Goal: Information Seeking & Learning: Find specific page/section

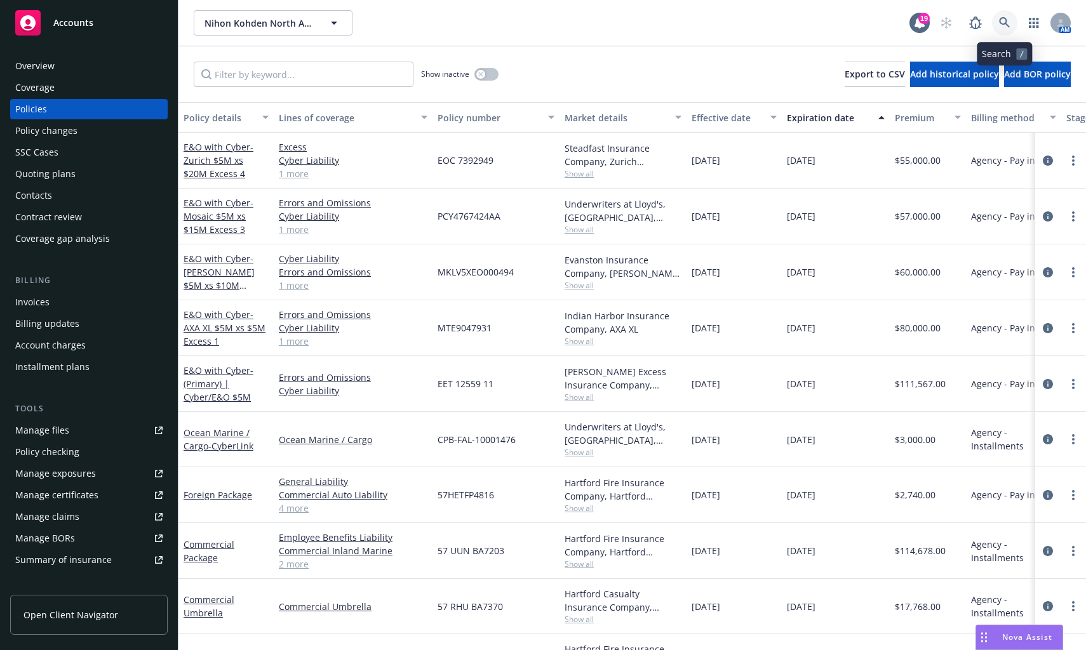
click at [1009, 23] on icon at bounding box center [1004, 22] width 11 height 11
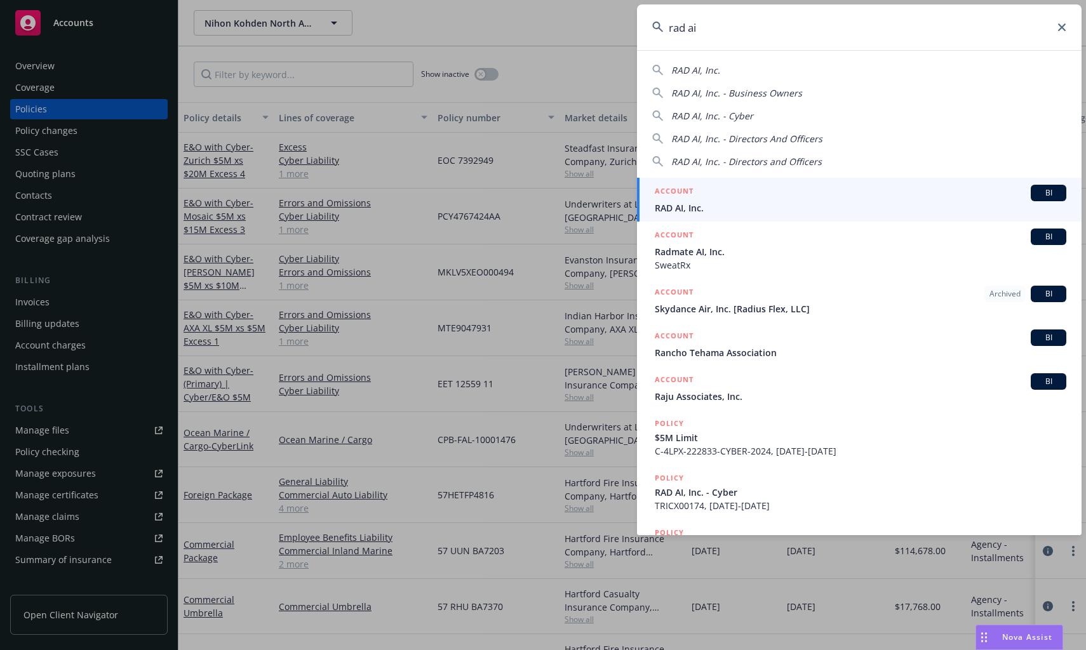
type input "rad ai"
click at [682, 201] on span "RAD AI, Inc." at bounding box center [861, 207] width 412 height 13
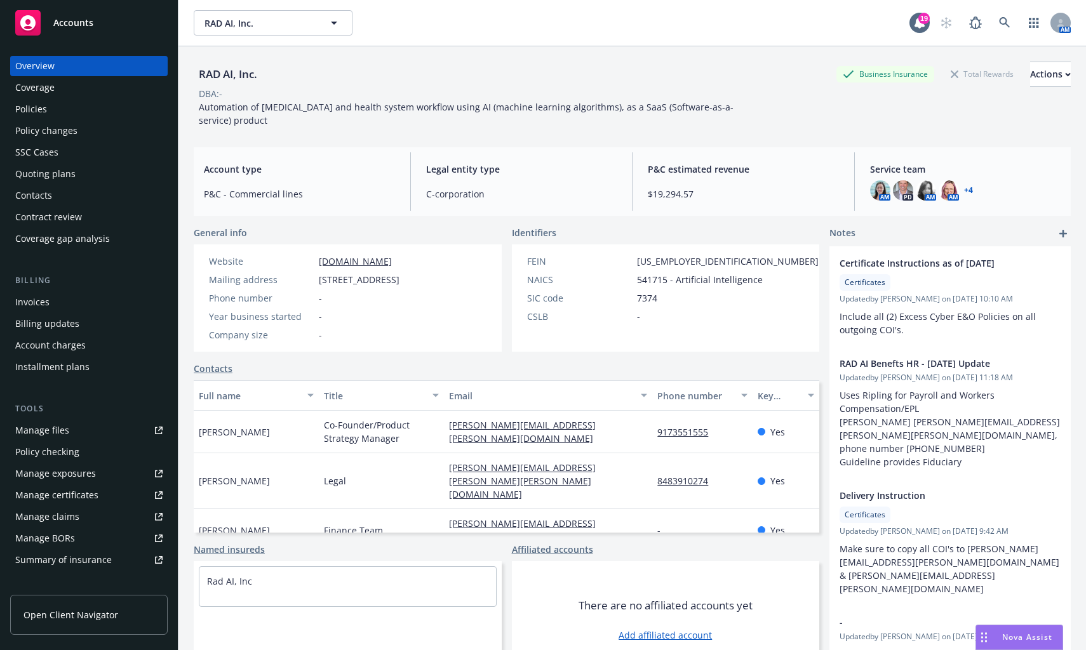
click at [33, 110] on div "Policies" at bounding box center [31, 109] width 32 height 20
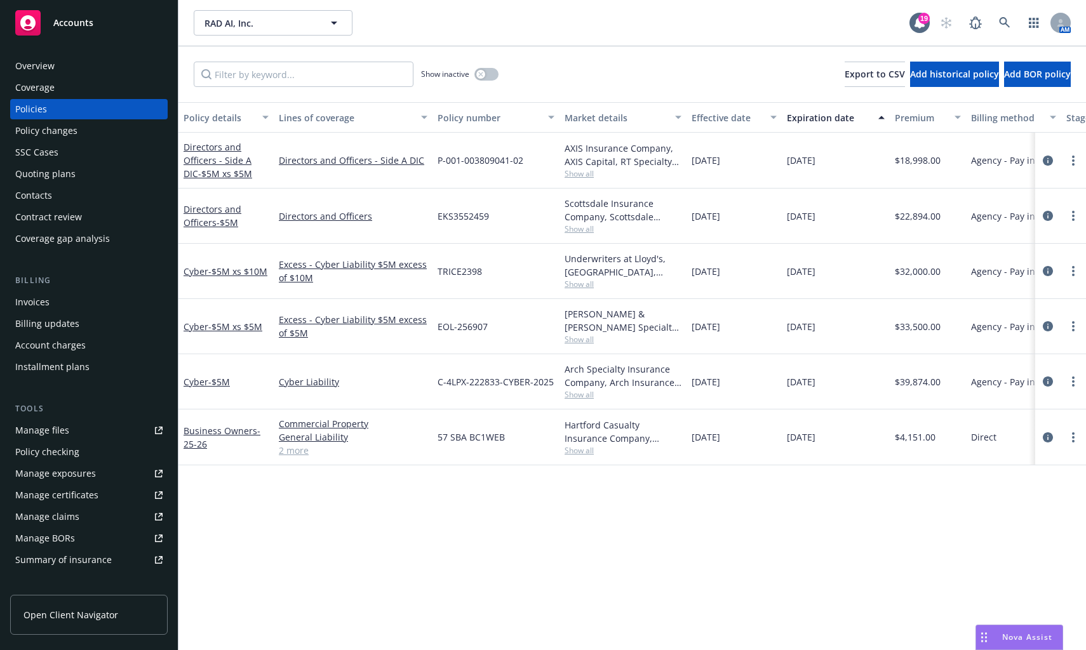
click at [312, 519] on div "Policy details Lines of coverage Policy number Market details Effective date Ex…" at bounding box center [632, 376] width 908 height 548
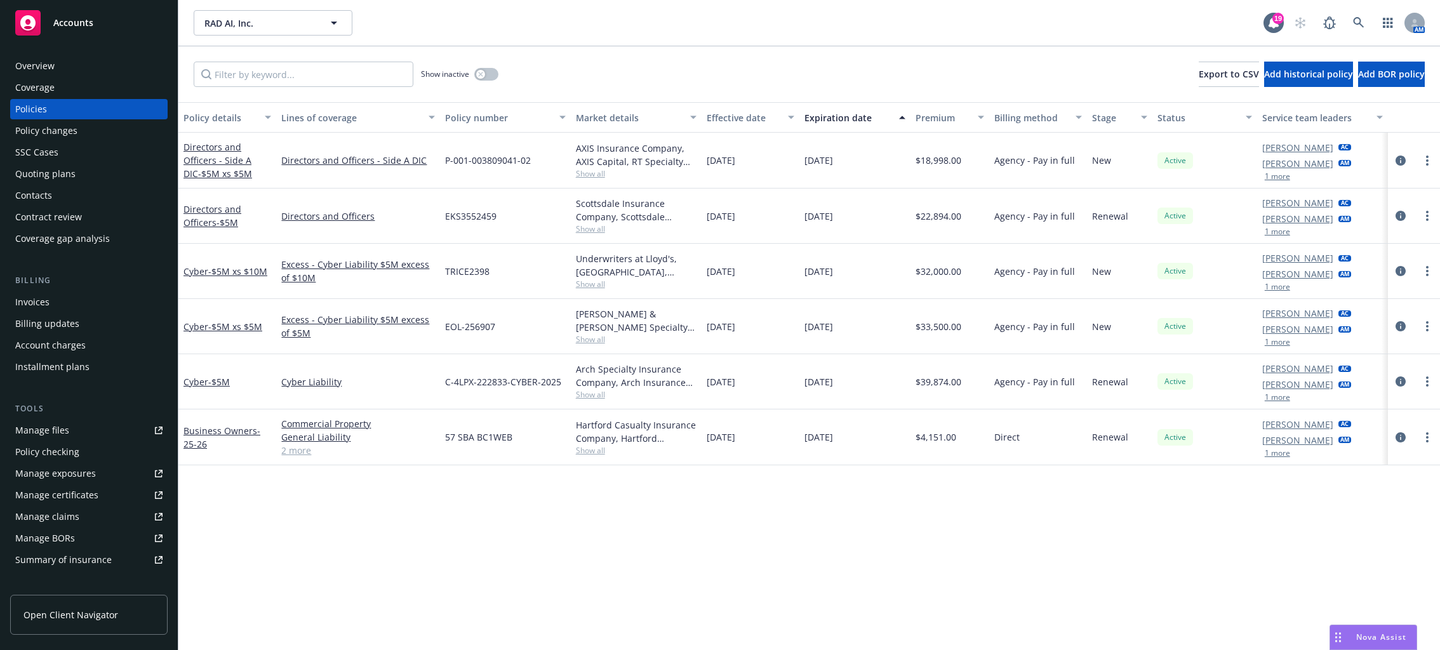
click at [185, 513] on div "Policy details Lines of coverage Policy number Market details Effective date Ex…" at bounding box center [809, 376] width 1262 height 548
click at [305, 567] on div "Policy details Lines of coverage Policy number Market details Effective date Ex…" at bounding box center [809, 376] width 1262 height 548
click at [224, 152] on div "Directors and Officers - Side A DIC - $5M xs $5M" at bounding box center [228, 160] width 88 height 40
click at [205, 162] on link "Directors and Officers - Side A DIC - $5M xs $5M" at bounding box center [218, 160] width 69 height 39
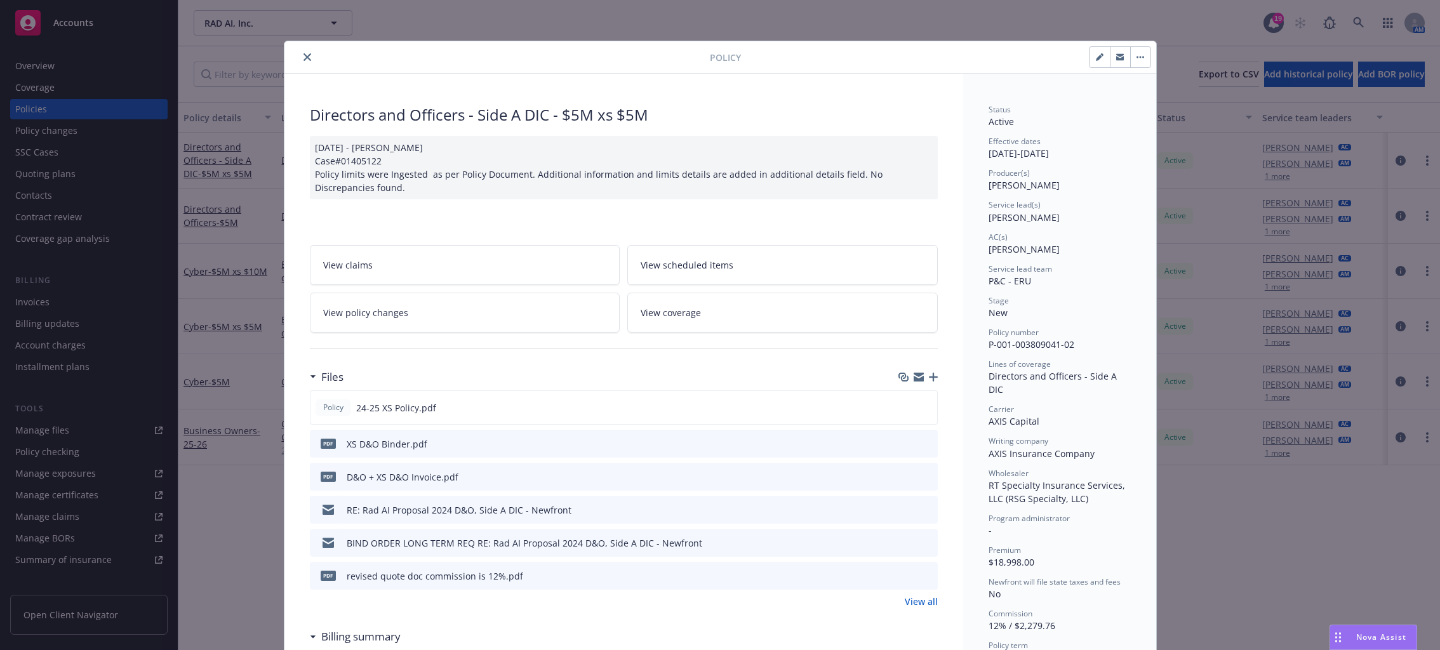
click at [1085, 54] on icon "button" at bounding box center [1100, 57] width 8 height 8
select select "NEW"
select select "12"
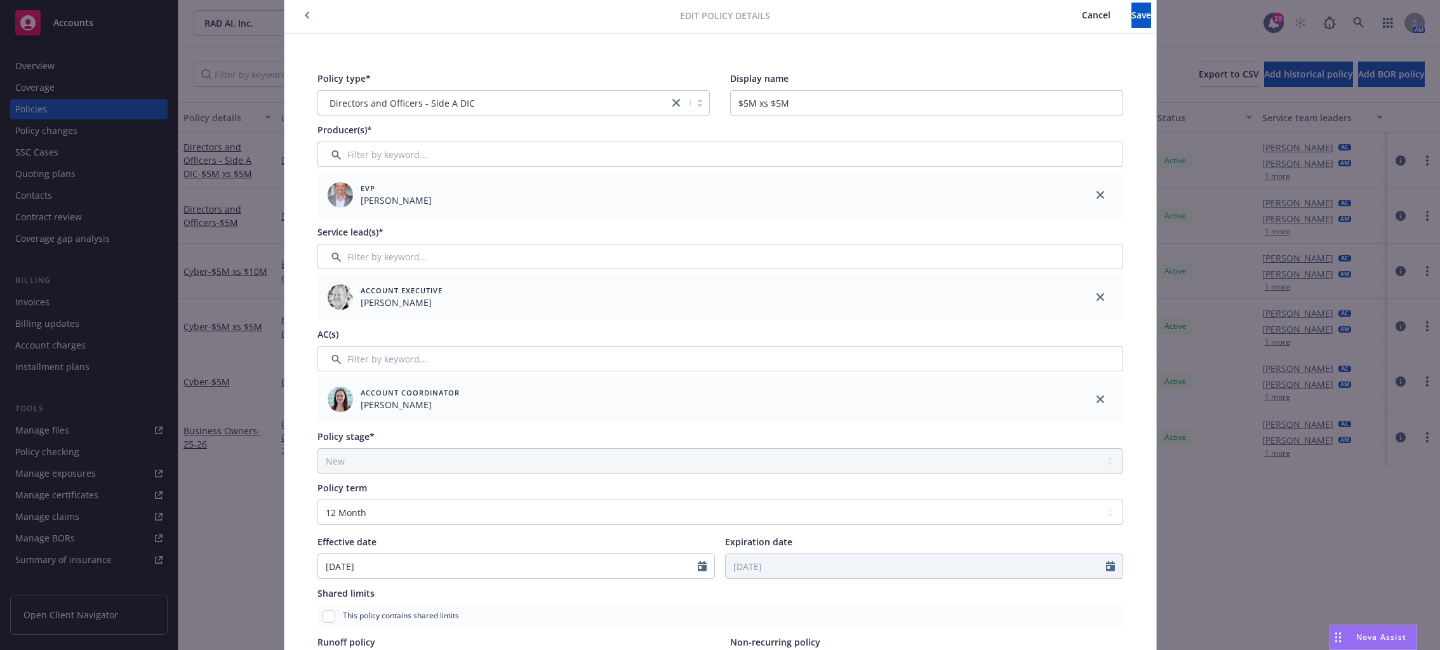
scroll to position [64, 0]
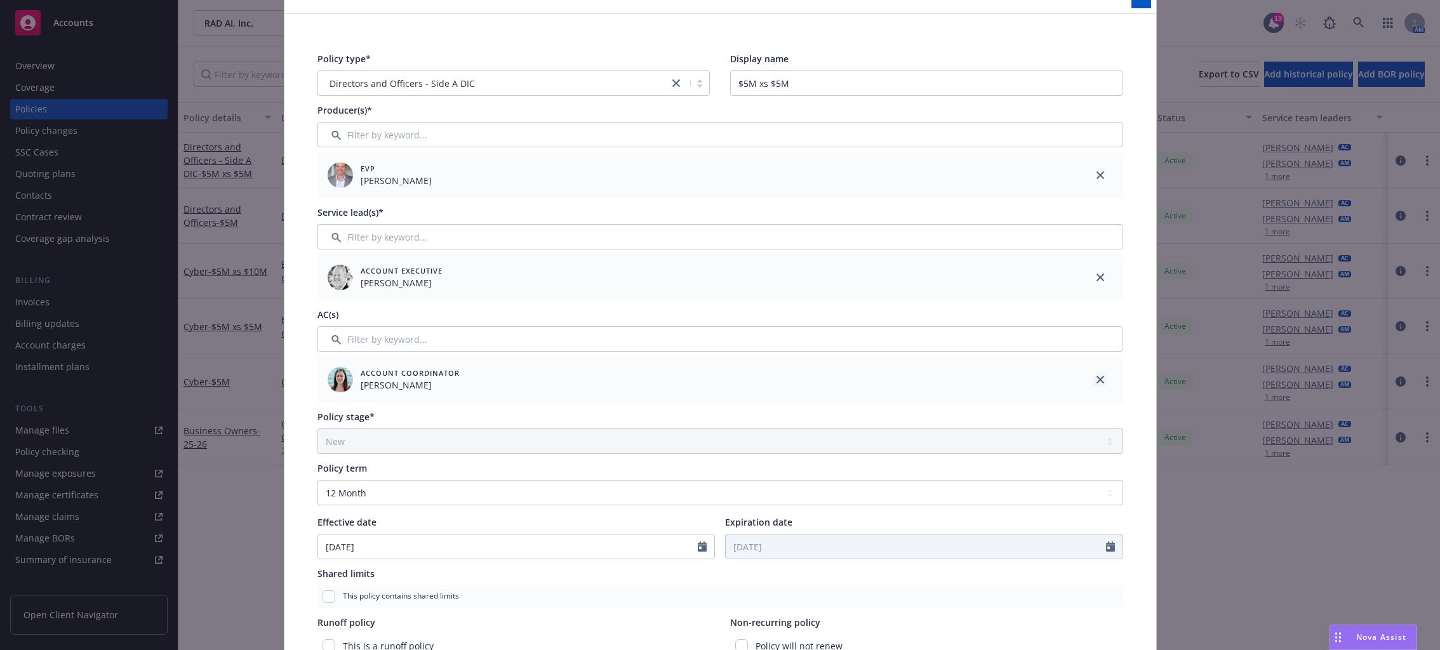
click at [1085, 382] on icon "close" at bounding box center [1101, 380] width 8 height 8
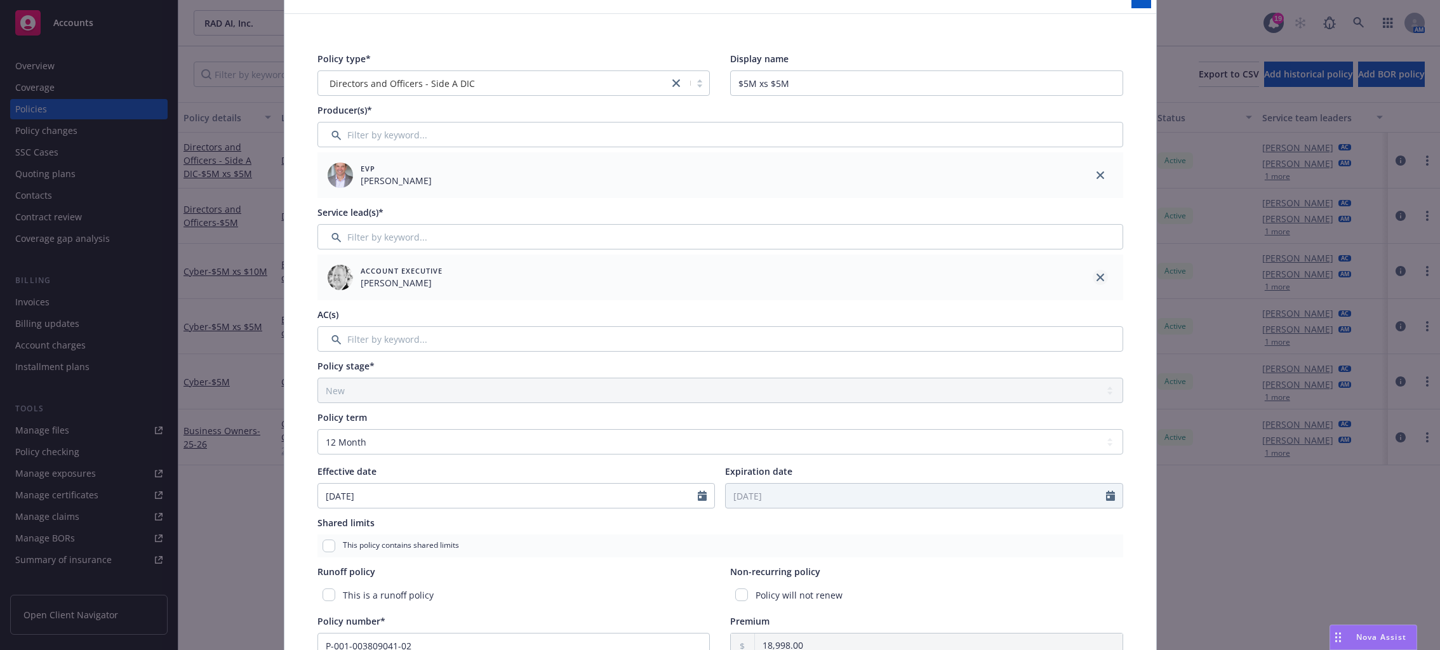
click at [1085, 278] on link "close" at bounding box center [1100, 277] width 15 height 15
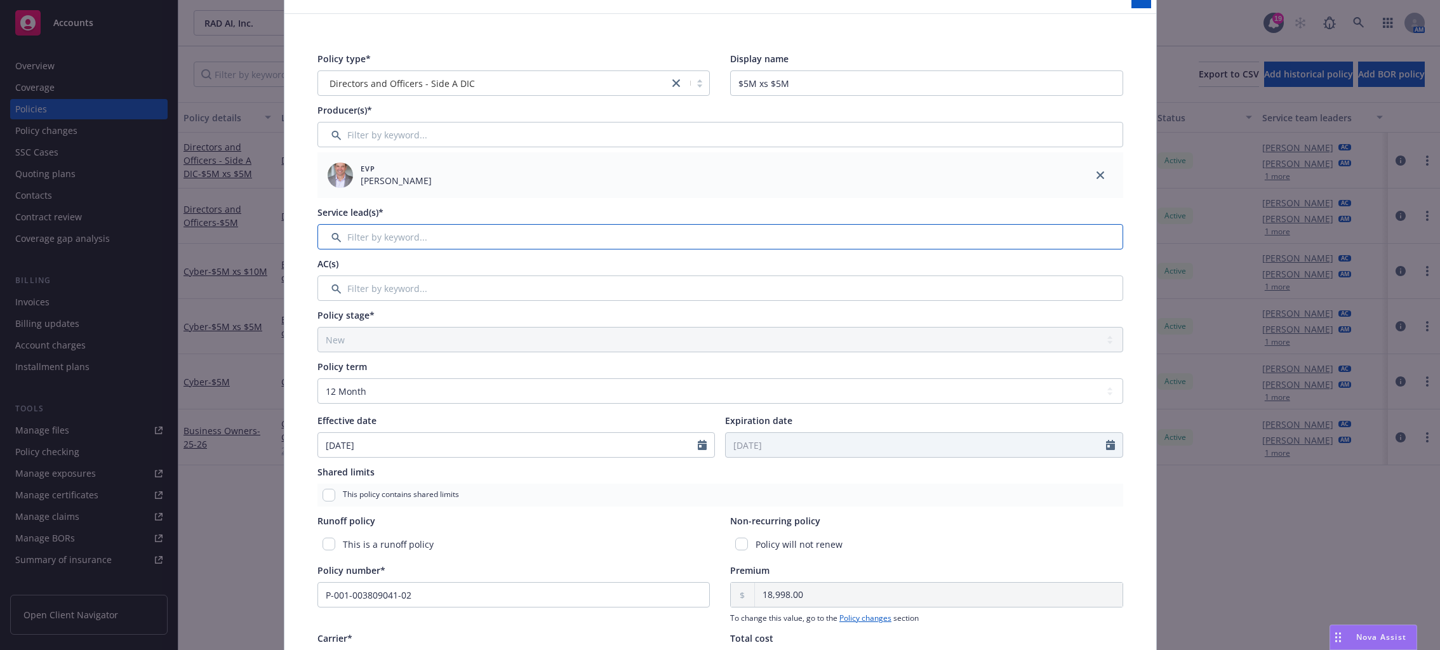
click at [615, 238] on input "Filter by keyword..." at bounding box center [721, 236] width 806 height 25
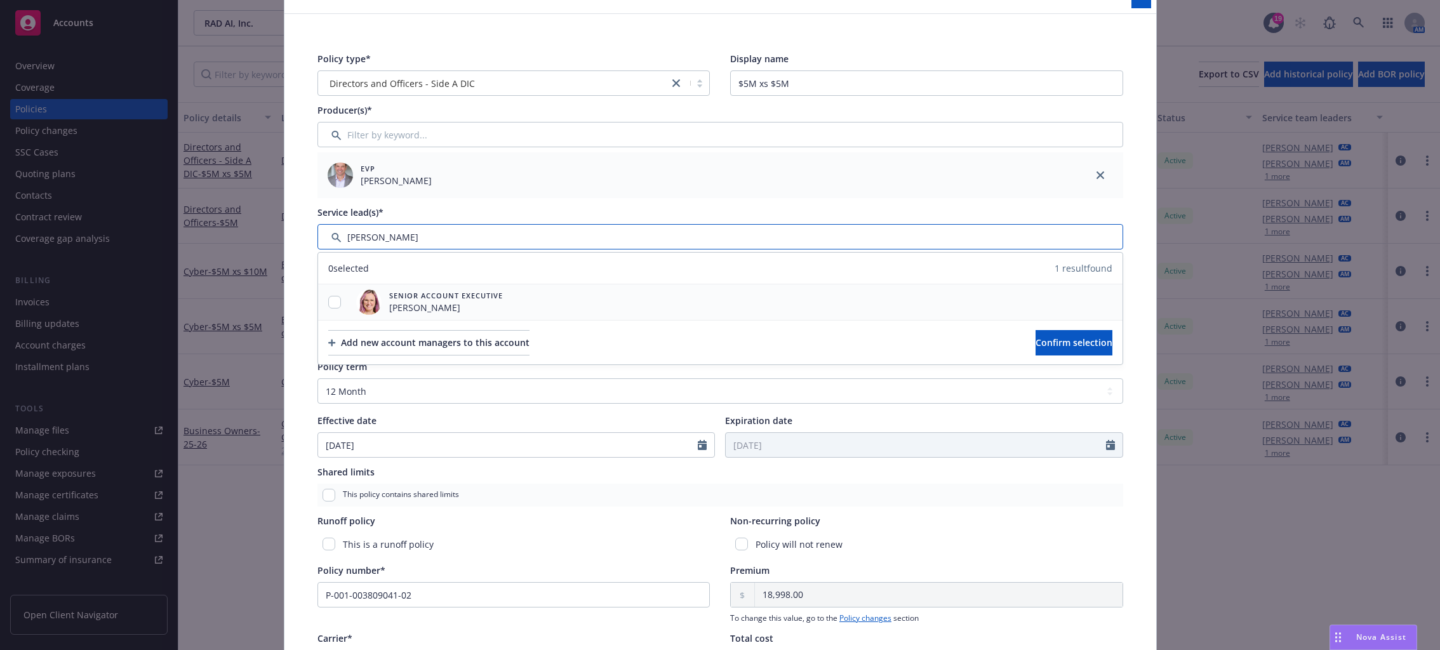
type input "mel"
click at [332, 297] on input "checkbox" at bounding box center [334, 302] width 13 height 13
checkbox input "true"
click at [1042, 344] on span "Confirm selection" at bounding box center [1074, 343] width 77 height 12
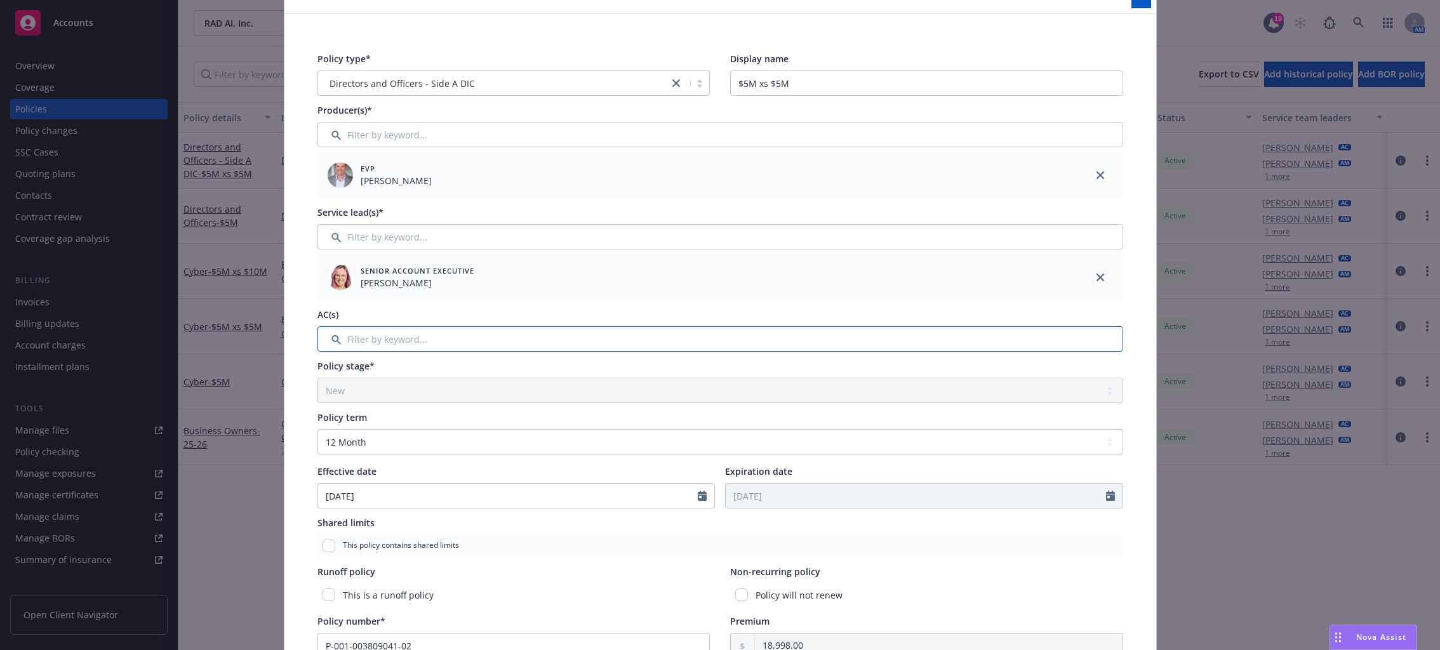
click at [389, 339] on input "Filter by keyword..." at bounding box center [721, 338] width 806 height 25
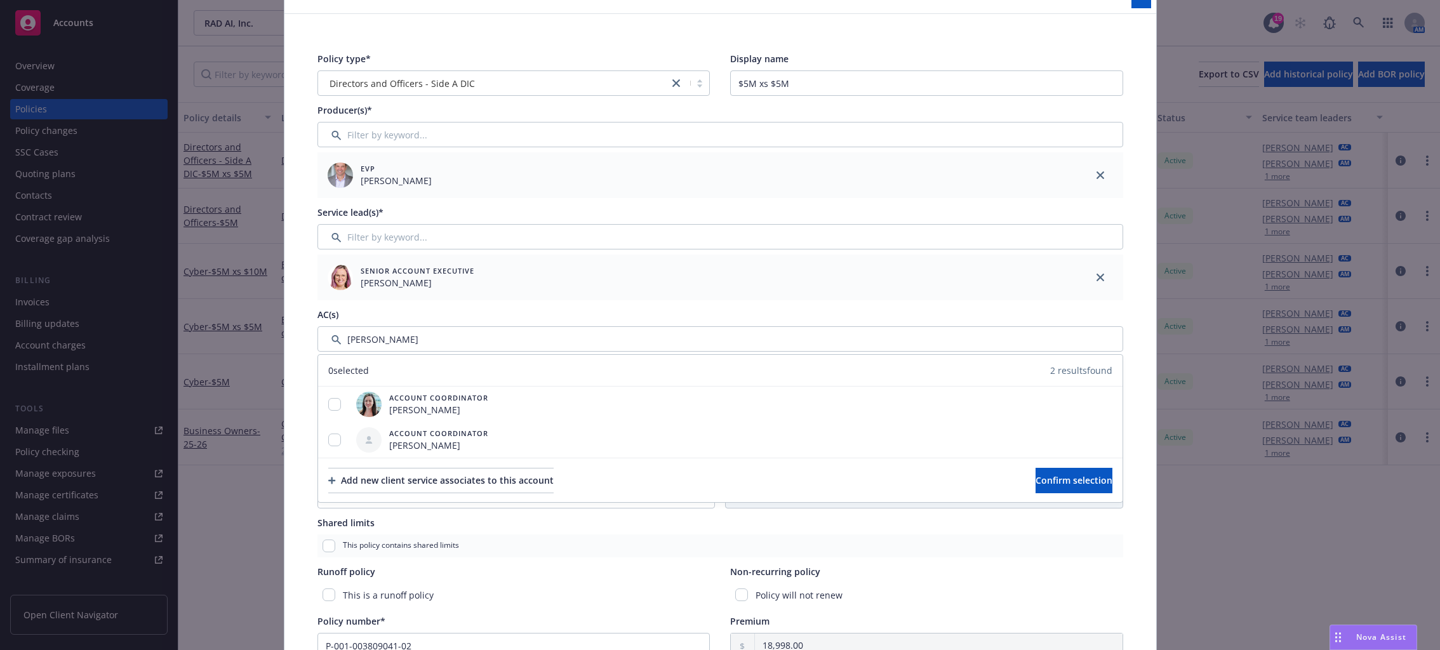
click at [1039, 317] on div "AC(s)" at bounding box center [721, 314] width 806 height 13
click at [445, 342] on input "Filter by keyword..." at bounding box center [721, 338] width 806 height 25
type input "m"
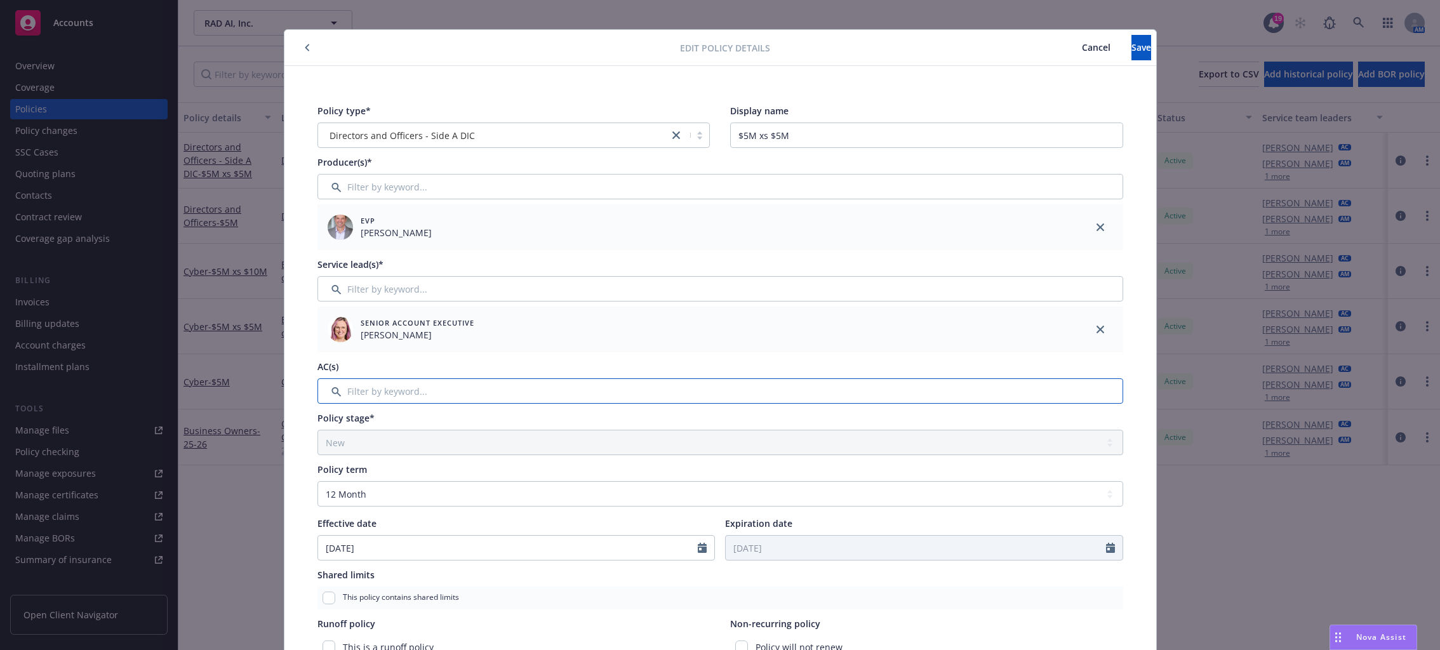
scroll to position [0, 0]
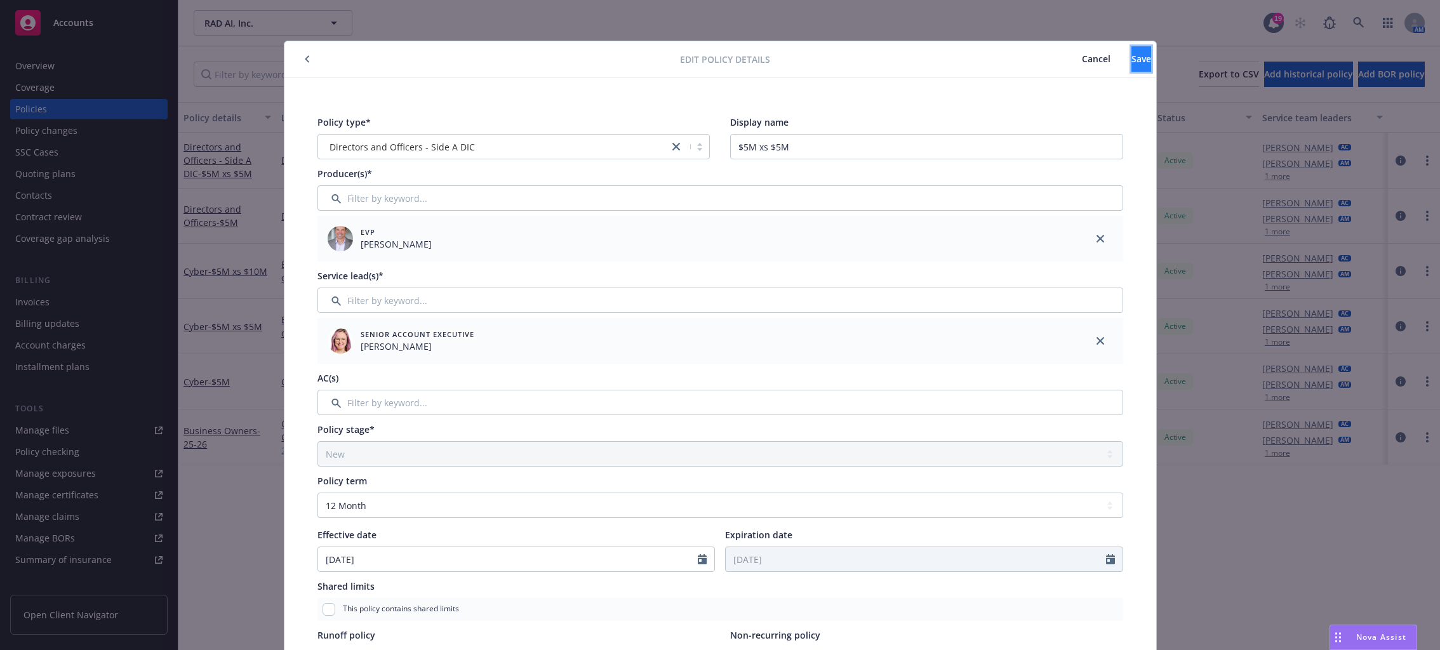
click at [1085, 60] on button "Save" at bounding box center [1142, 58] width 20 height 25
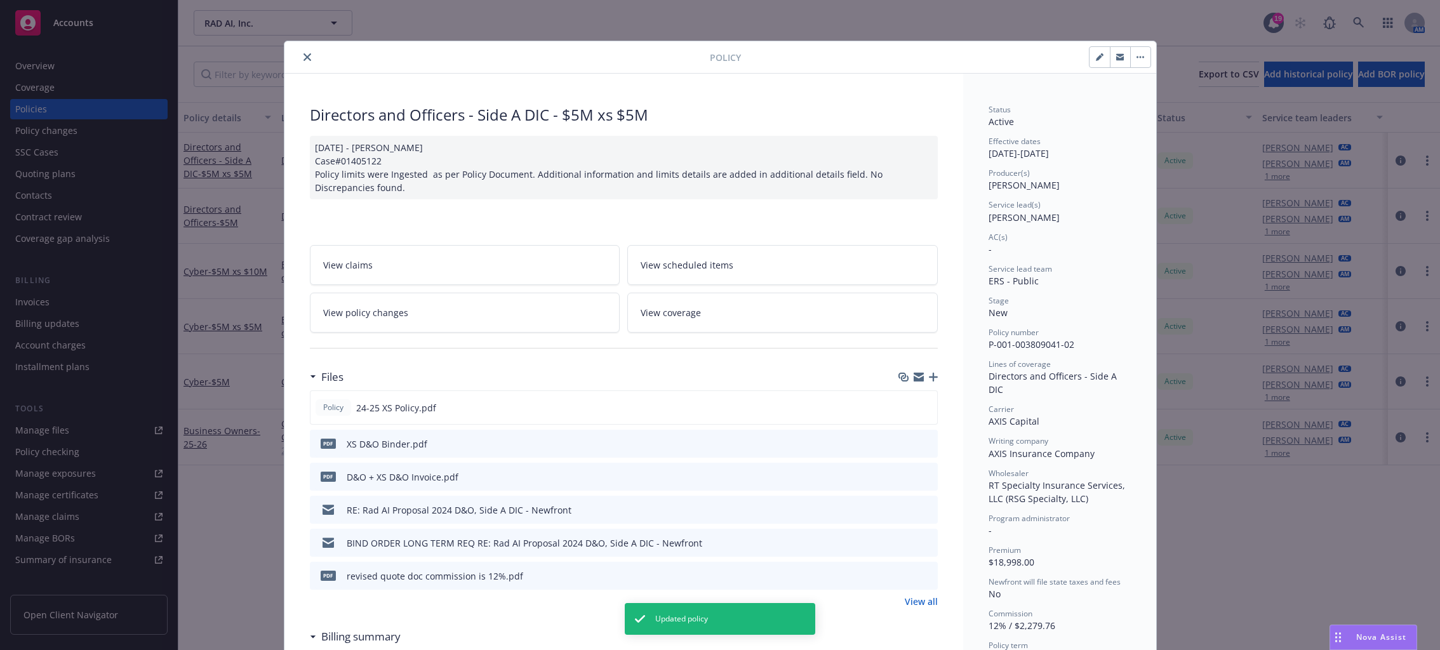
click at [234, 525] on div "Policy Directors and Officers - Side A DIC - $5M xs $5M 01/03/2025 - Venkata Re…" at bounding box center [720, 325] width 1440 height 650
drag, startPoint x: 302, startPoint y: 62, endPoint x: 297, endPoint y: 81, distance: 20.5
click at [302, 62] on button "close" at bounding box center [307, 57] width 15 height 15
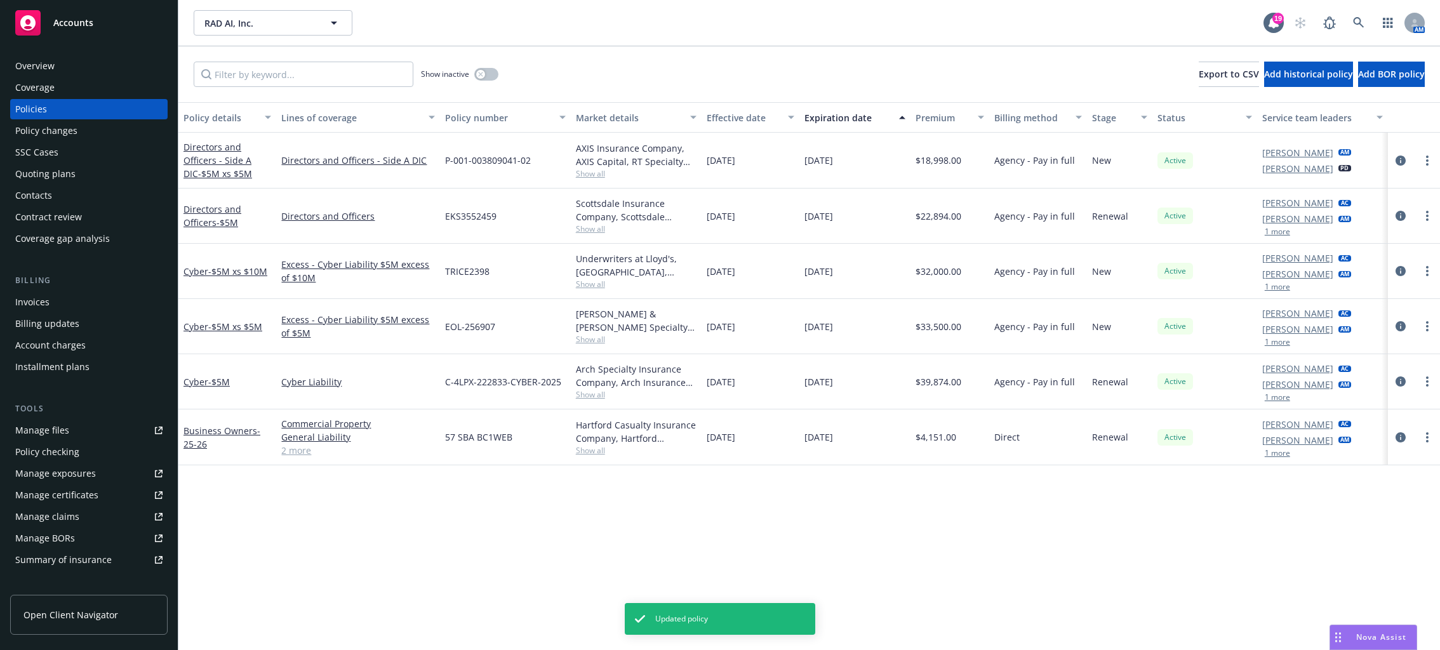
drag, startPoint x: 283, startPoint y: 548, endPoint x: 150, endPoint y: 507, distance: 139.4
click at [283, 548] on div "Policy details Lines of coverage Policy number Market details Effective date Ex…" at bounding box center [809, 376] width 1262 height 548
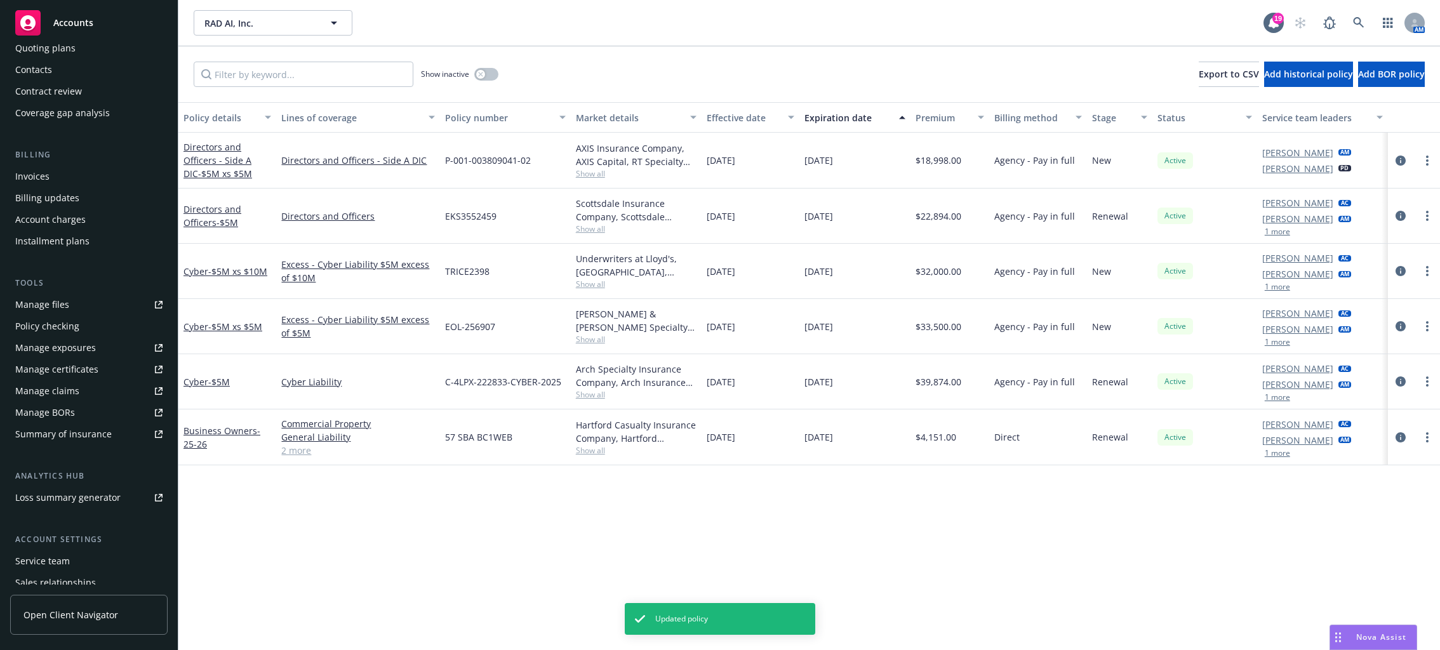
scroll to position [198, 0]
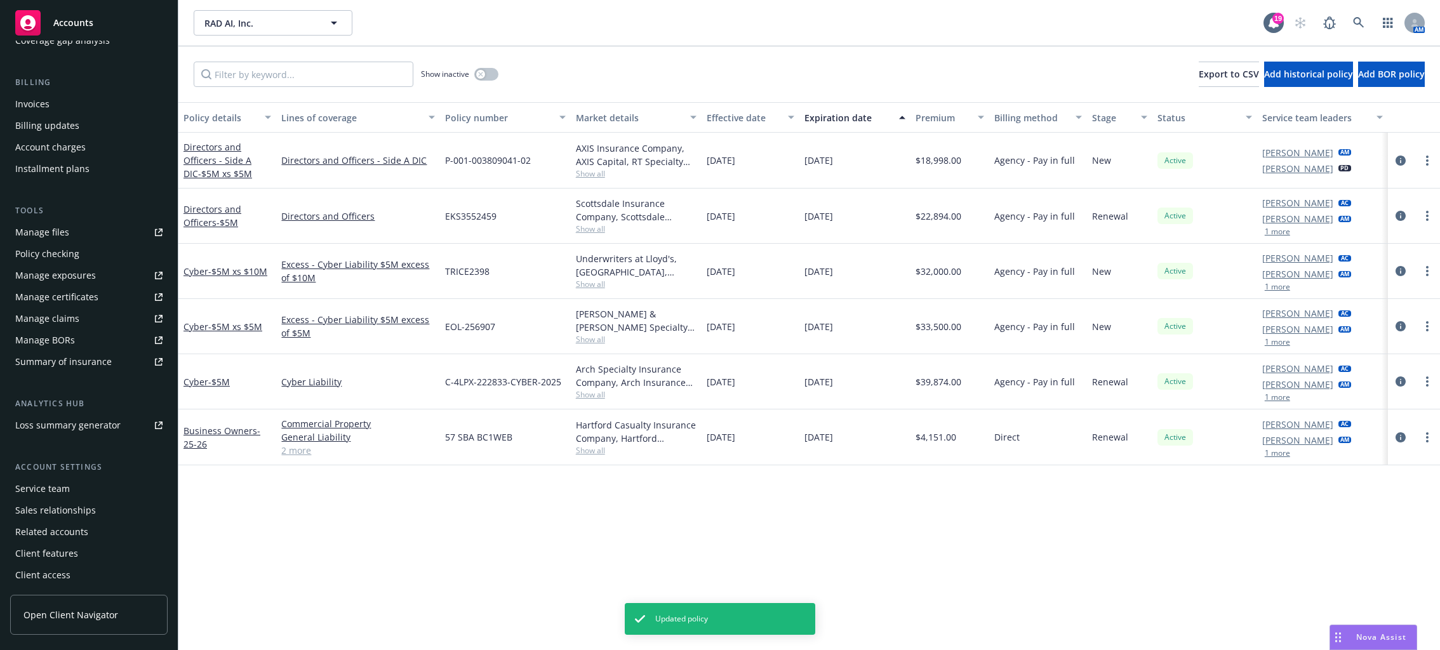
click at [66, 489] on div "Service team" at bounding box center [42, 489] width 55 height 20
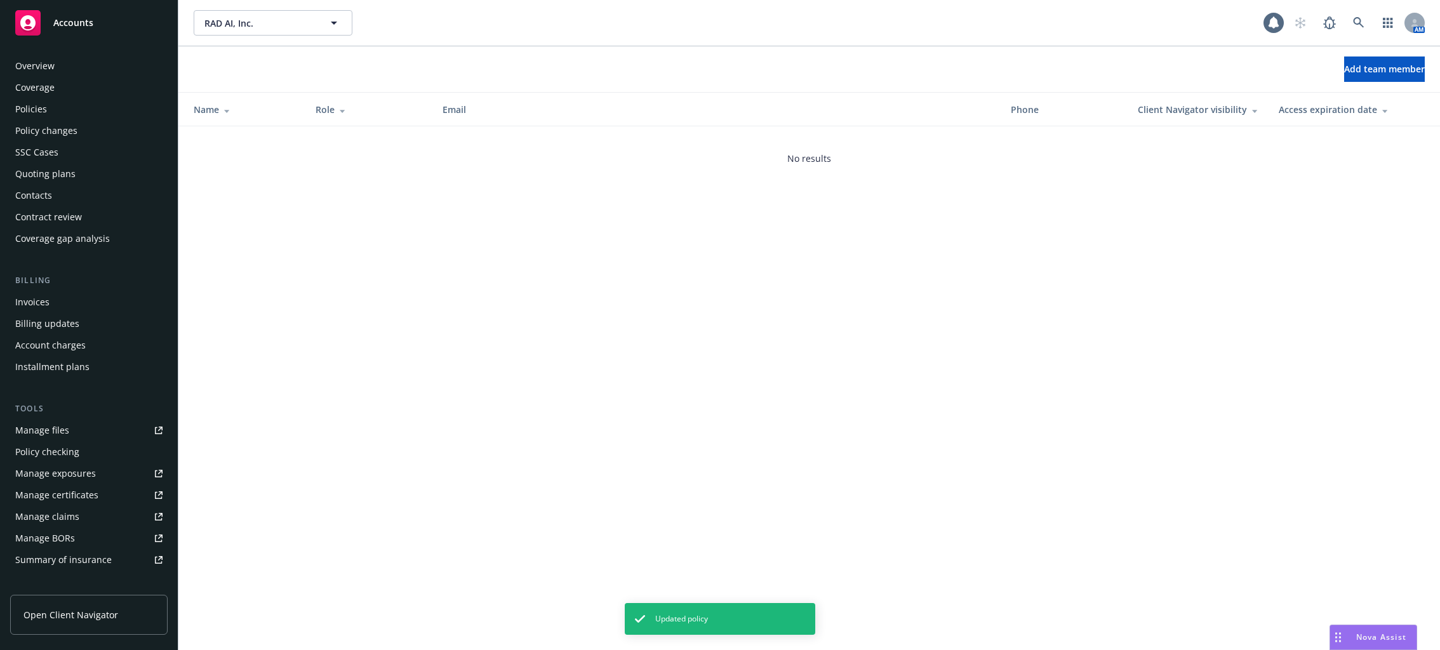
scroll to position [198, 0]
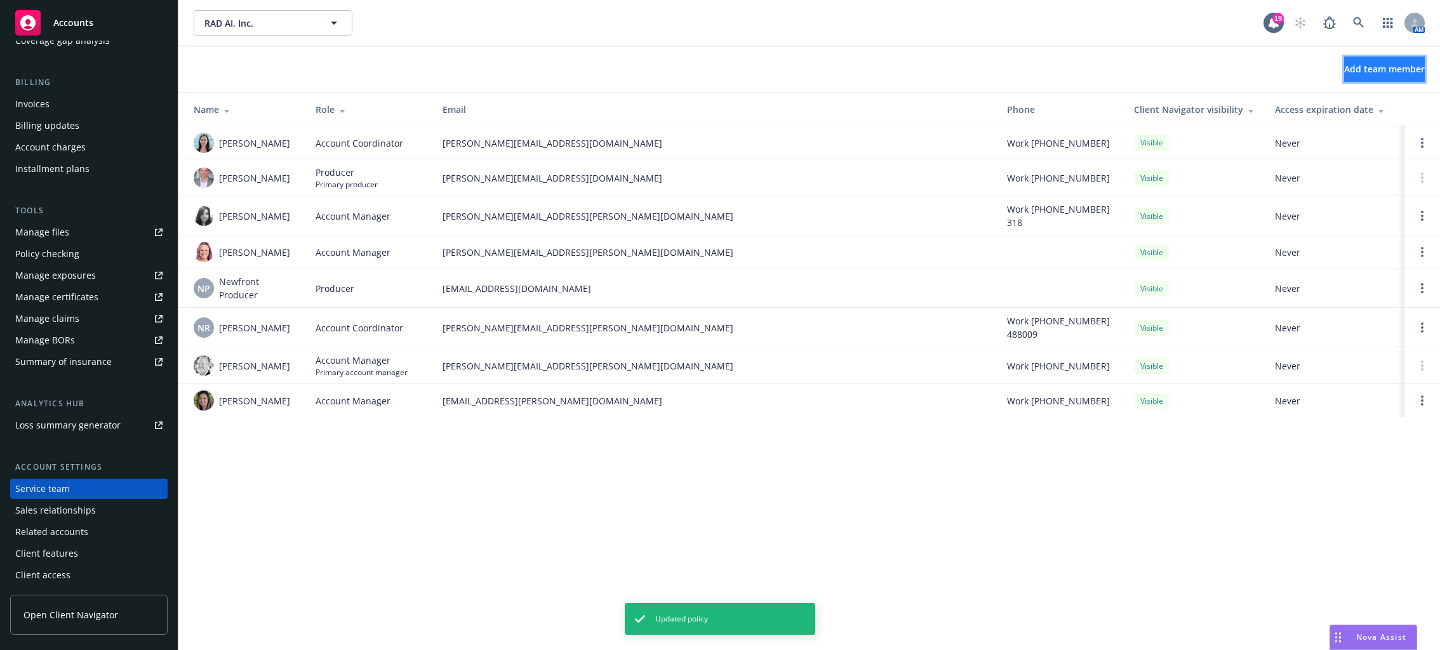
click at [1085, 69] on span "Add team member" at bounding box center [1385, 69] width 81 height 12
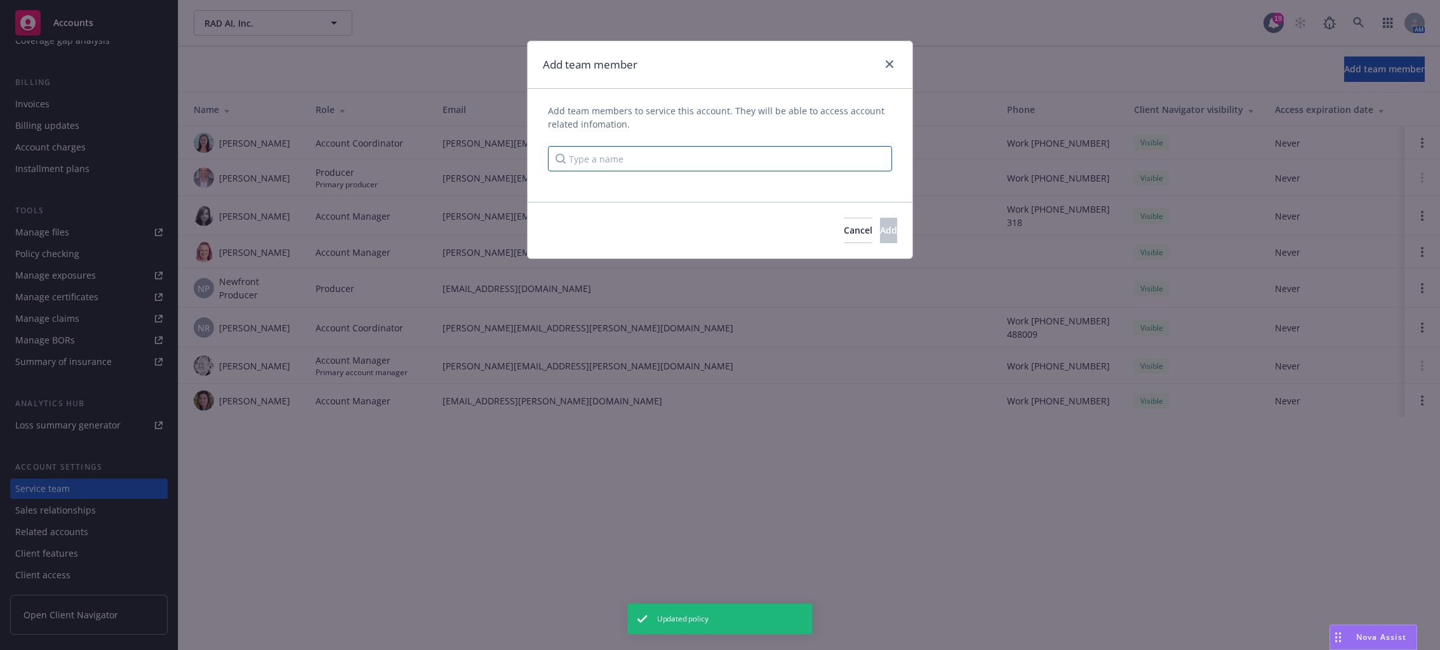
click at [796, 165] on input "Type a name" at bounding box center [720, 158] width 344 height 25
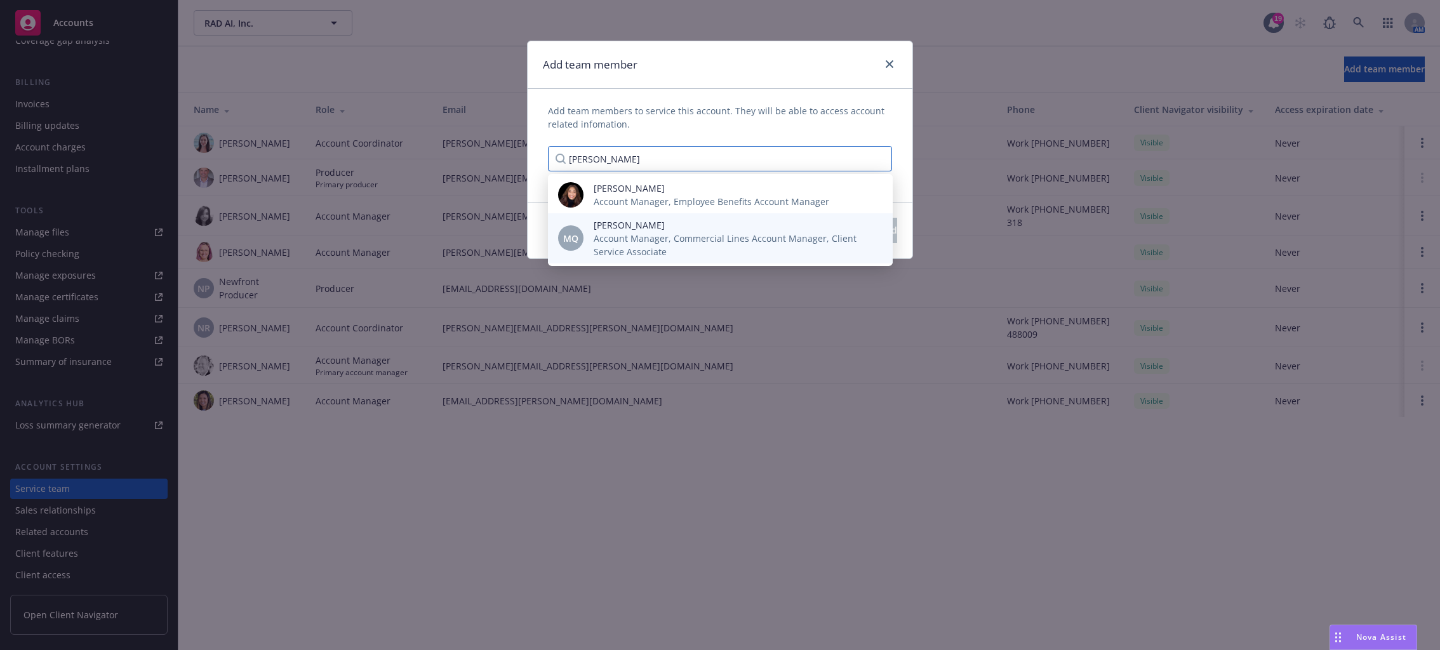
type input "monica"
click at [680, 243] on span "Account Manager, Commercial Lines Account Manager, Client Service Associate" at bounding box center [733, 245] width 279 height 27
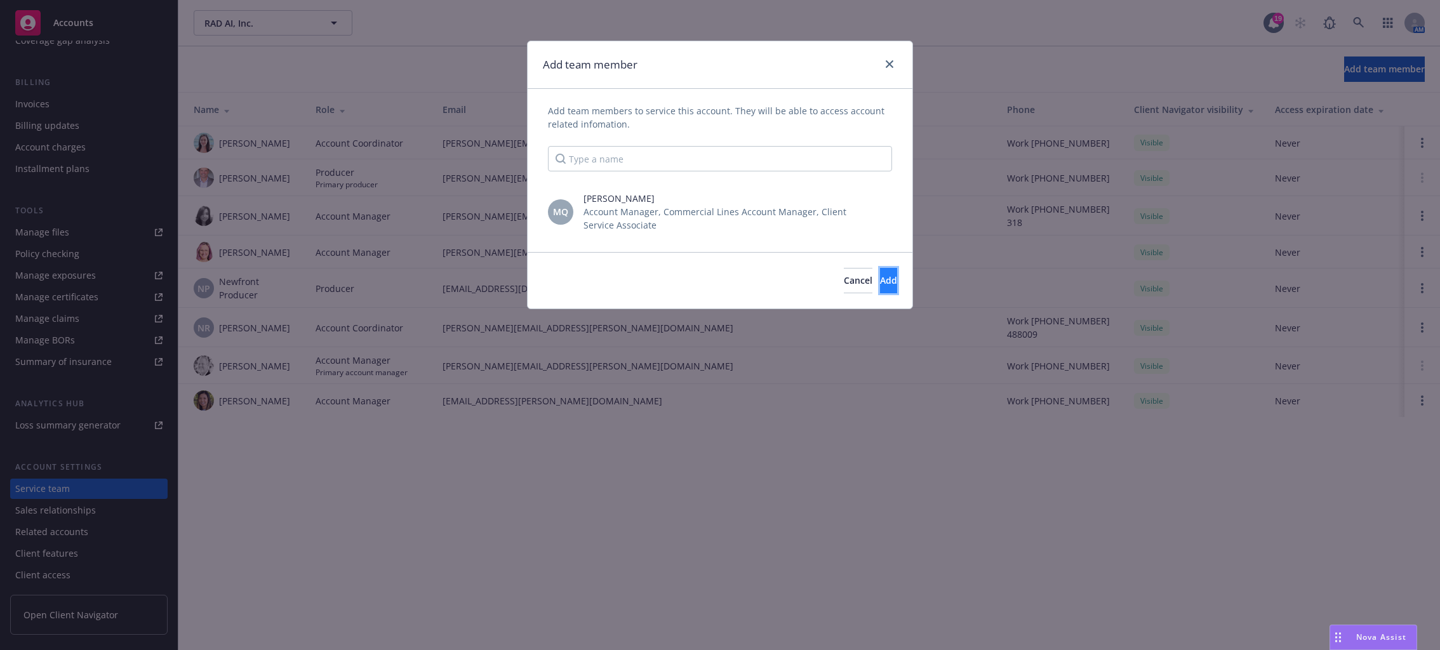
click at [888, 285] on button "Add" at bounding box center [888, 280] width 17 height 25
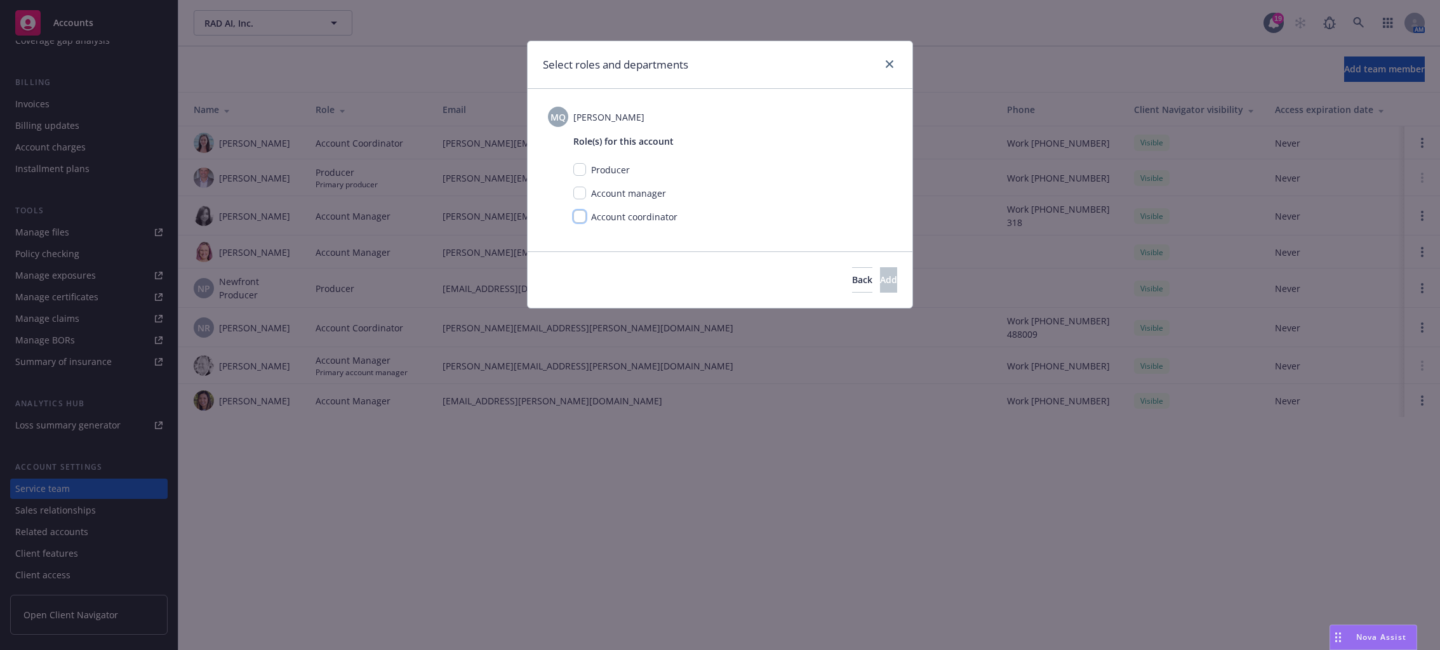
click at [576, 216] on input "checkbox" at bounding box center [580, 216] width 13 height 13
checkbox input "true"
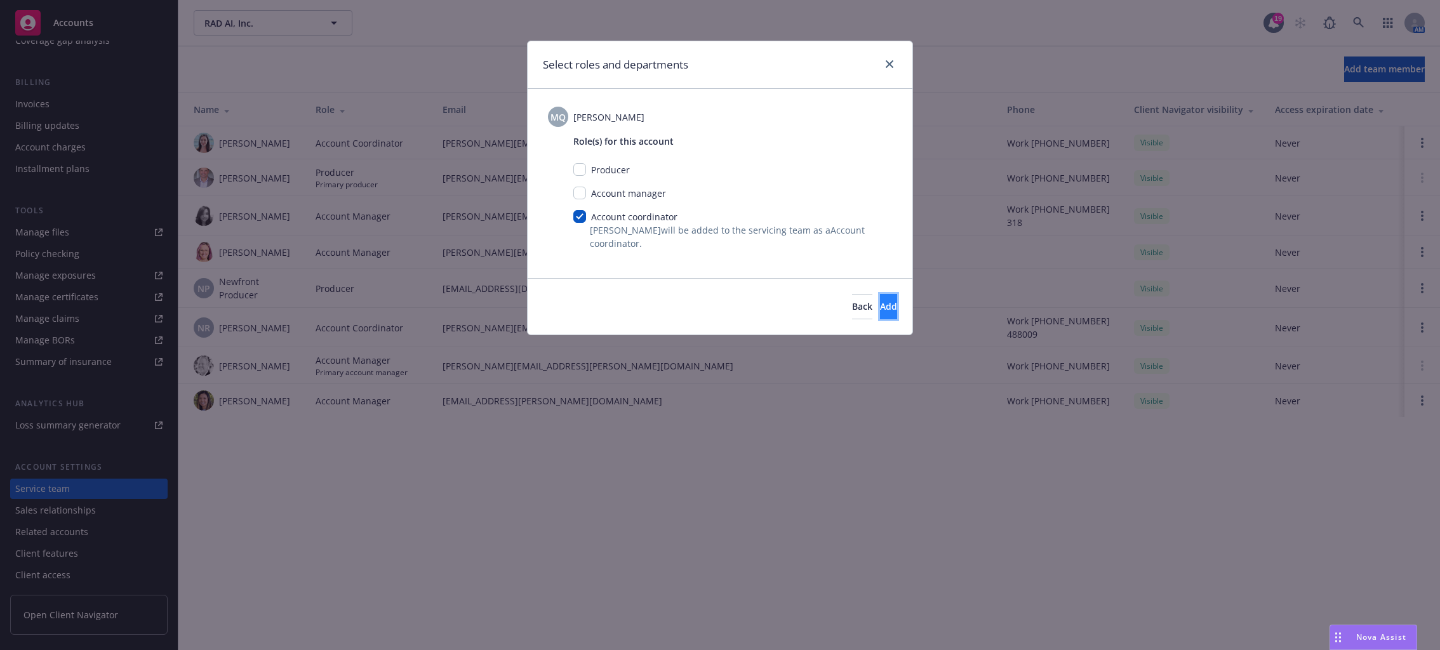
click at [880, 299] on button "Add" at bounding box center [888, 306] width 17 height 25
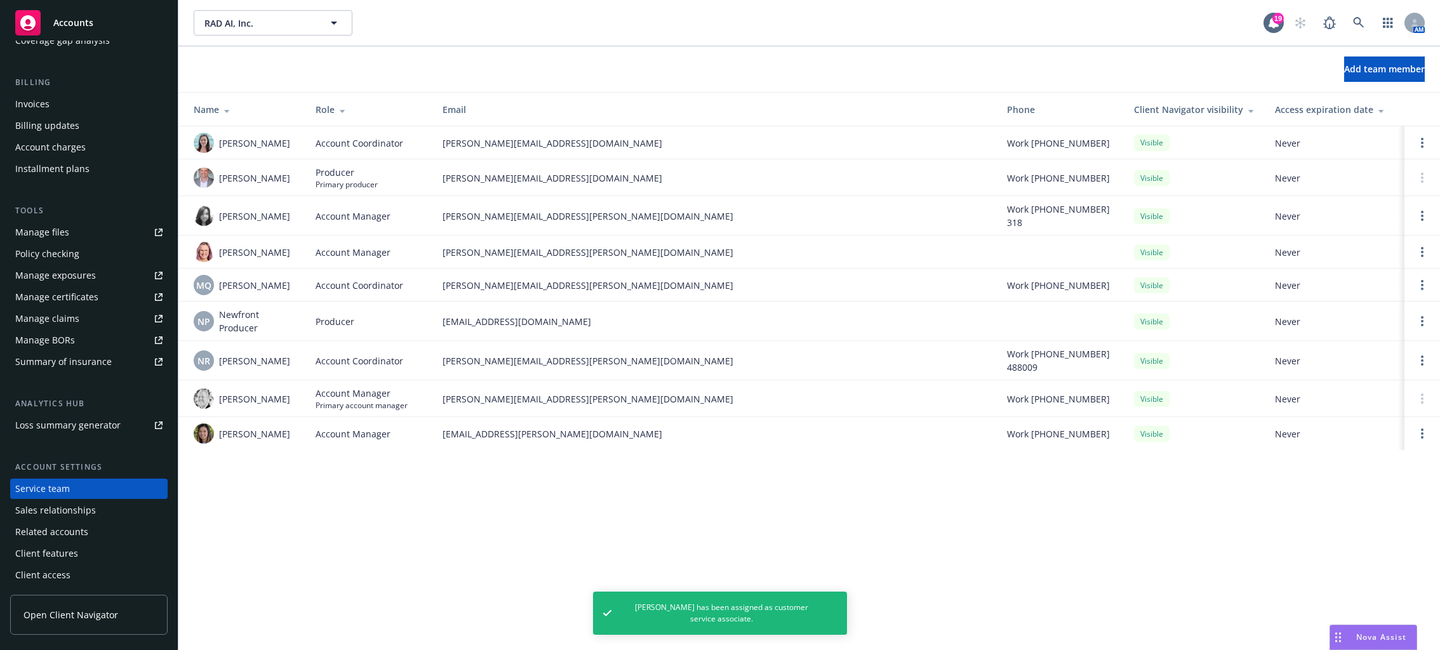
click at [400, 537] on div "RAD AI, Inc. RAD AI, Inc. 19 AM Add team member Name Role Email Phone Client Na…" at bounding box center [809, 325] width 1262 height 650
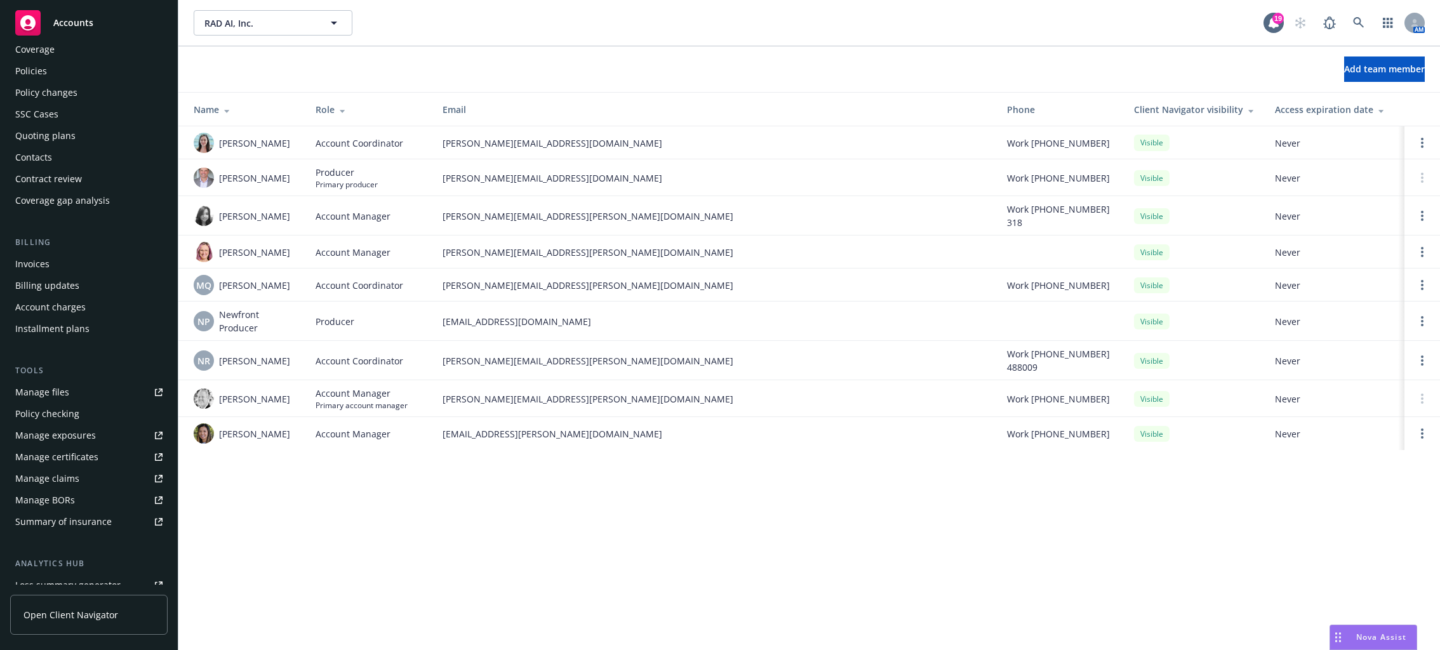
scroll to position [0, 0]
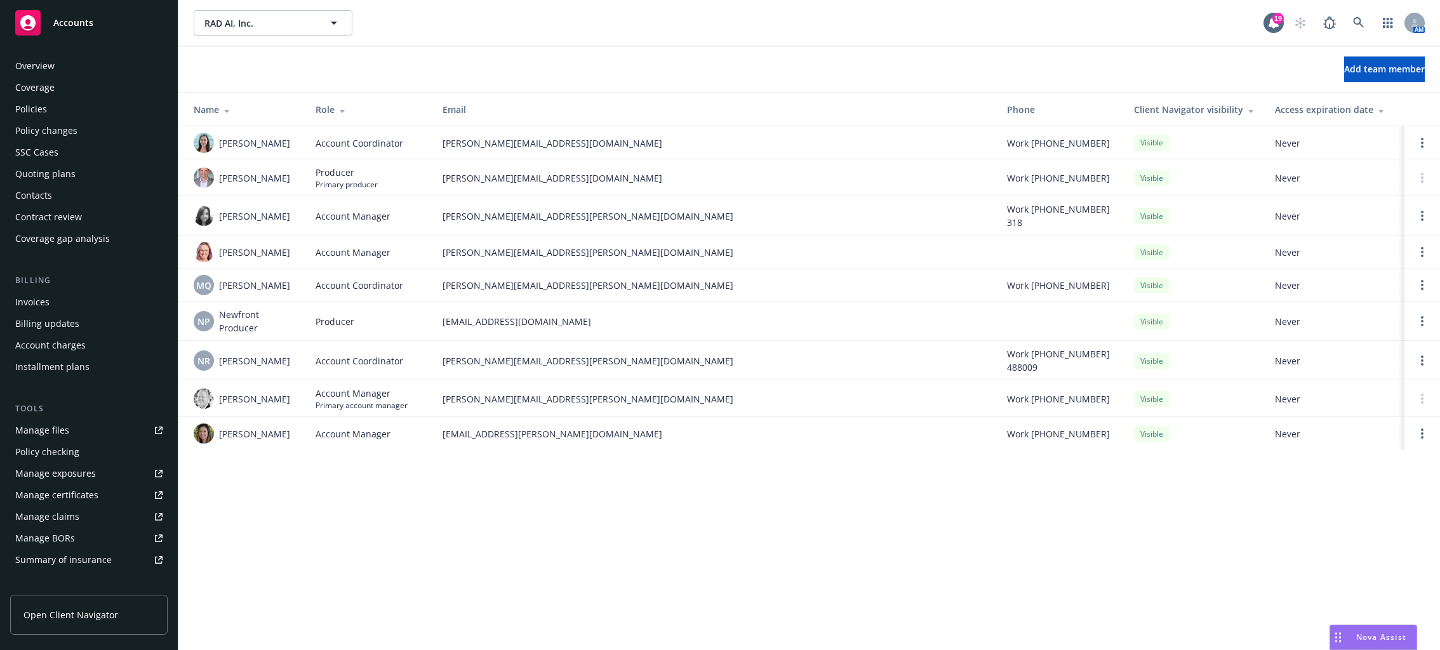
click at [23, 115] on div "Policies" at bounding box center [31, 109] width 32 height 20
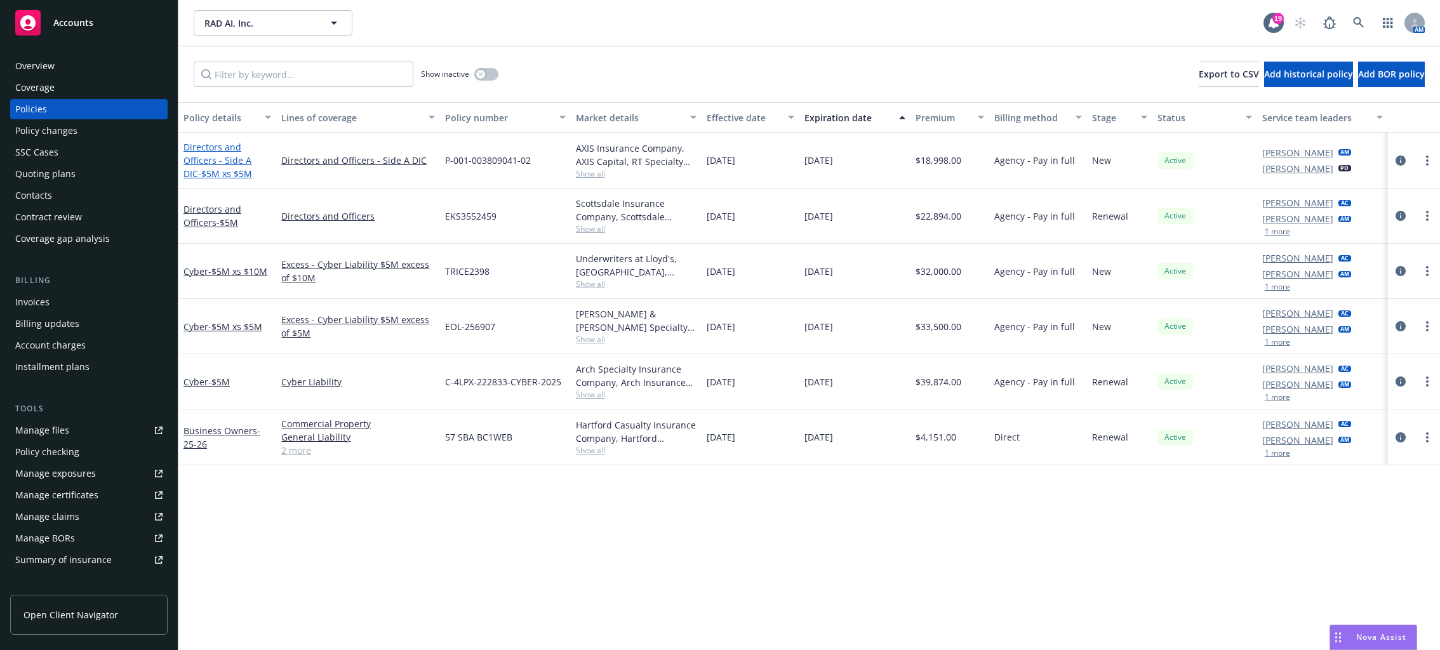
click at [213, 168] on span "- $5M xs $5M" at bounding box center [225, 174] width 54 height 12
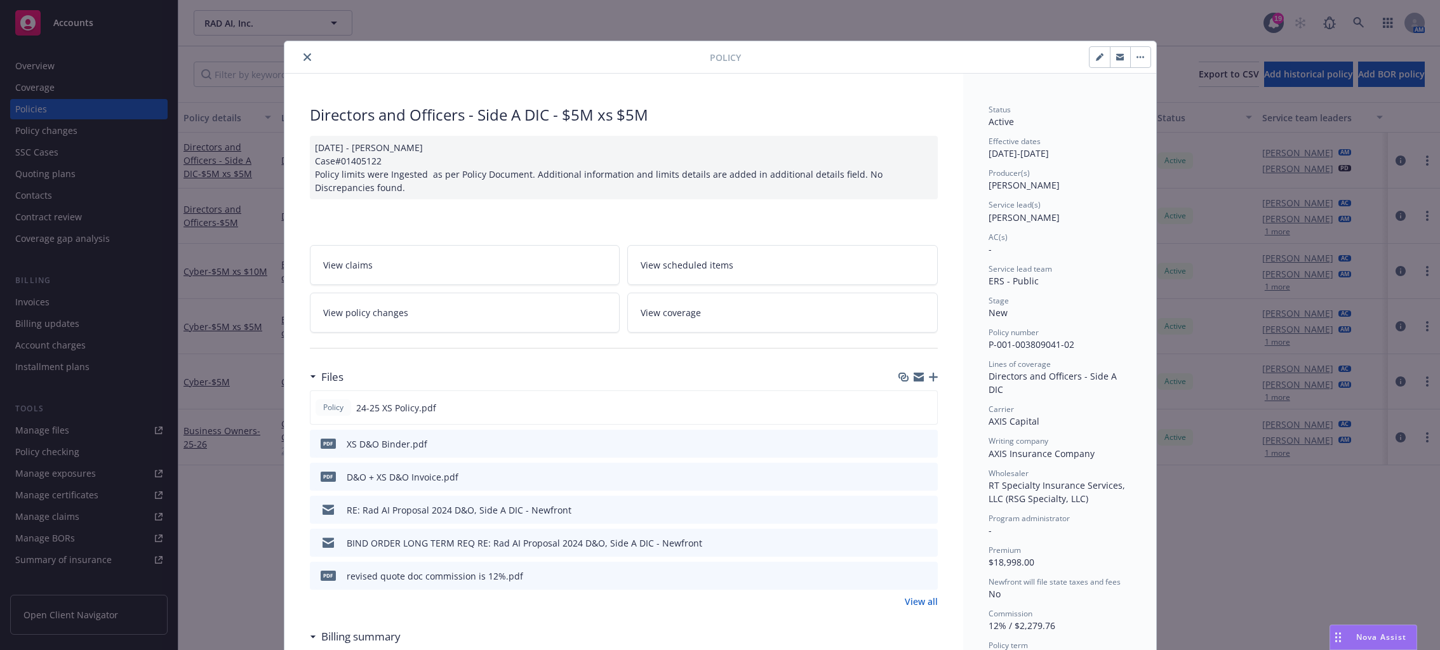
scroll to position [38, 0]
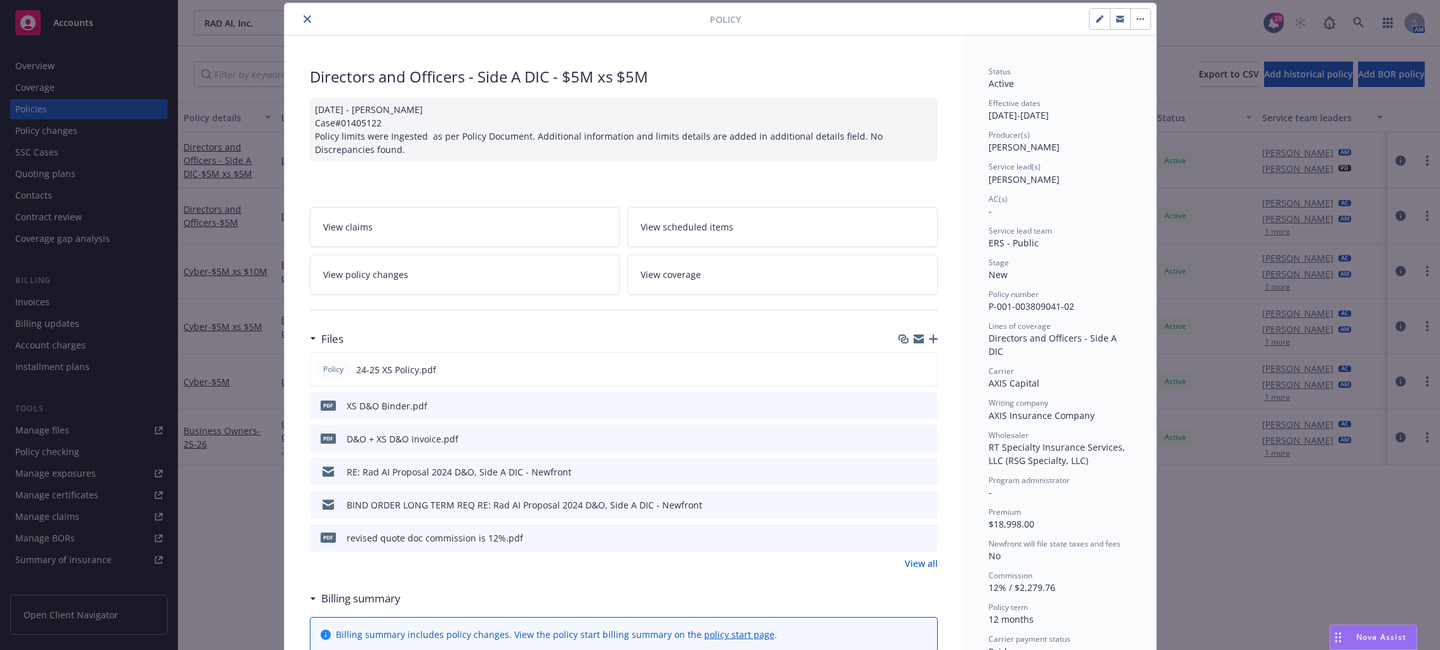
click at [1085, 22] on icon "button" at bounding box center [1100, 19] width 8 height 8
select select "NEW"
select select "12"
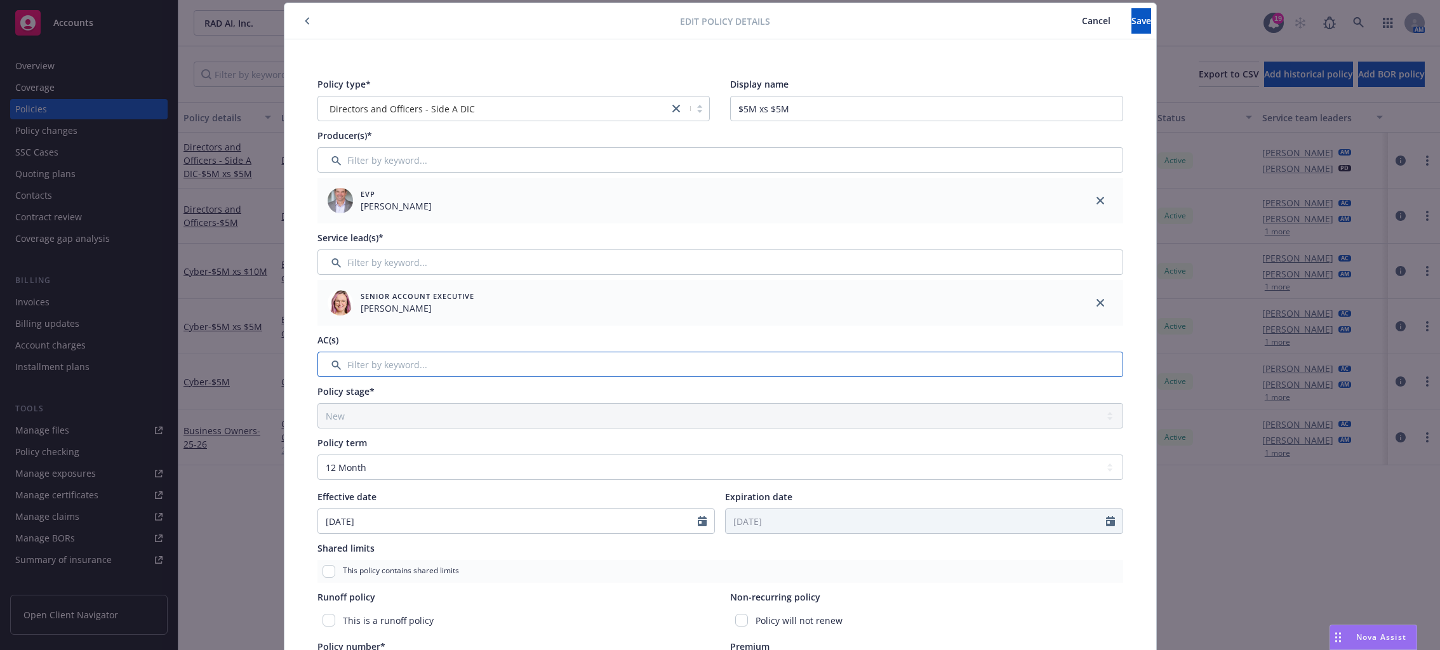
click at [612, 360] on input "Filter by keyword..." at bounding box center [721, 364] width 806 height 25
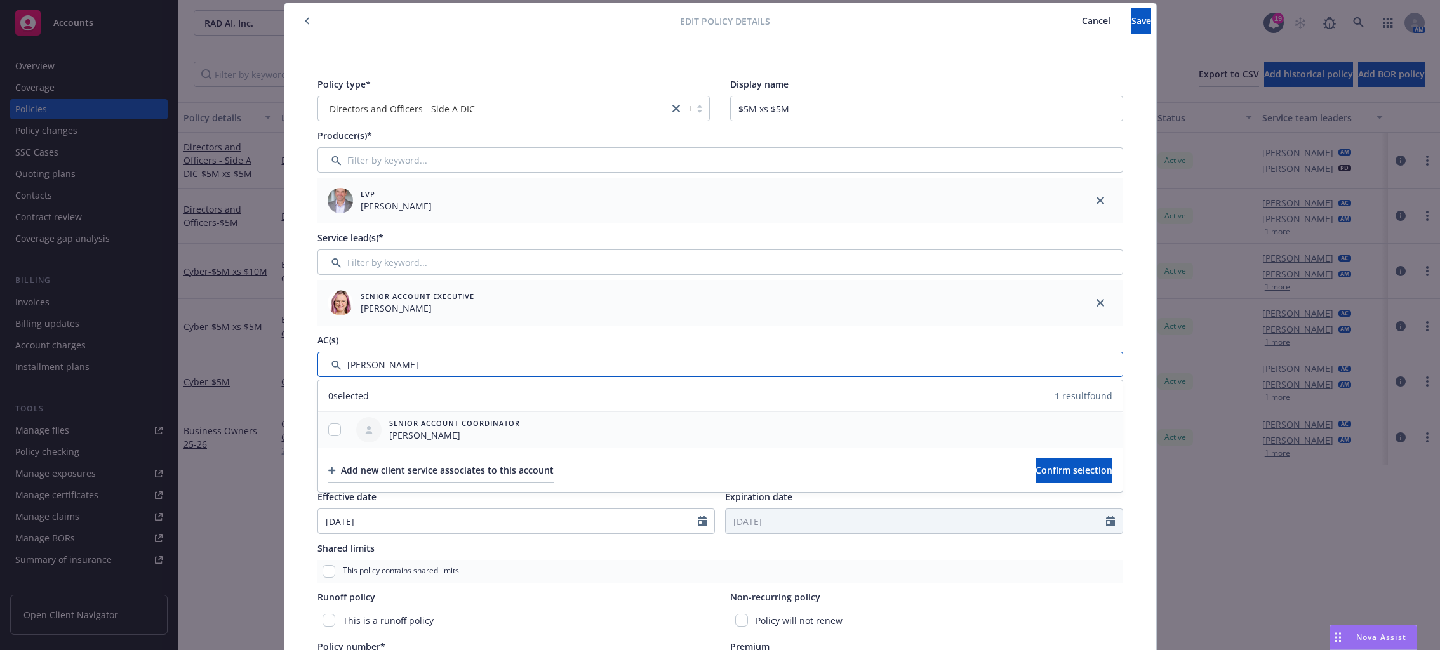
type input "monica"
click at [330, 424] on input "checkbox" at bounding box center [334, 430] width 13 height 13
checkbox input "true"
click at [1036, 473] on span "Confirm selection" at bounding box center [1074, 470] width 77 height 12
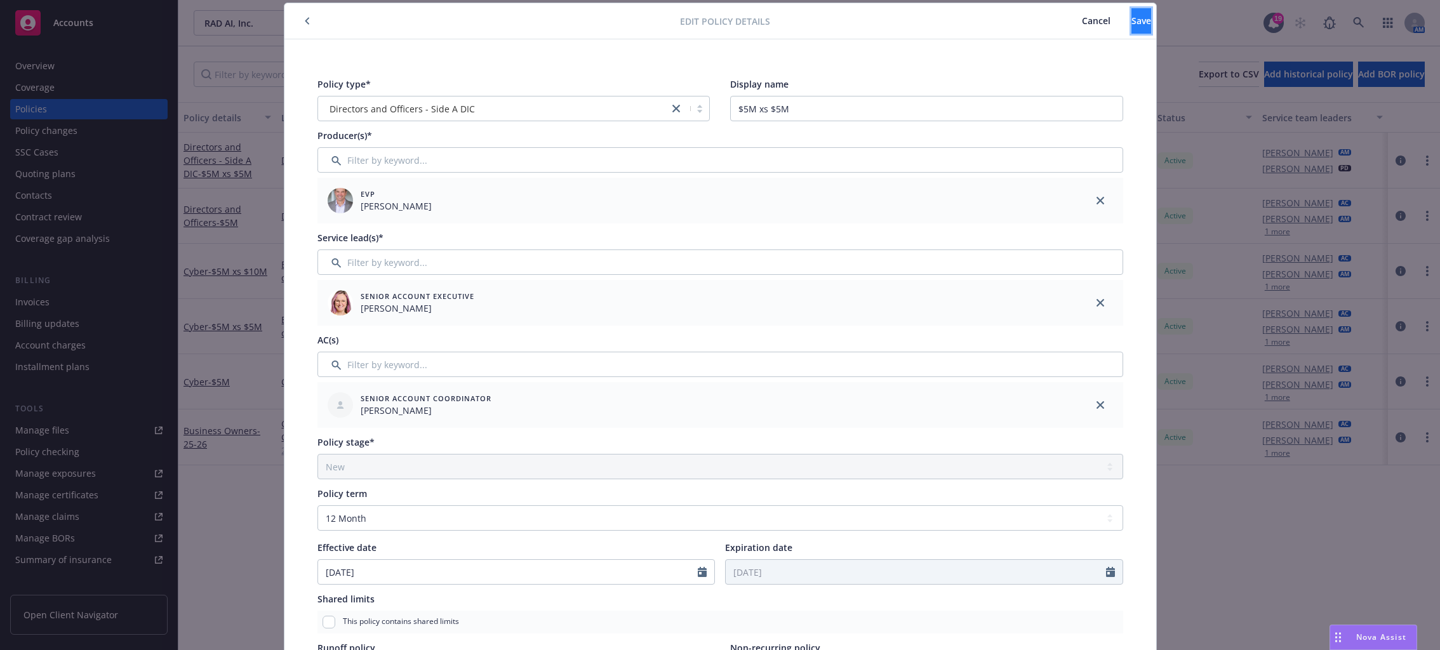
click at [1085, 25] on span "Save" at bounding box center [1142, 21] width 20 height 12
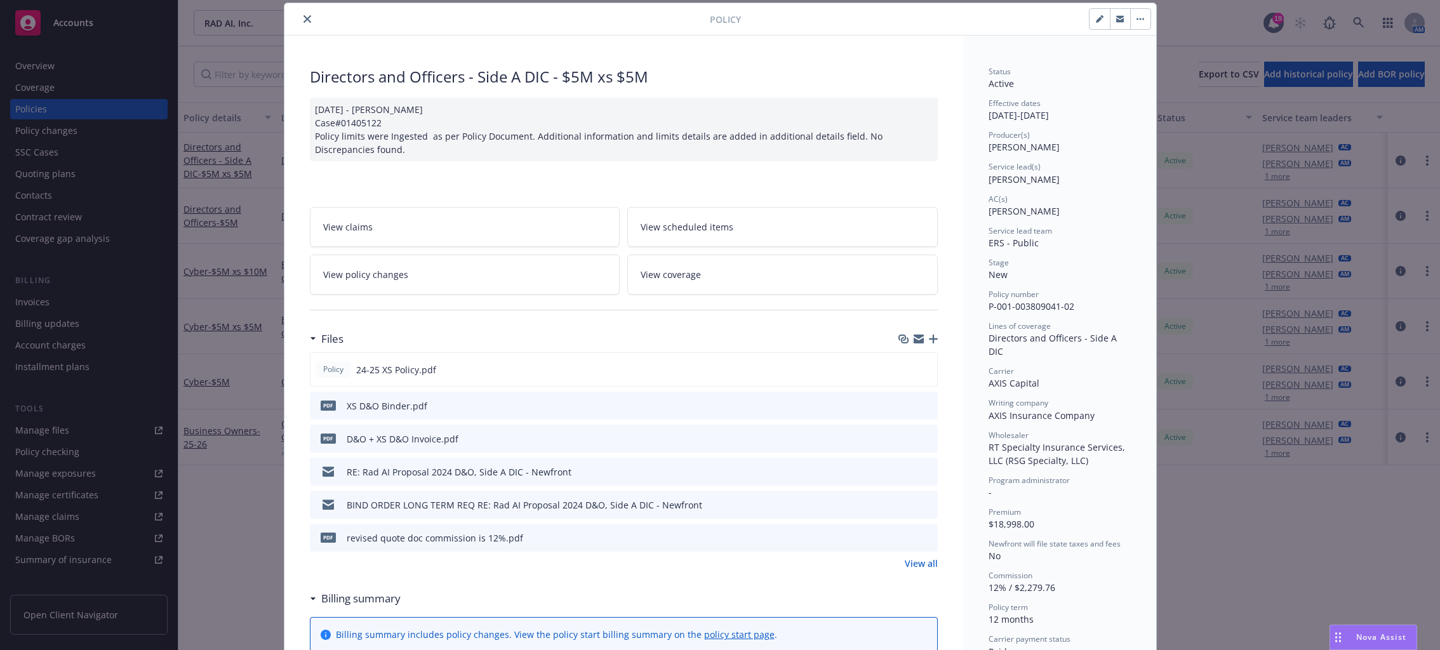
click at [1029, 238] on span "ERS - Public" at bounding box center [1014, 243] width 50 height 12
click at [1026, 243] on span "ERS - Public" at bounding box center [1014, 243] width 50 height 12
click at [1085, 22] on icon "button" at bounding box center [1100, 19] width 8 height 8
select select "NEW"
select select "12"
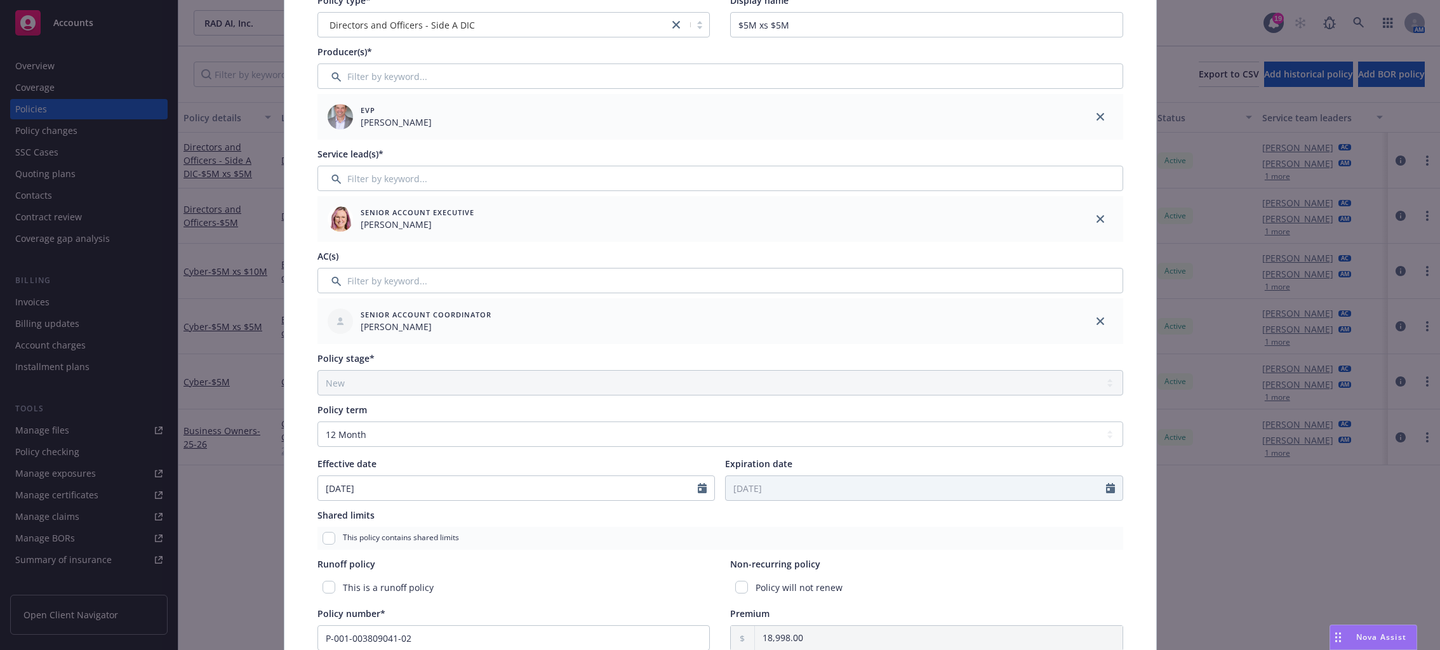
scroll to position [0, 0]
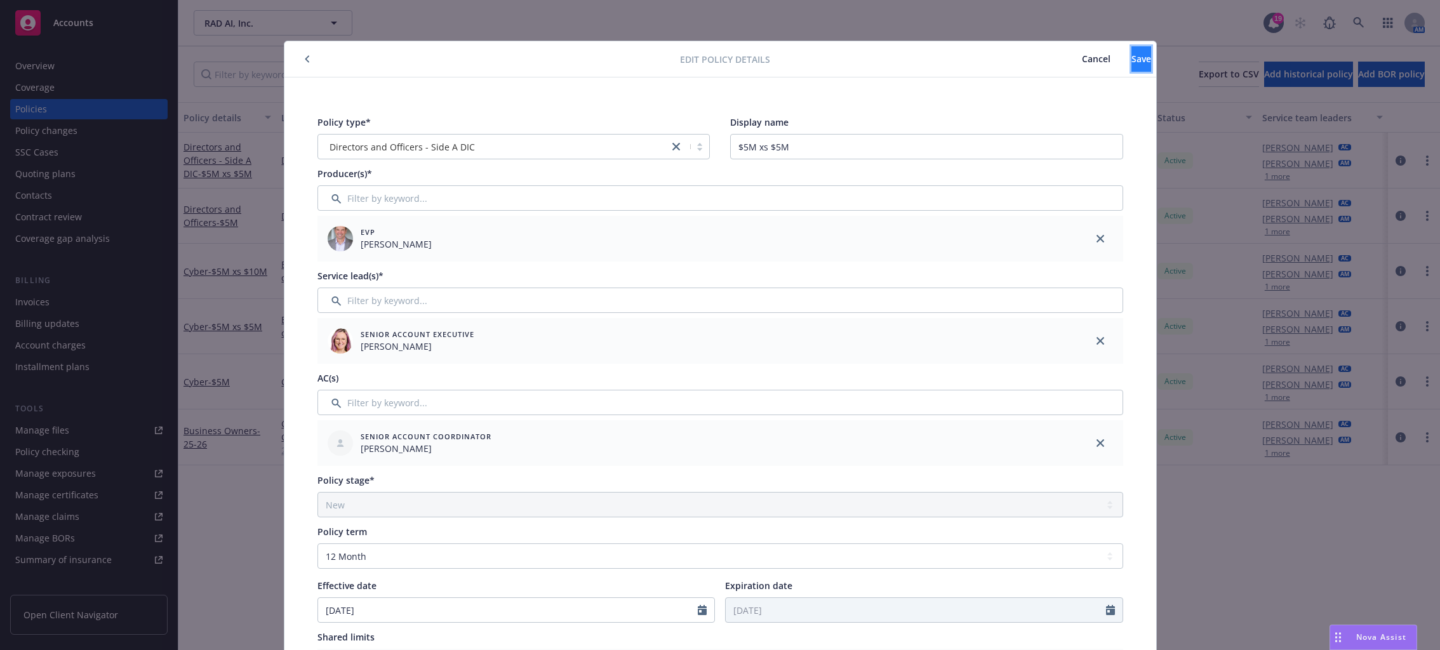
click at [1085, 67] on button "Save" at bounding box center [1142, 58] width 20 height 25
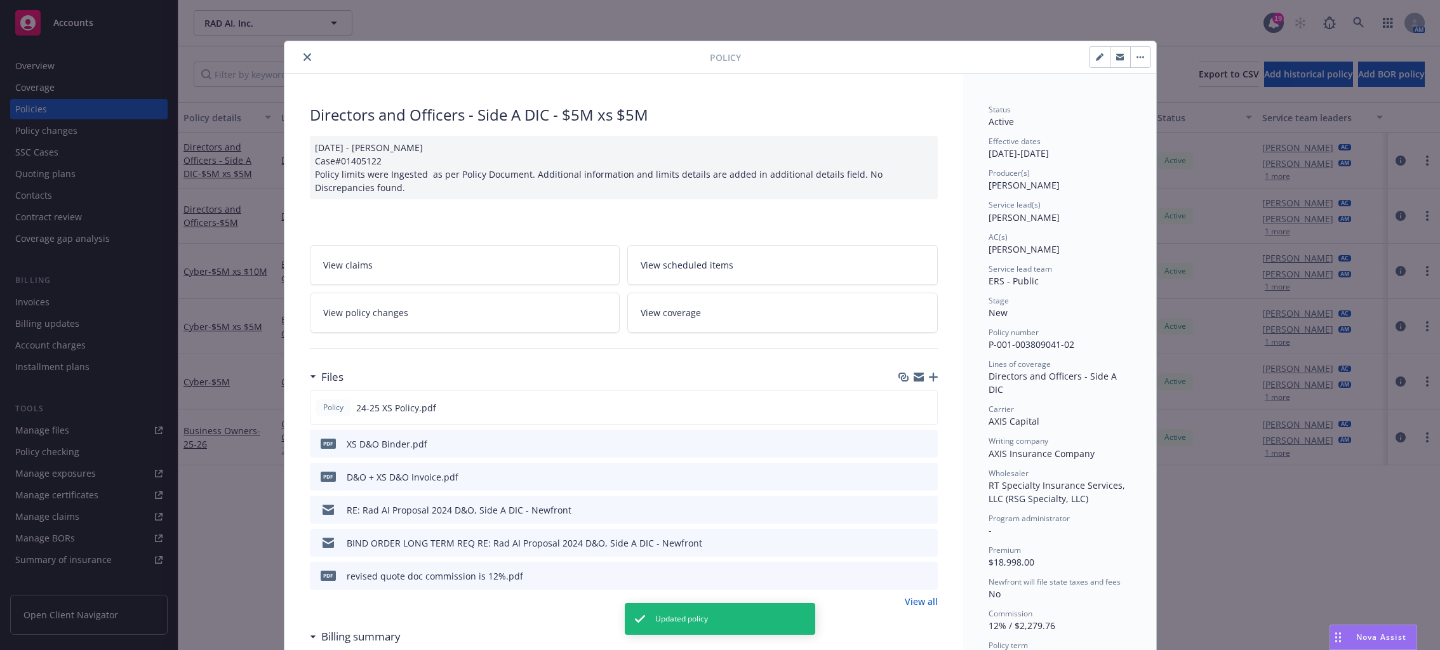
click at [307, 55] on button "close" at bounding box center [307, 57] width 15 height 15
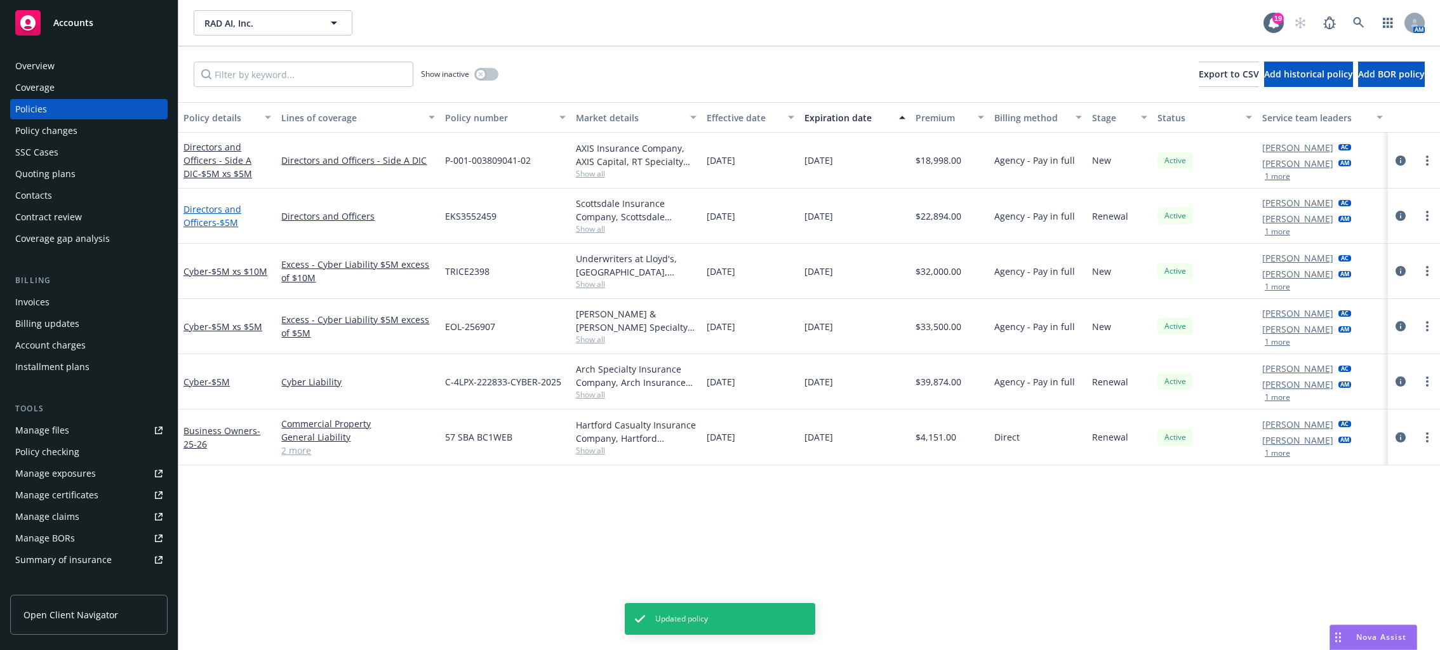
click at [220, 217] on span "- $5M" at bounding box center [228, 223] width 22 height 12
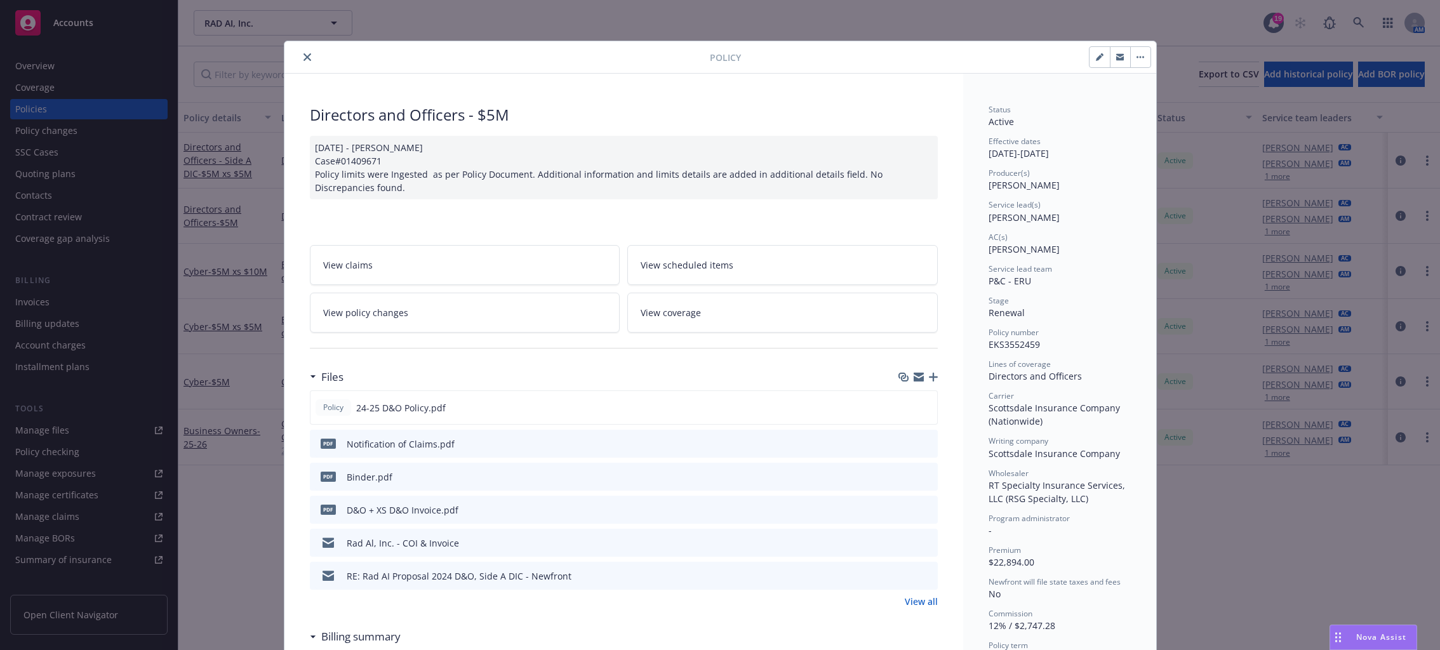
click at [1085, 58] on icon "button" at bounding box center [1099, 58] width 6 height 6
select select "RENEWAL"
select select "12"
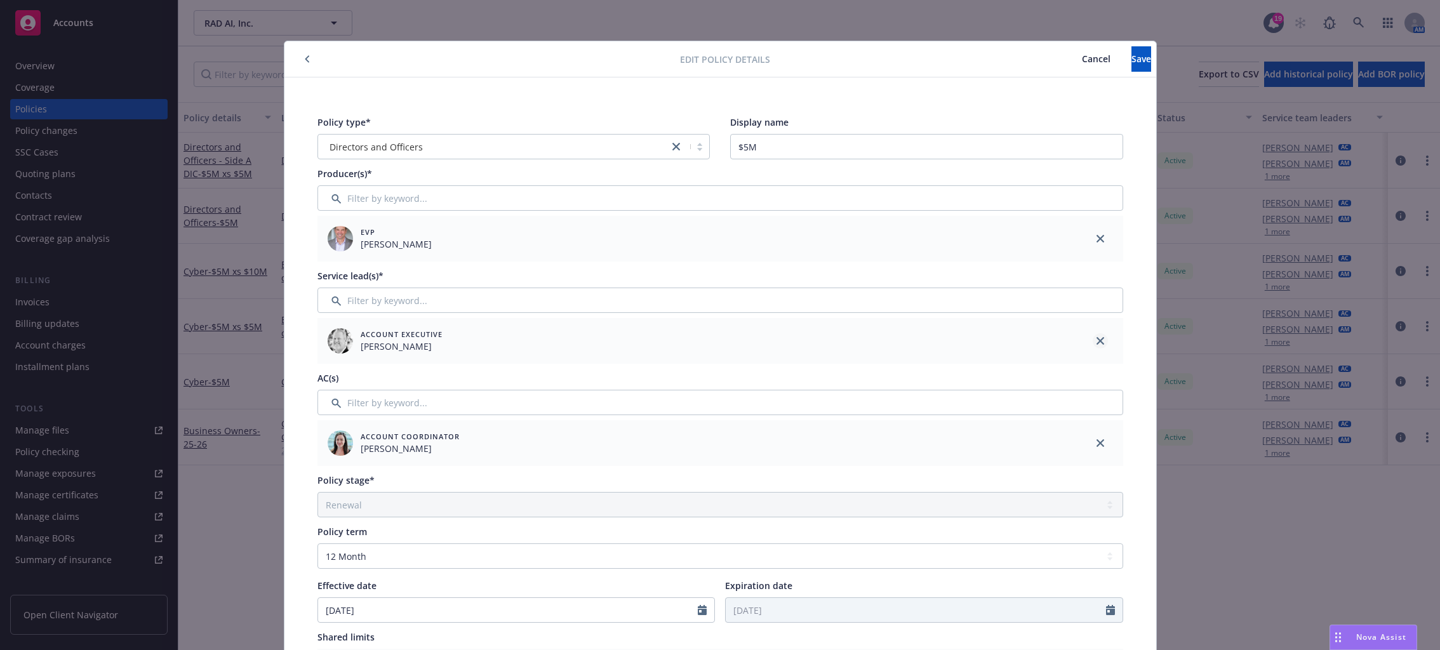
click at [1085, 337] on link "close" at bounding box center [1100, 340] width 15 height 15
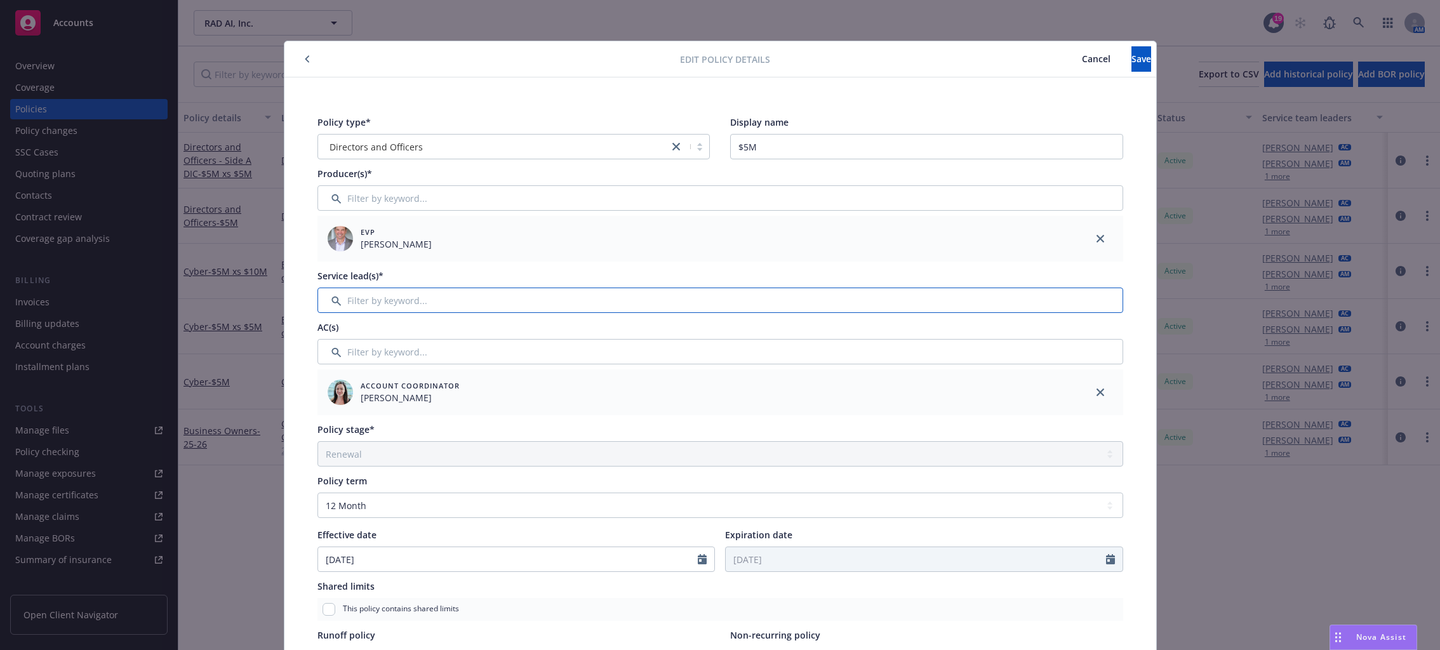
click at [720, 289] on input "Filter by keyword..." at bounding box center [721, 300] width 806 height 25
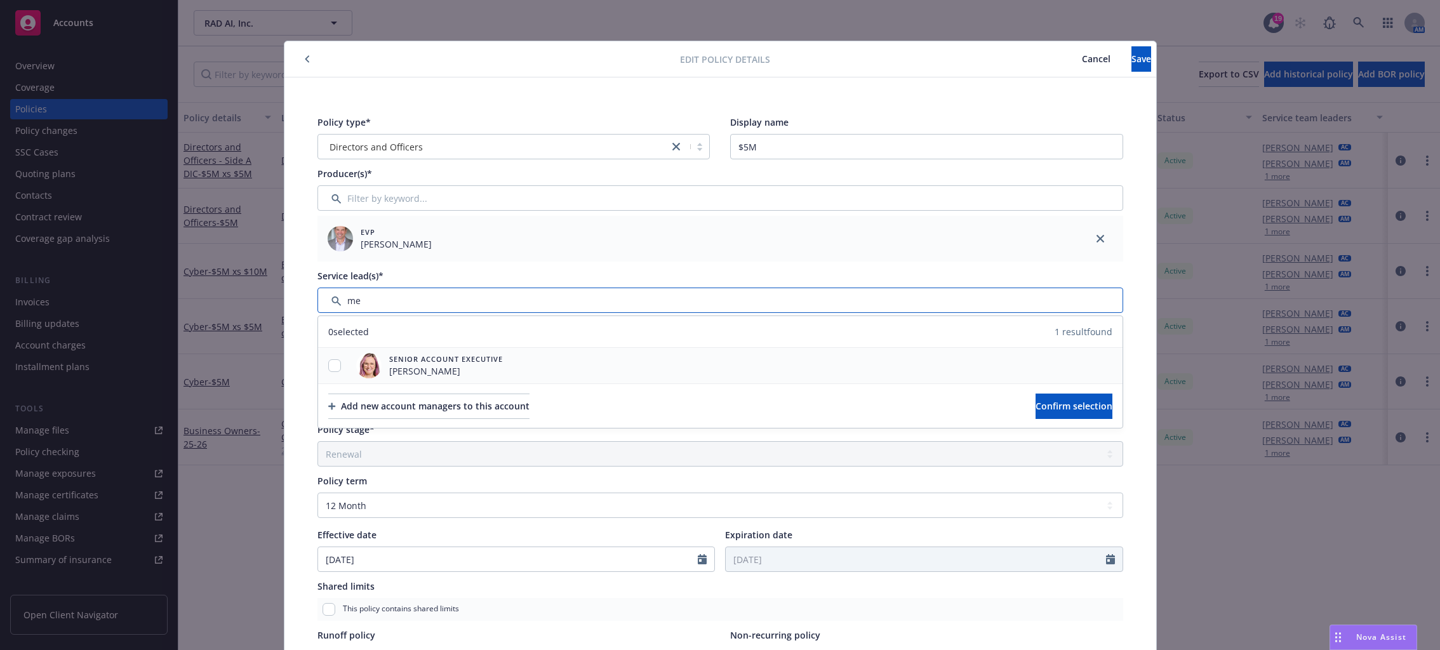
type input "me"
click at [328, 364] on input "checkbox" at bounding box center [334, 365] width 13 height 13
checkbox input "true"
click at [1036, 408] on span "Confirm selection" at bounding box center [1074, 406] width 77 height 12
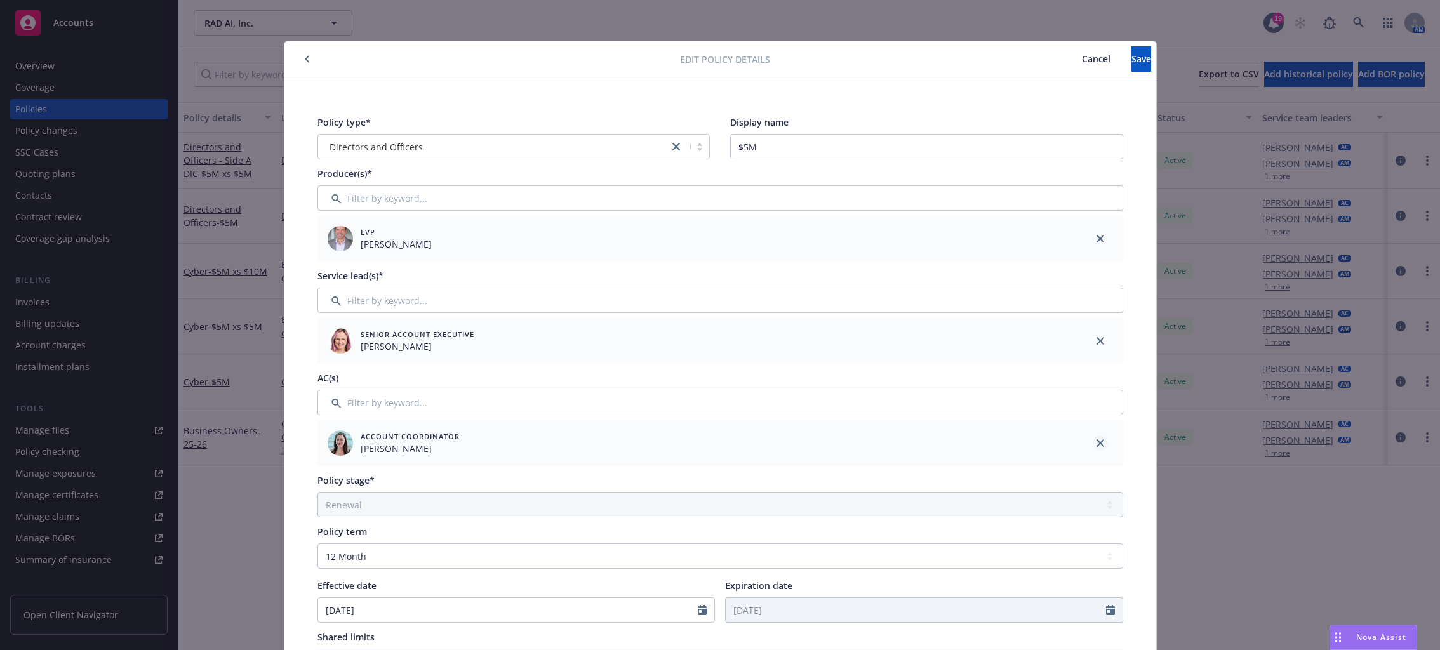
click at [1085, 443] on link "close" at bounding box center [1100, 443] width 15 height 15
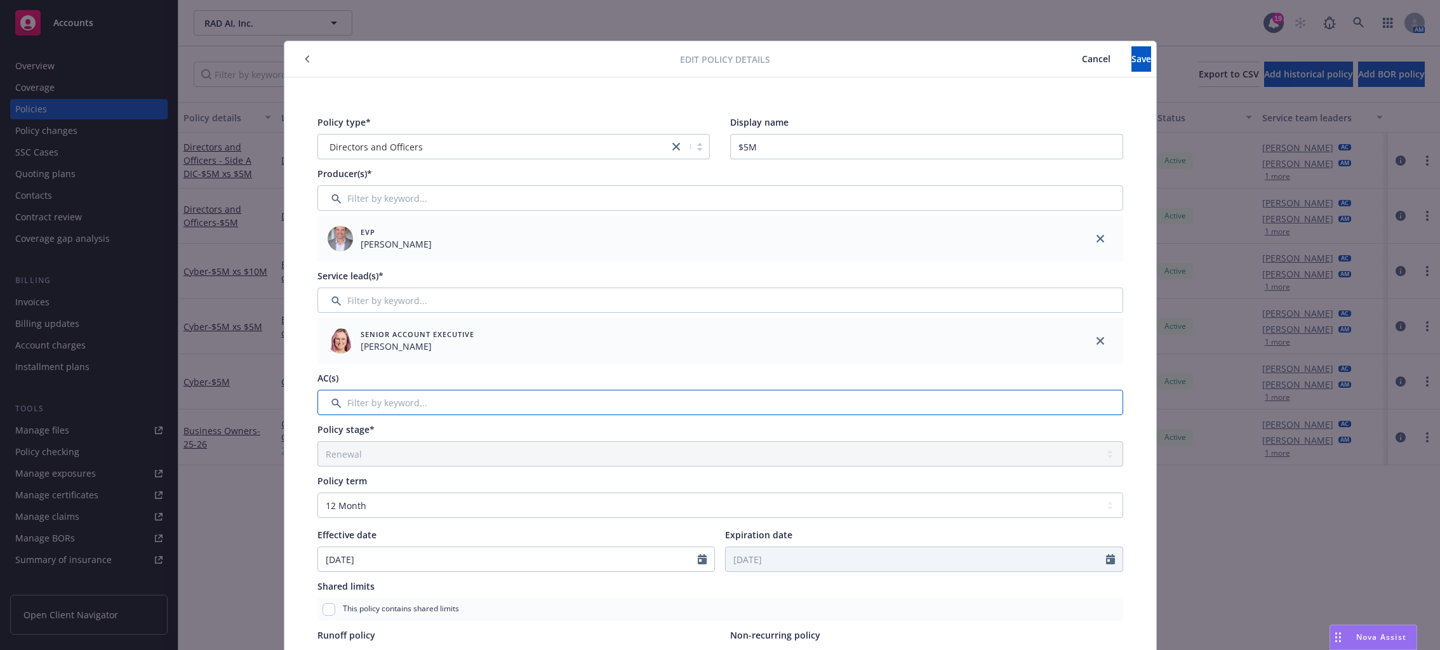
click at [834, 403] on input "Filter by keyword..." at bounding box center [721, 402] width 806 height 25
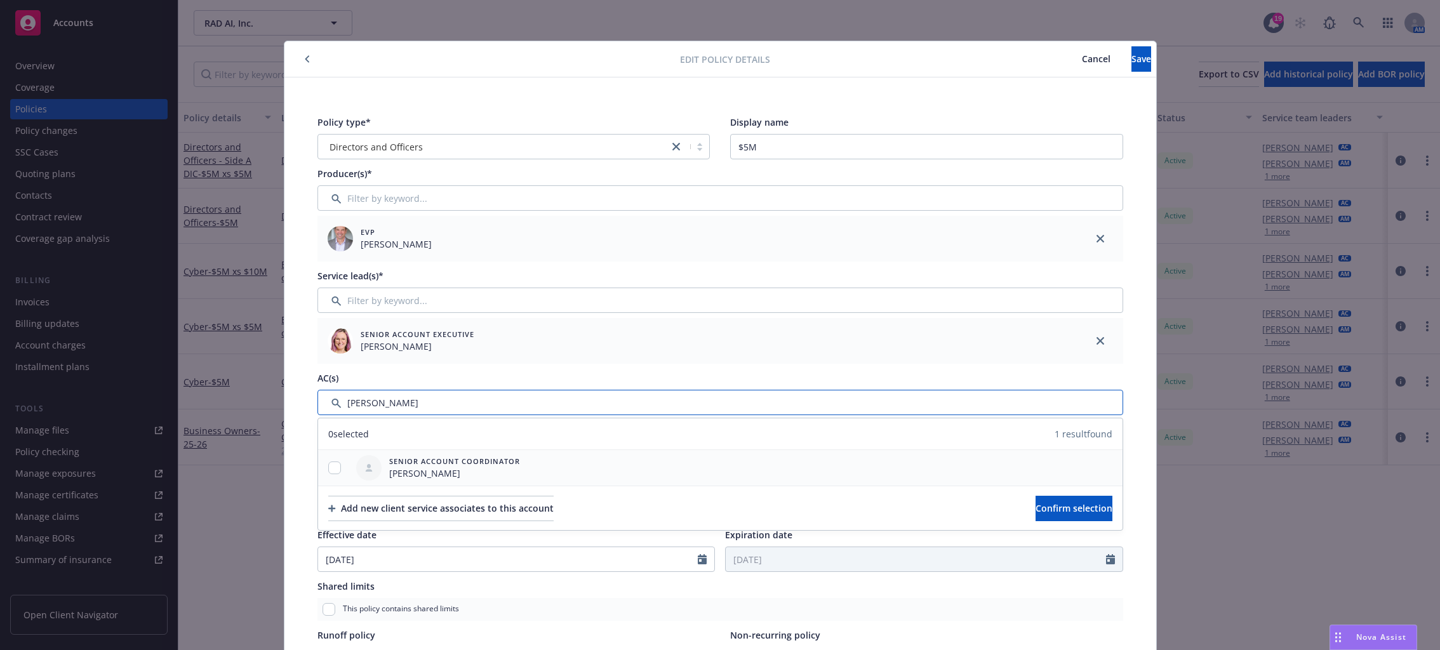
type input "monica"
click at [328, 465] on input "checkbox" at bounding box center [334, 468] width 13 height 13
checkbox input "true"
click at [1036, 504] on span "Confirm selection" at bounding box center [1074, 508] width 77 height 12
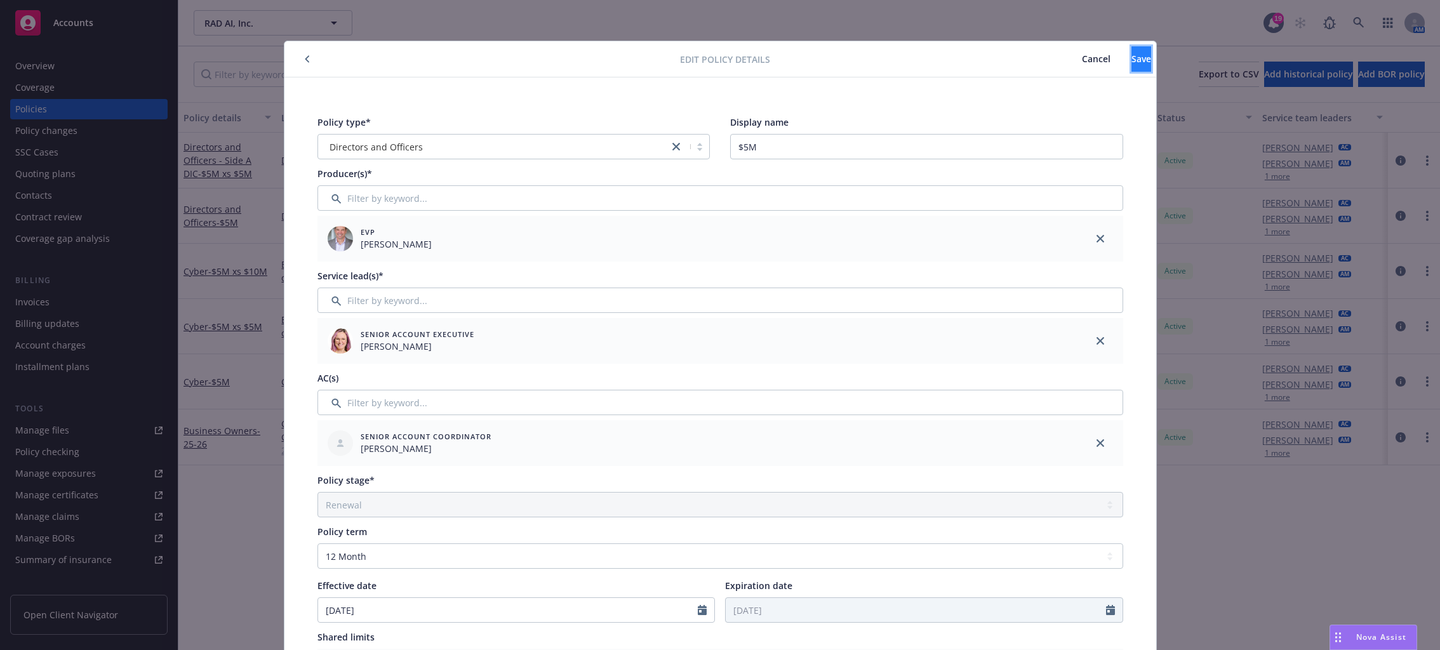
click at [1085, 51] on button "Save" at bounding box center [1142, 58] width 20 height 25
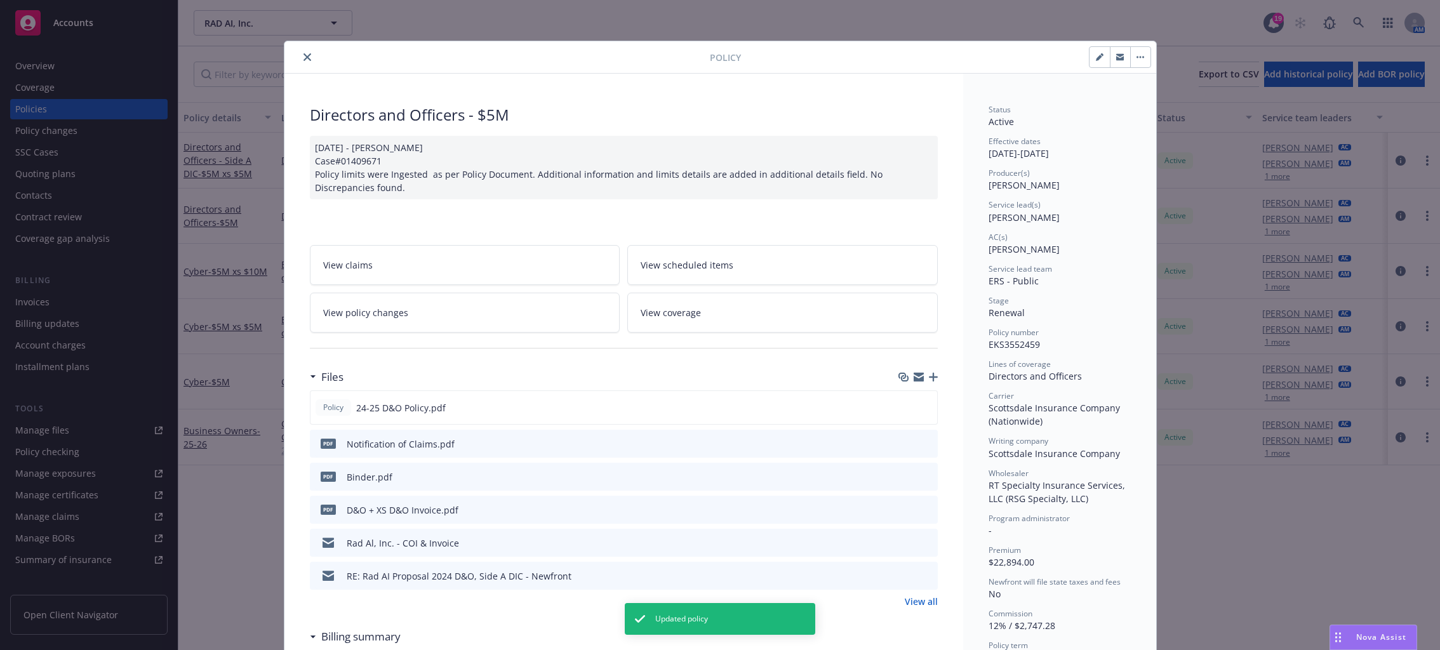
click at [304, 53] on icon "close" at bounding box center [308, 57] width 8 height 8
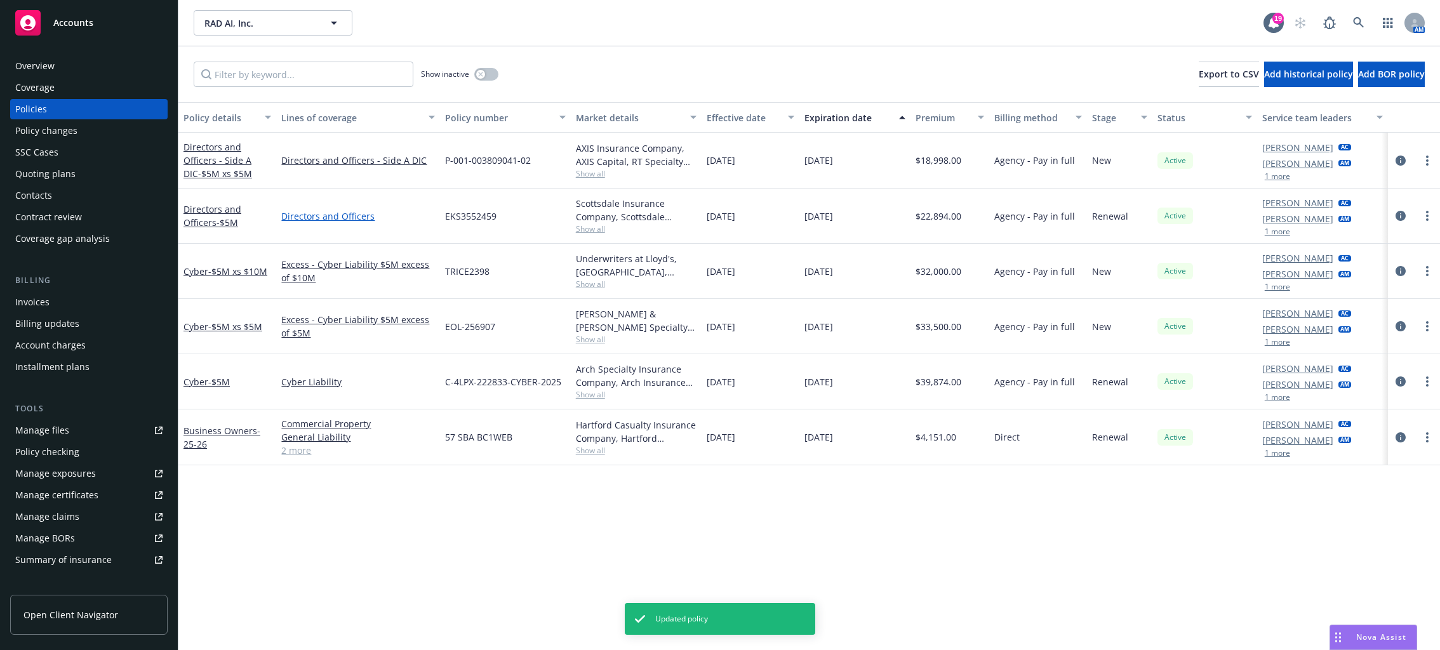
click at [342, 217] on link "Directors and Officers" at bounding box center [357, 216] width 153 height 13
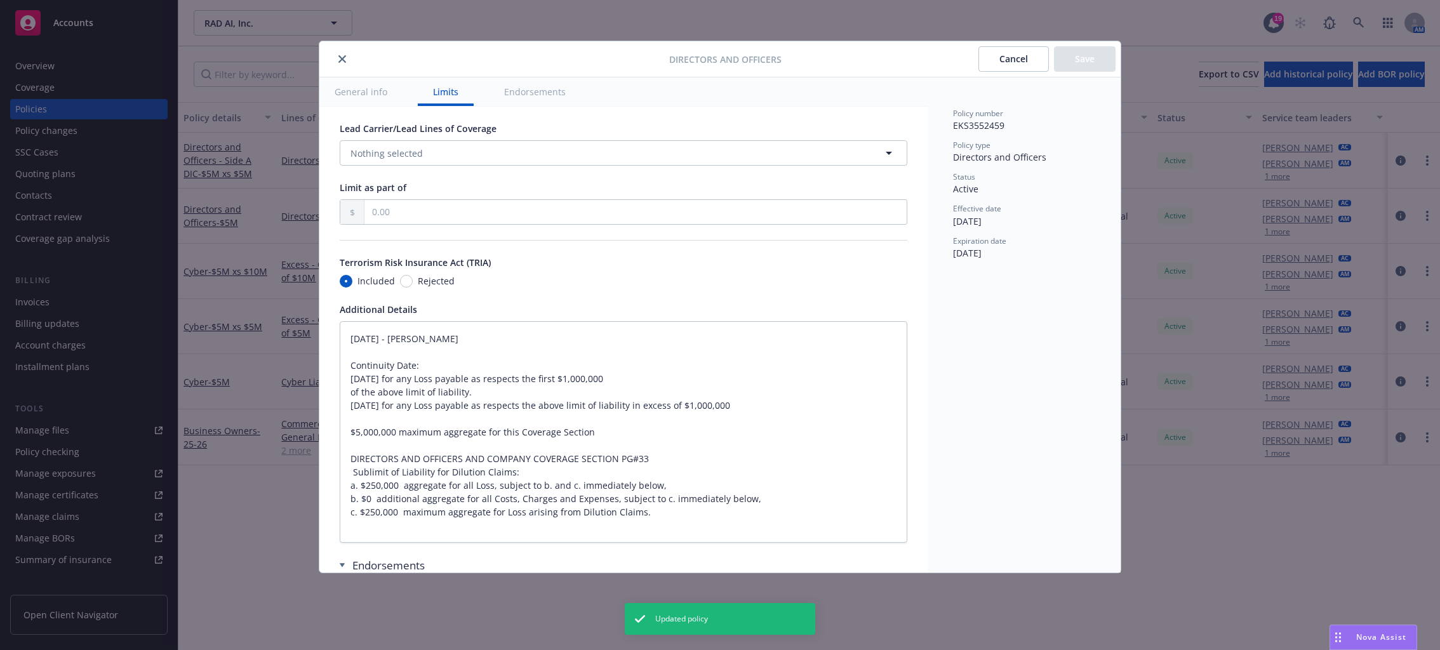
scroll to position [1153, 0]
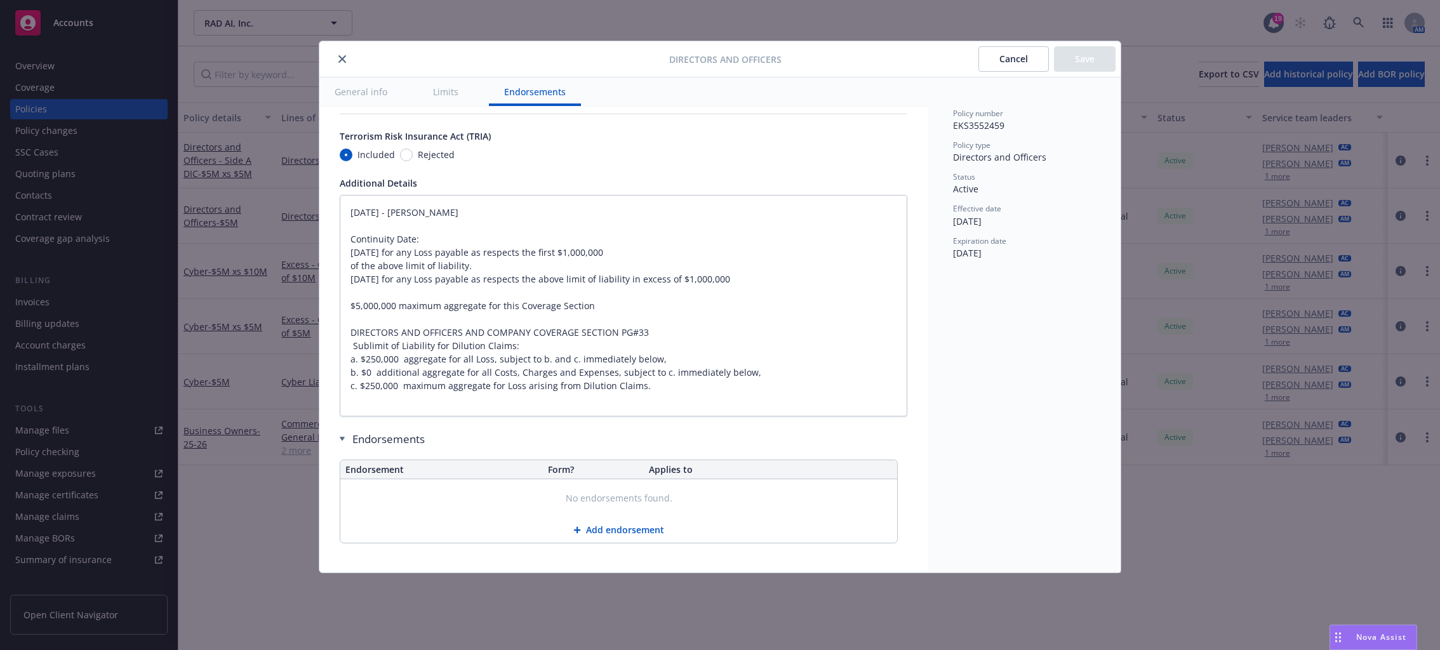
type textarea "x"
click at [345, 55] on button "close" at bounding box center [342, 58] width 15 height 15
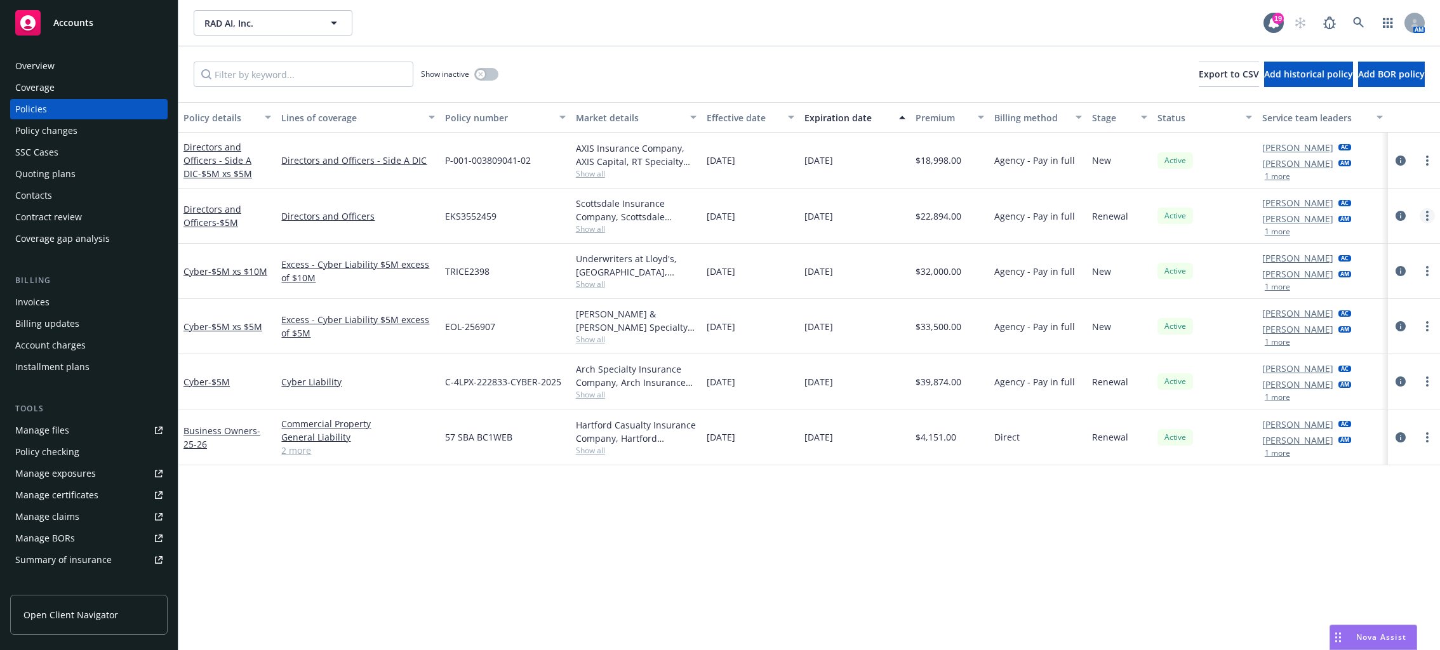
click at [1085, 218] on icon "more" at bounding box center [1427, 216] width 3 height 10
click at [1085, 245] on link "Manage lines of coverage" at bounding box center [1359, 241] width 149 height 25
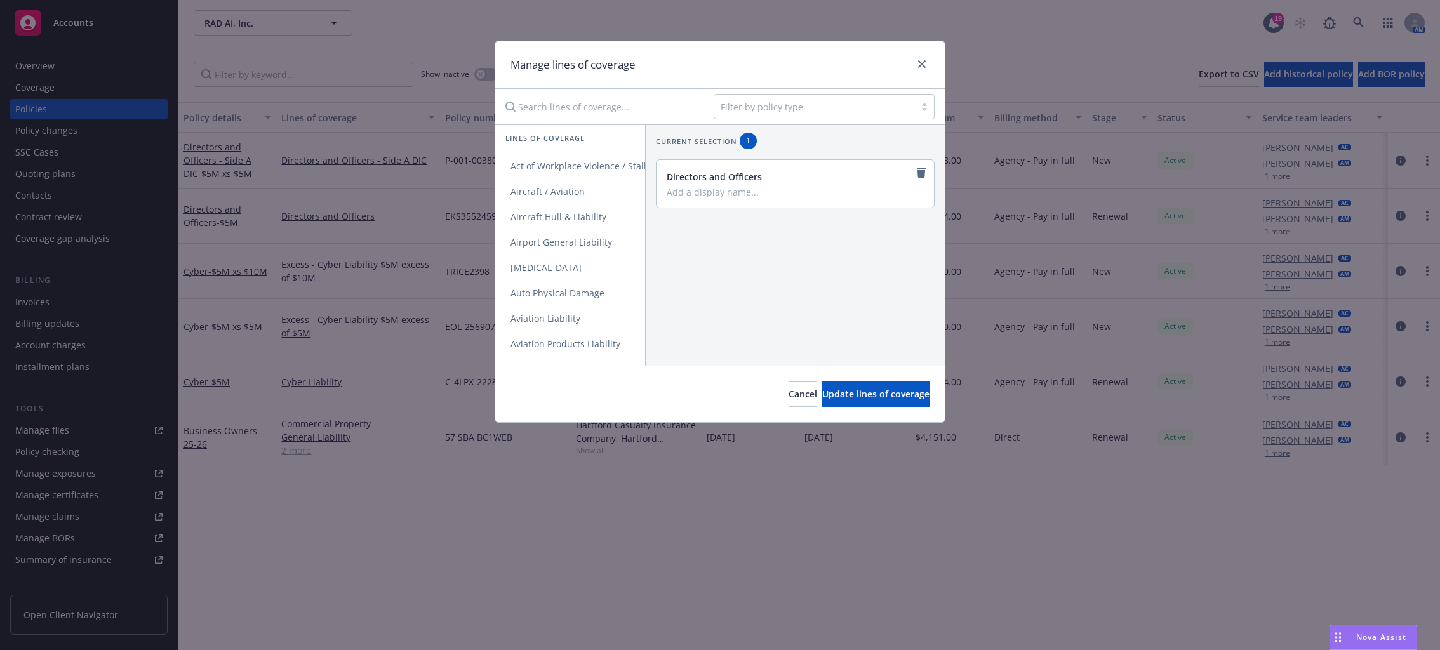
click at [580, 100] on input "Search lines of coverage..." at bounding box center [601, 106] width 206 height 25
type input "dire"
click at [920, 58] on link "close" at bounding box center [922, 64] width 15 height 15
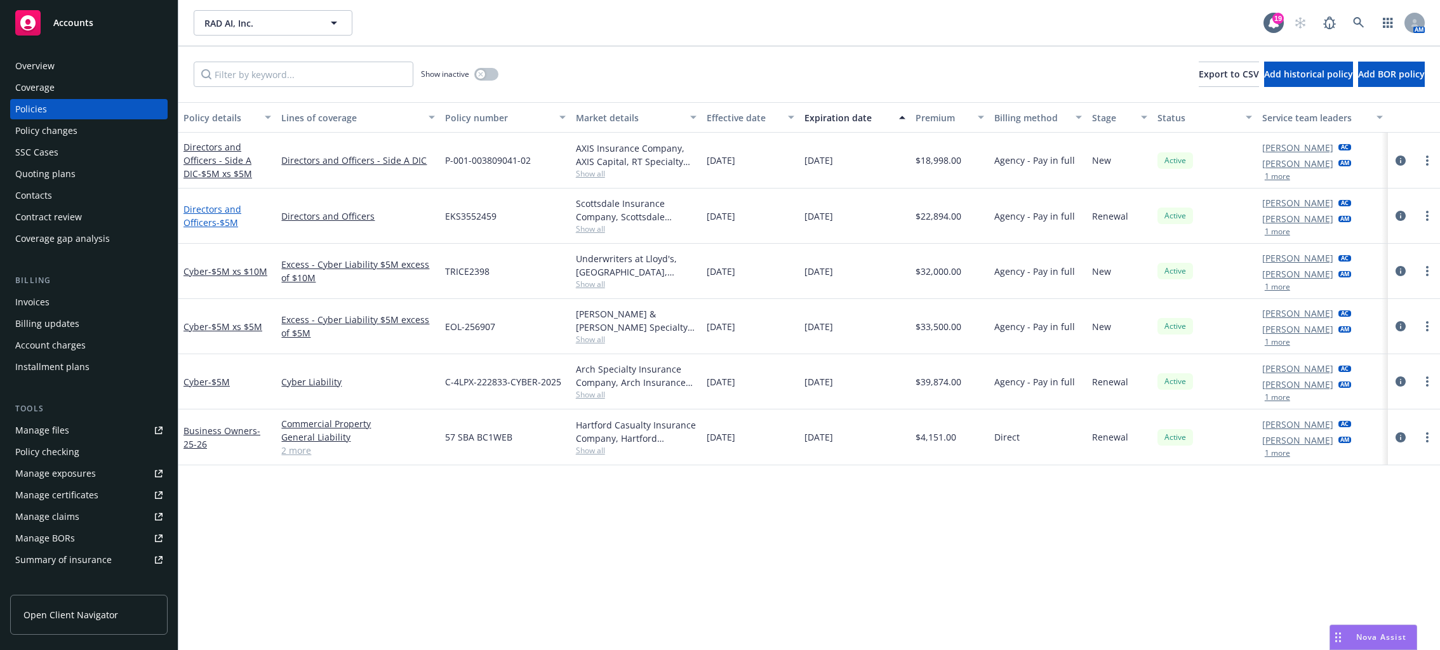
click at [217, 217] on span "- $5M" at bounding box center [228, 223] width 22 height 12
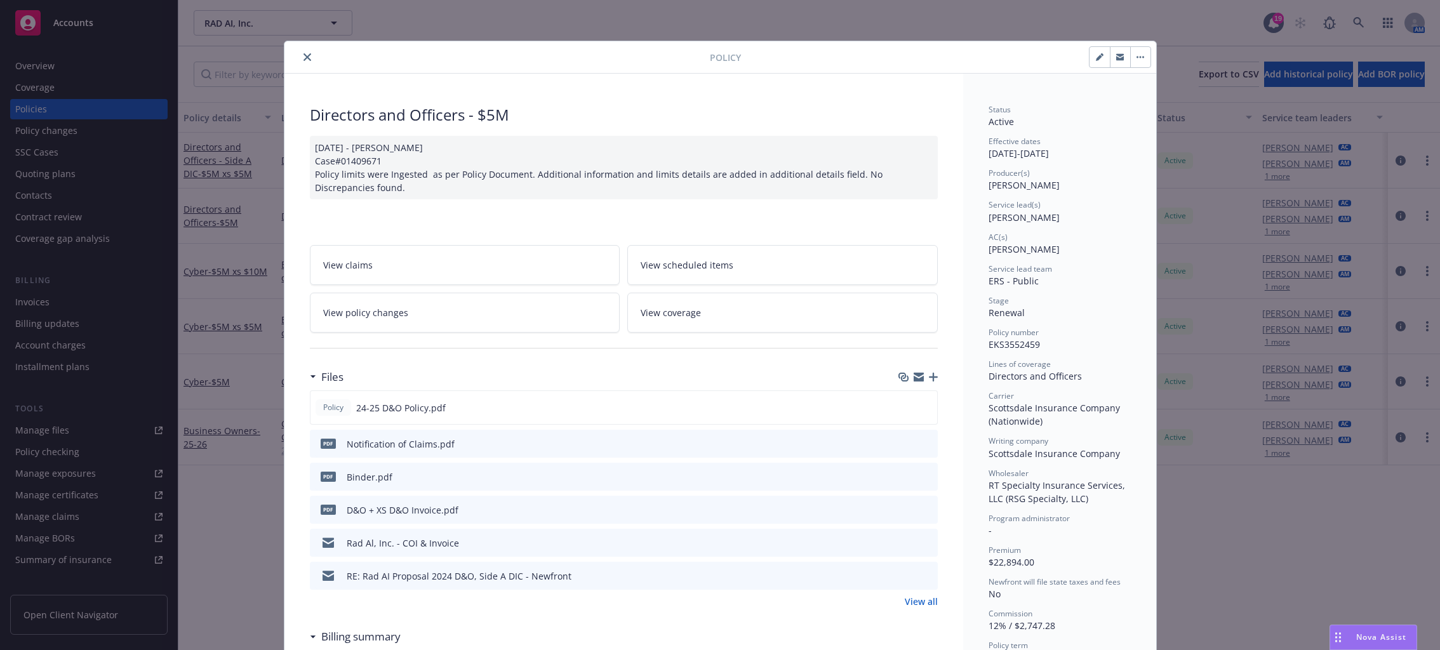
scroll to position [38, 0]
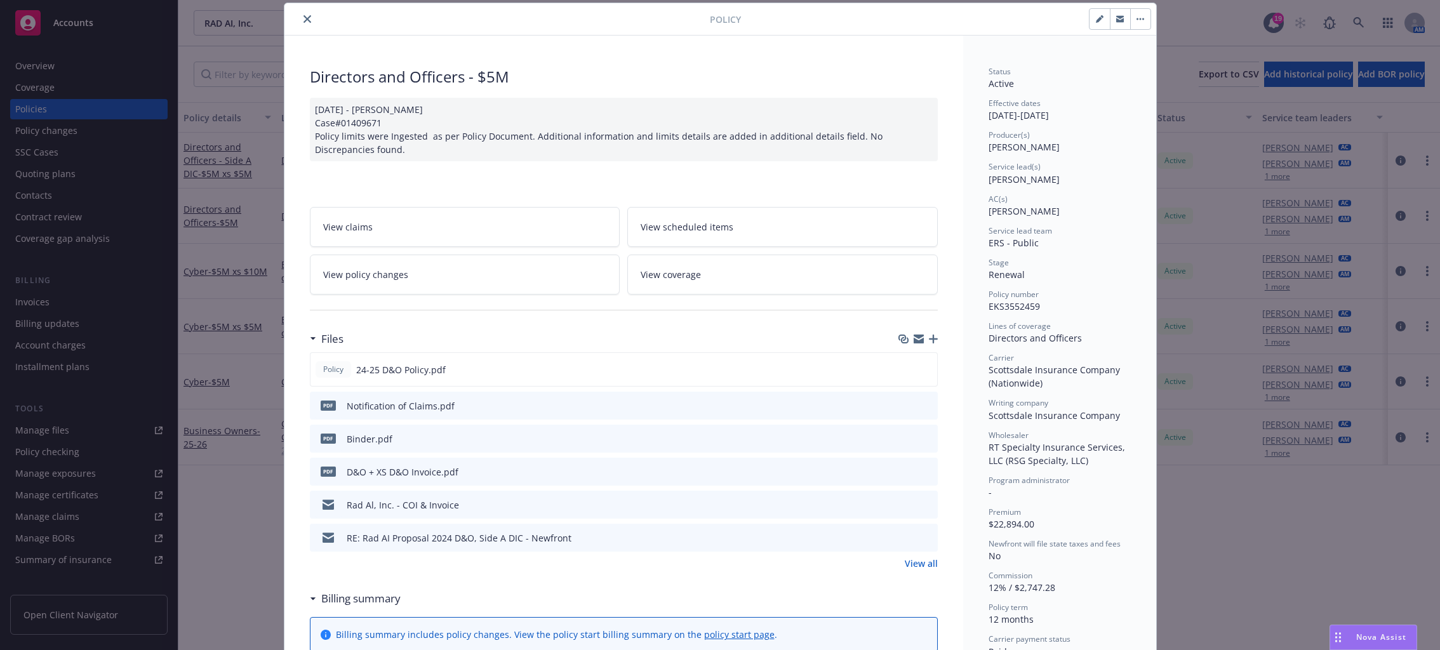
click at [1085, 10] on button "button" at bounding box center [1100, 19] width 20 height 20
select select "RENEWAL"
select select "12"
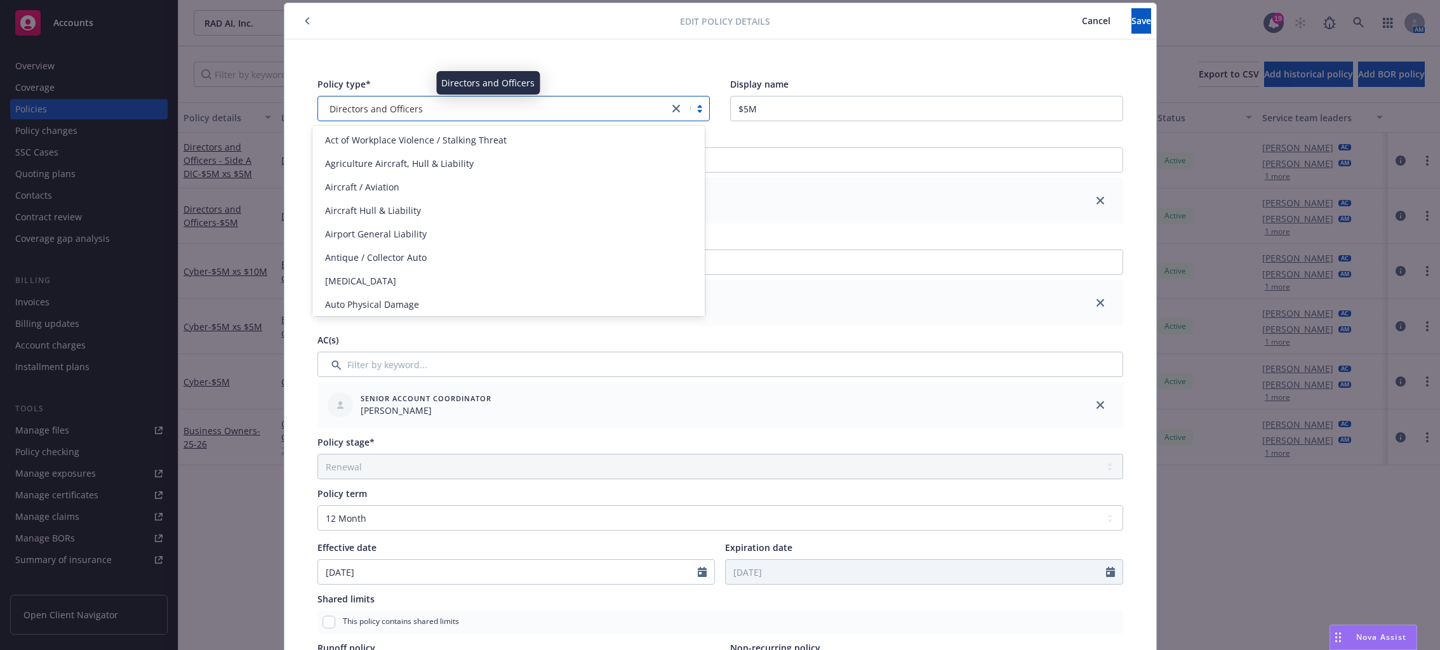
click at [495, 111] on div "Directors and Officers" at bounding box center [494, 108] width 339 height 13
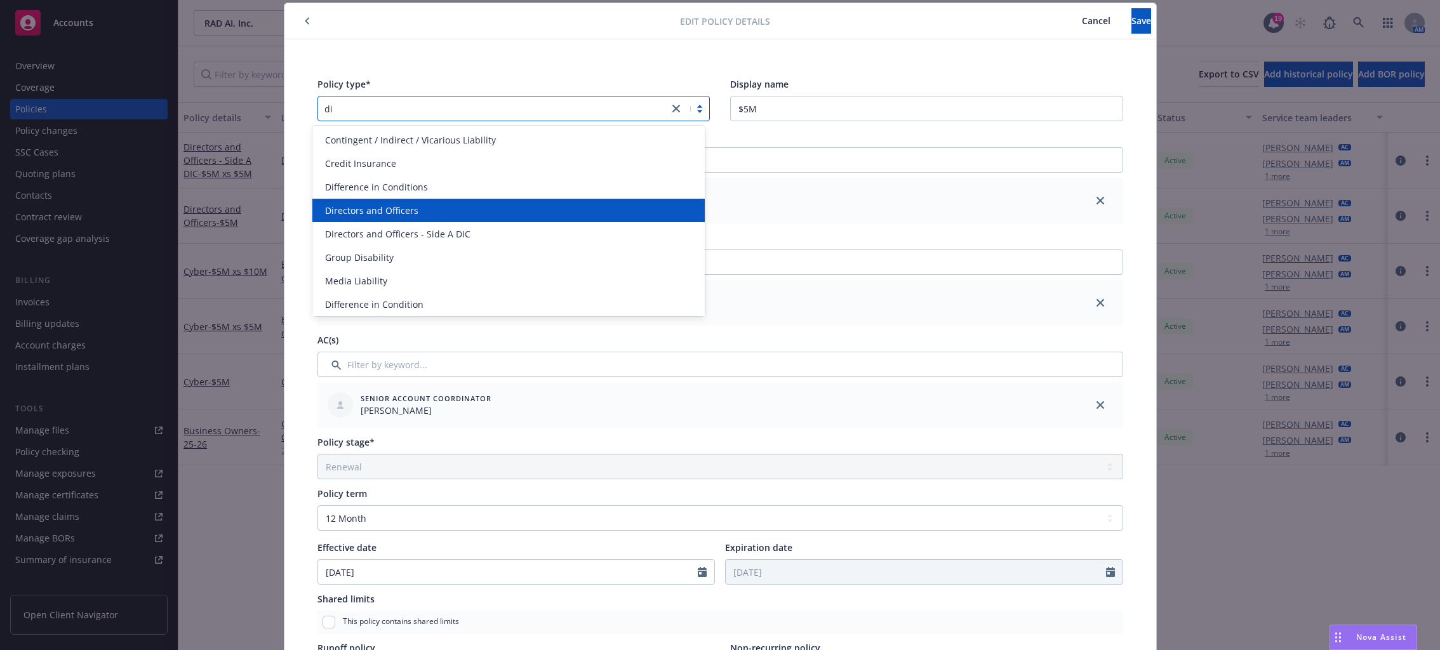
scroll to position [0, 0]
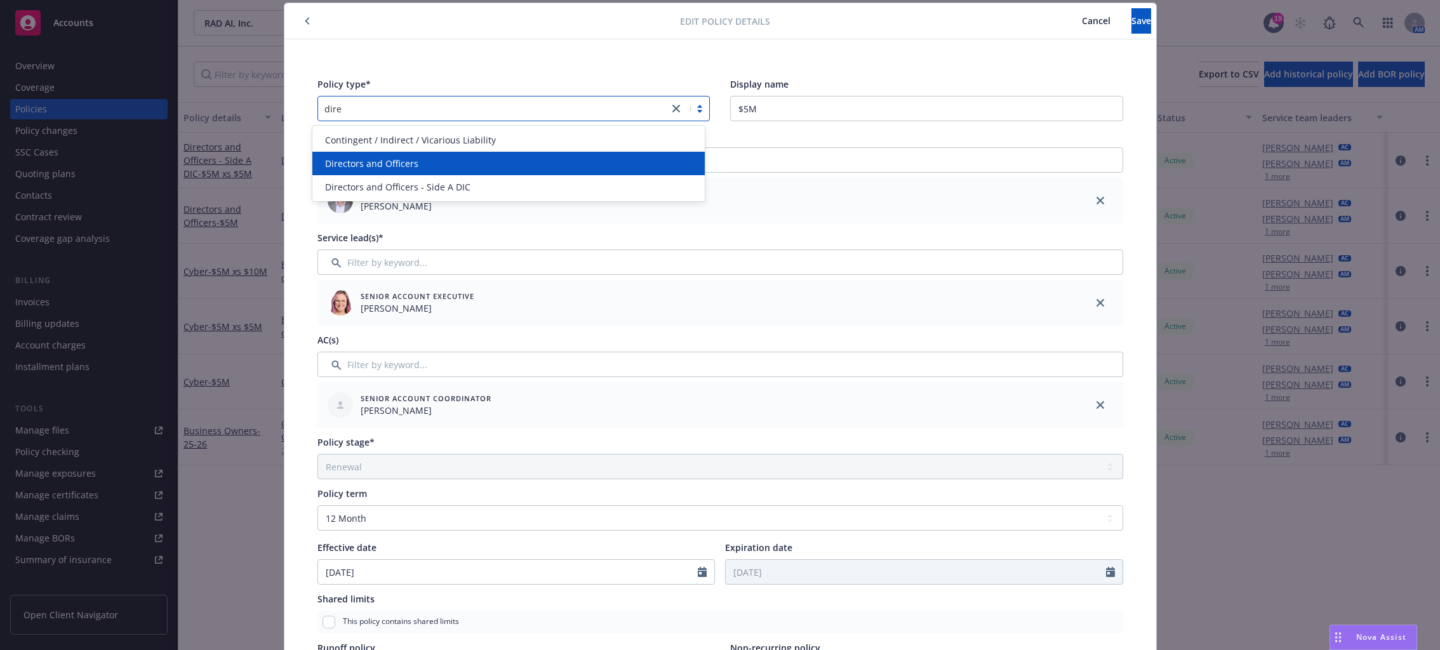
type input "dire"
click at [527, 64] on div "Policy type* option Directors and Officers selected, 2 of 3. 3 results availabl…" at bounding box center [721, 525] width 872 height 972
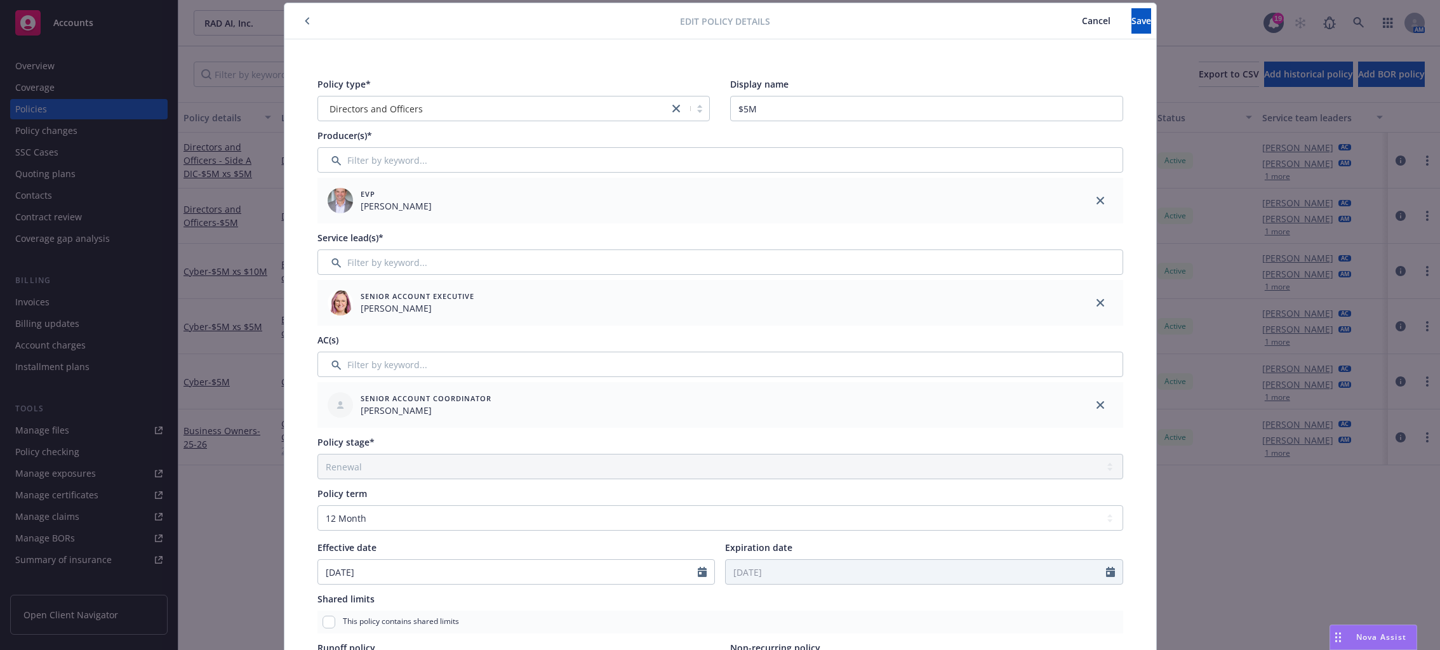
click at [1082, 22] on span "Cancel" at bounding box center [1096, 21] width 29 height 12
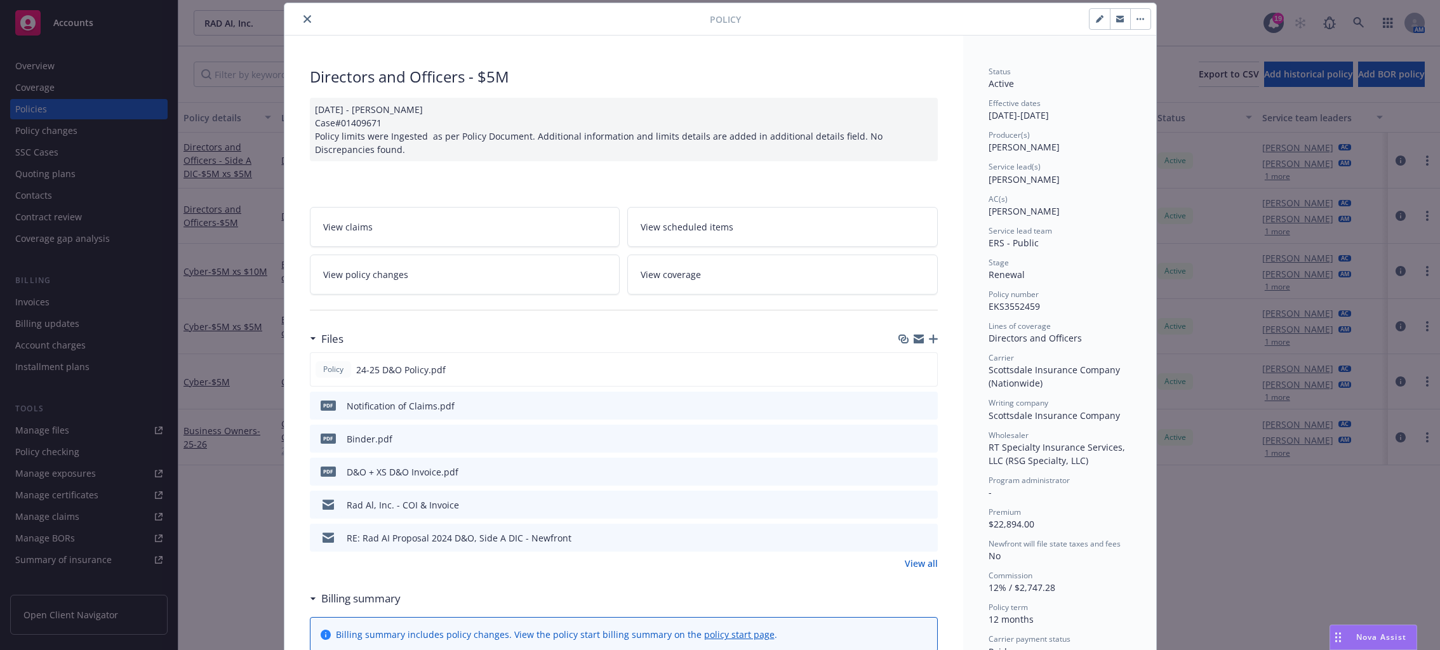
click at [1008, 246] on span "ERS - Public" at bounding box center [1014, 243] width 50 height 12
click at [1029, 246] on span "ERS - Public" at bounding box center [1014, 243] width 50 height 12
click at [302, 22] on button "close" at bounding box center [307, 18] width 15 height 15
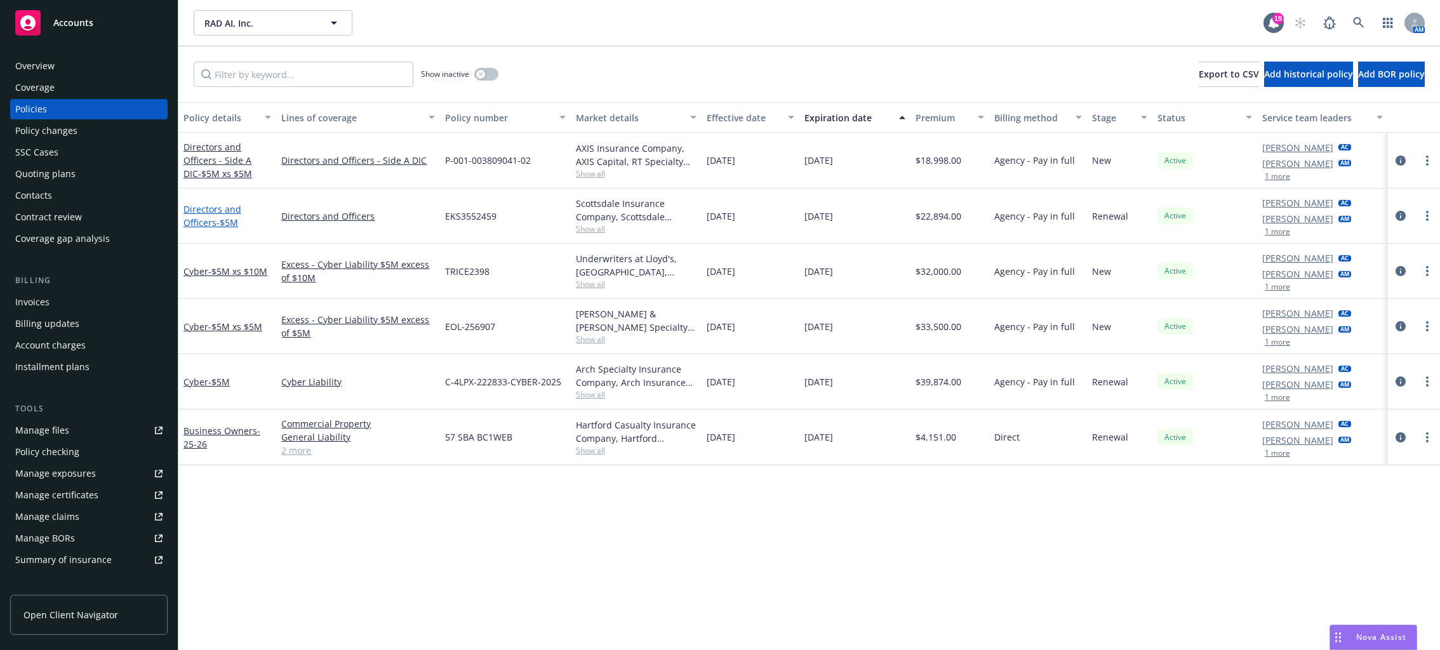
click at [208, 217] on link "Directors and Officers - $5M" at bounding box center [213, 215] width 58 height 25
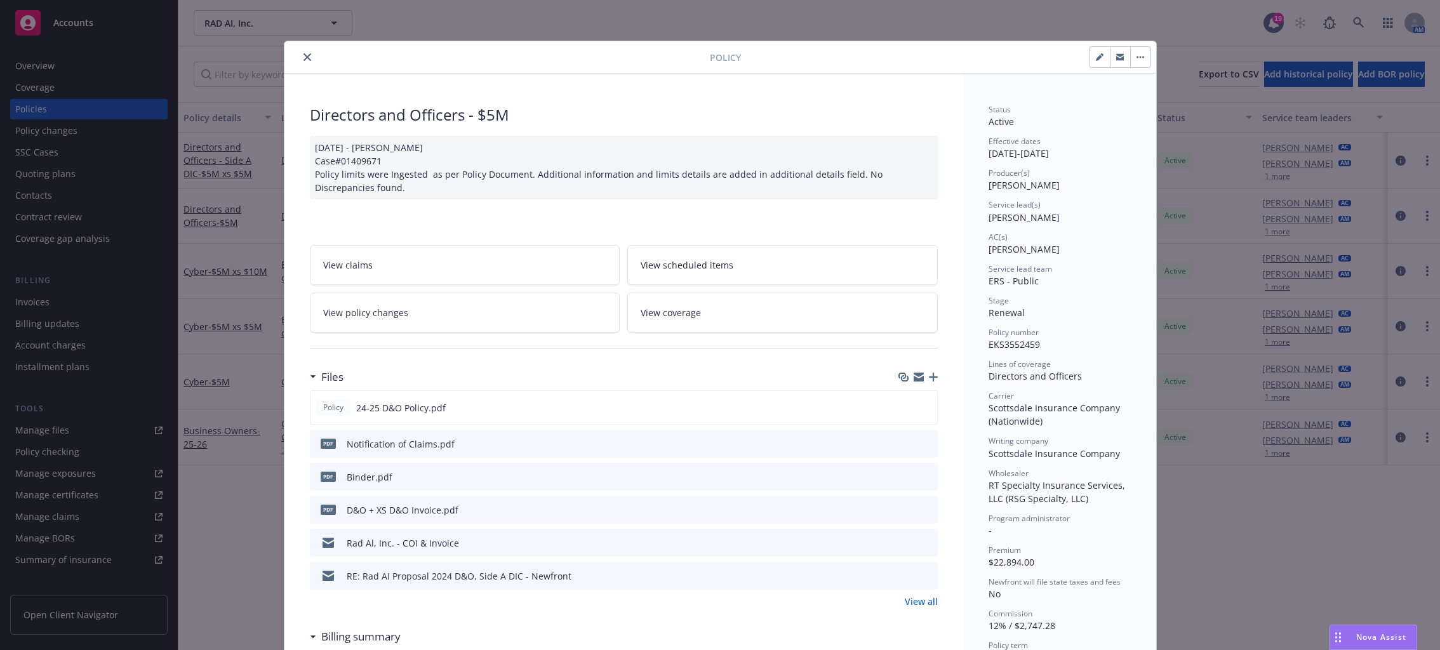
click at [1024, 280] on span "ERS - Public" at bounding box center [1014, 281] width 50 height 12
click at [1085, 58] on icon "button" at bounding box center [1141, 57] width 8 height 3
click at [1085, 57] on icon "button" at bounding box center [1099, 58] width 6 height 6
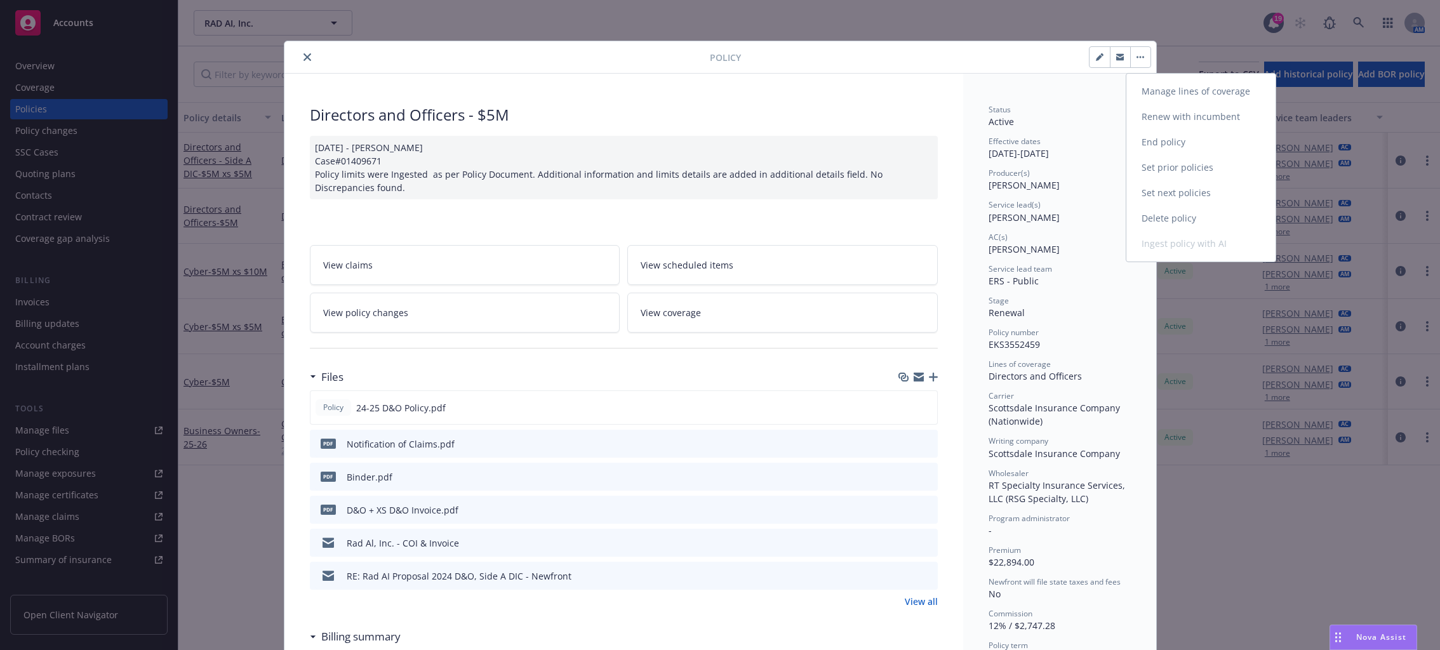
select select "RENEWAL"
select select "12"
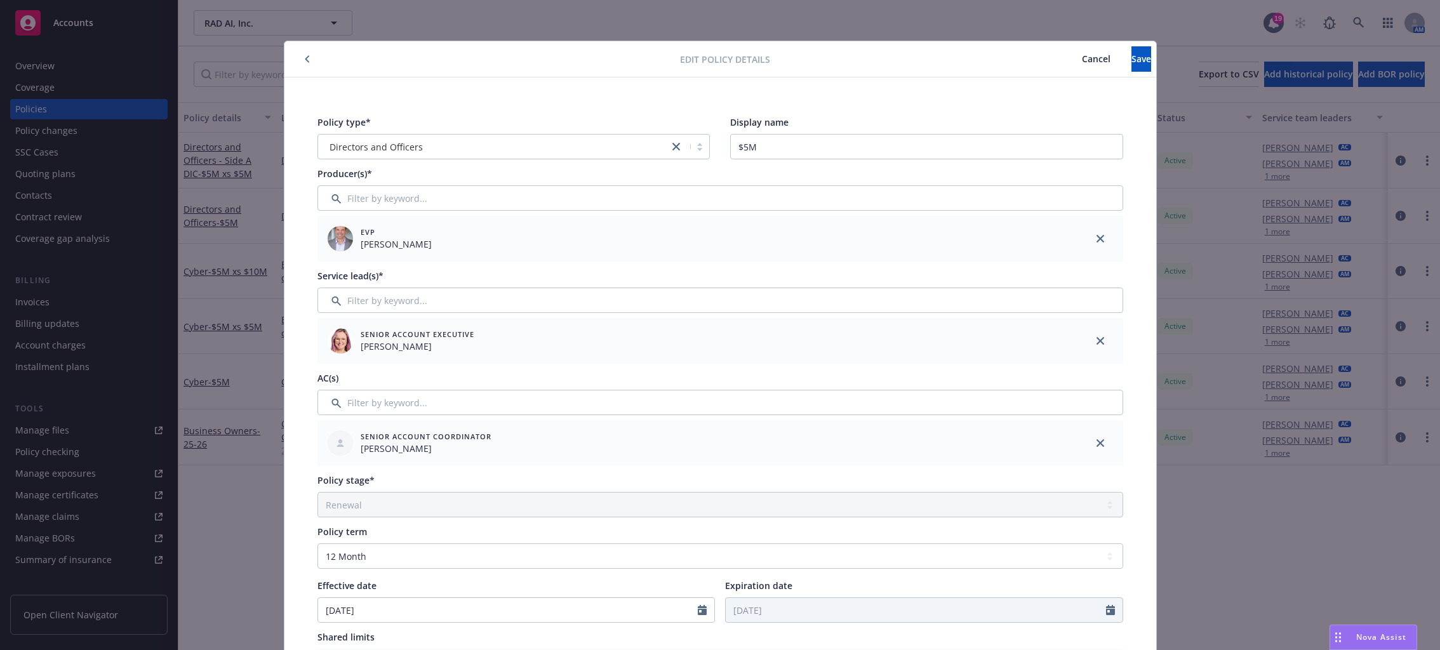
click at [500, 343] on div "Senior Account Executive Melissa Walker" at bounding box center [698, 341] width 750 height 36
click at [455, 299] on input "Filter by keyword..." at bounding box center [721, 300] width 806 height 25
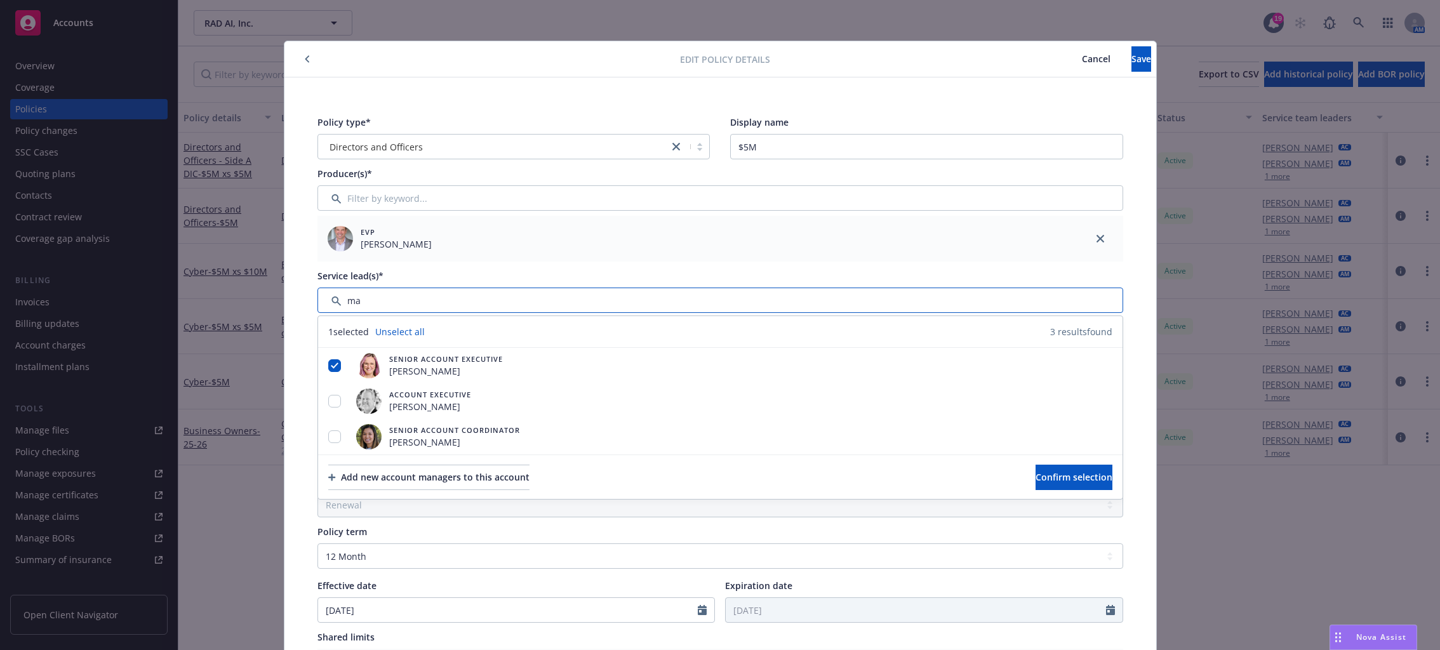
type input "m"
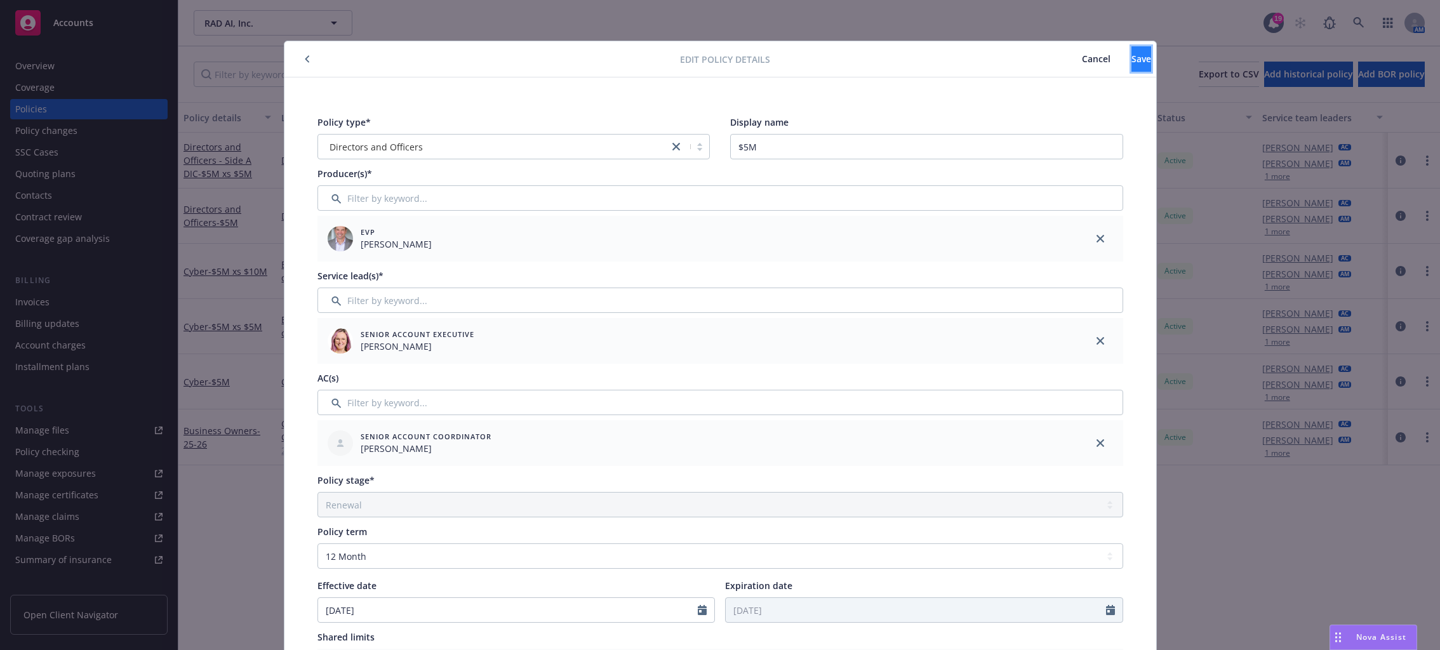
click at [1085, 67] on button "Save" at bounding box center [1142, 58] width 20 height 25
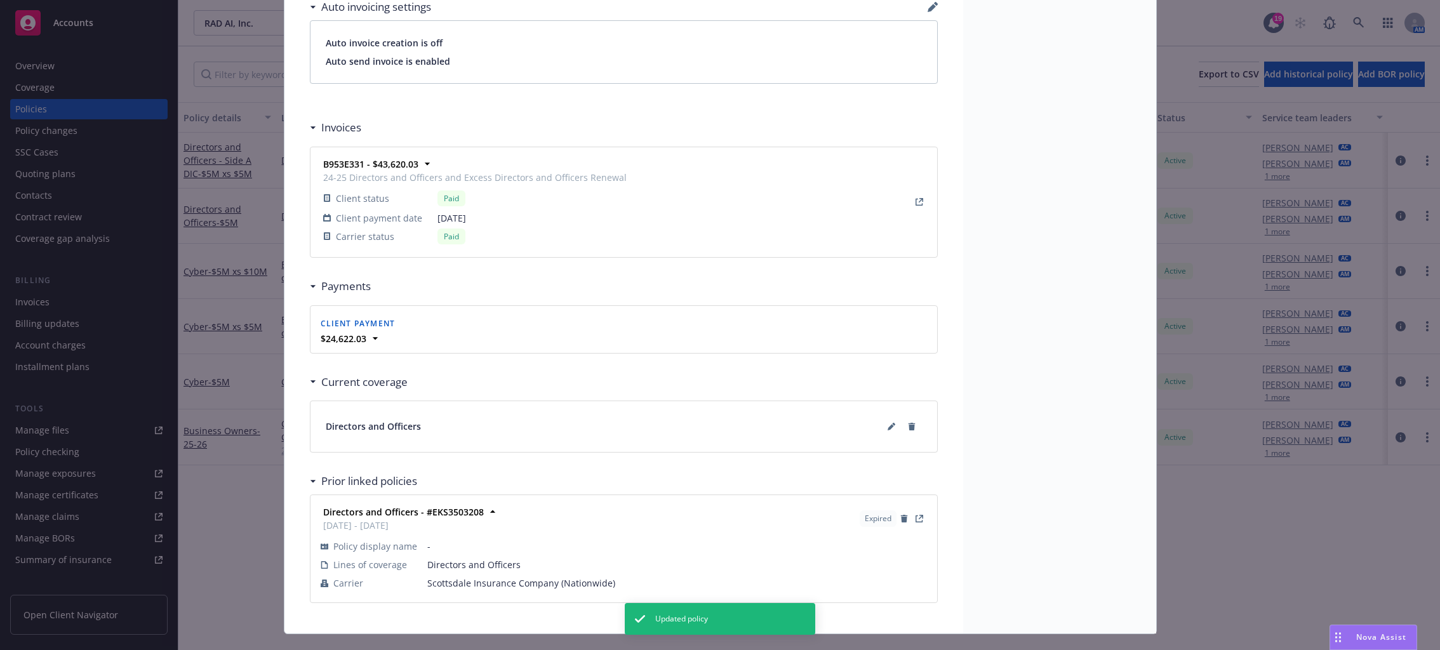
scroll to position [1102, 0]
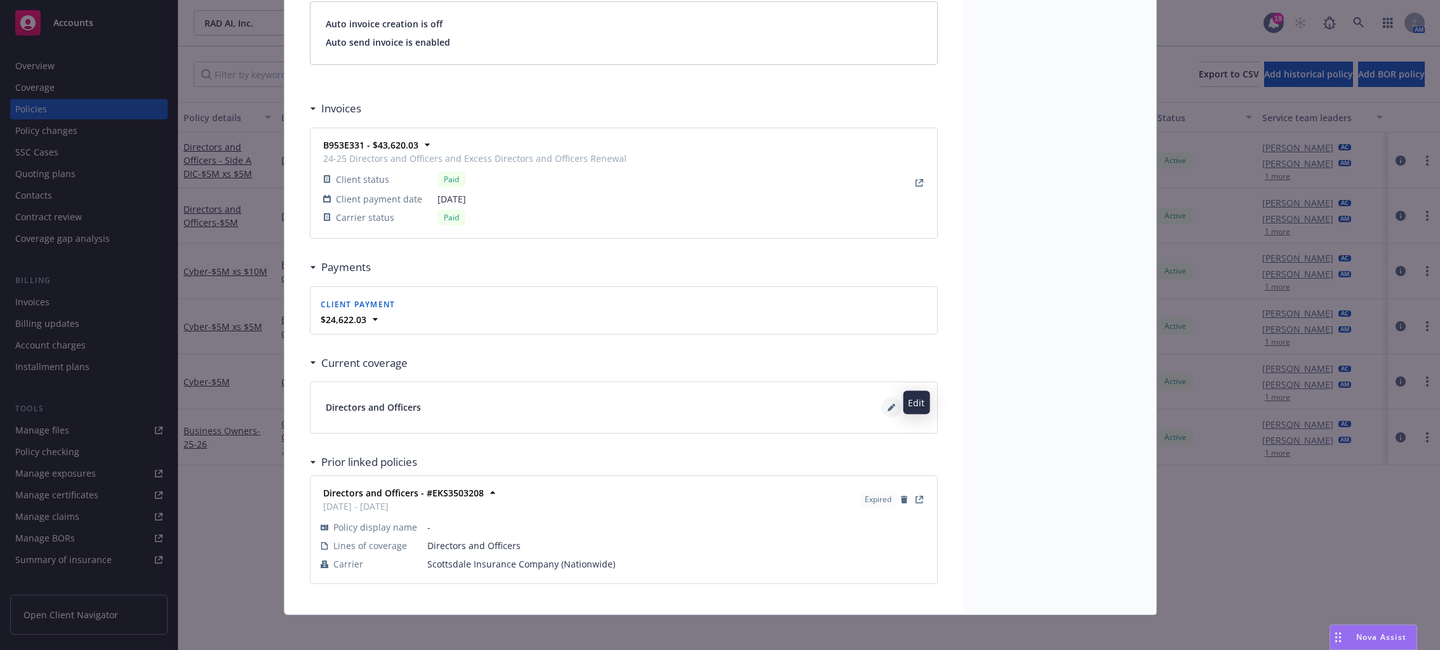
click at [892, 399] on button at bounding box center [892, 408] width 20 height 20
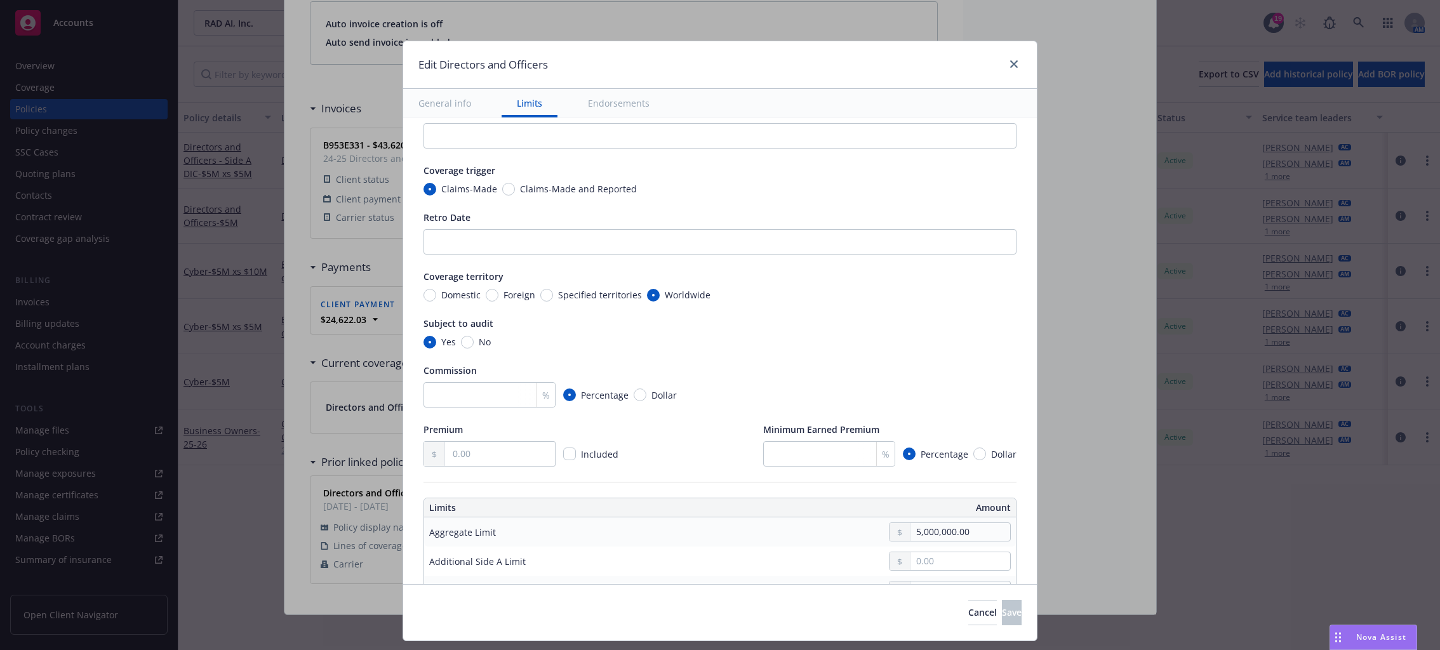
scroll to position [10, 0]
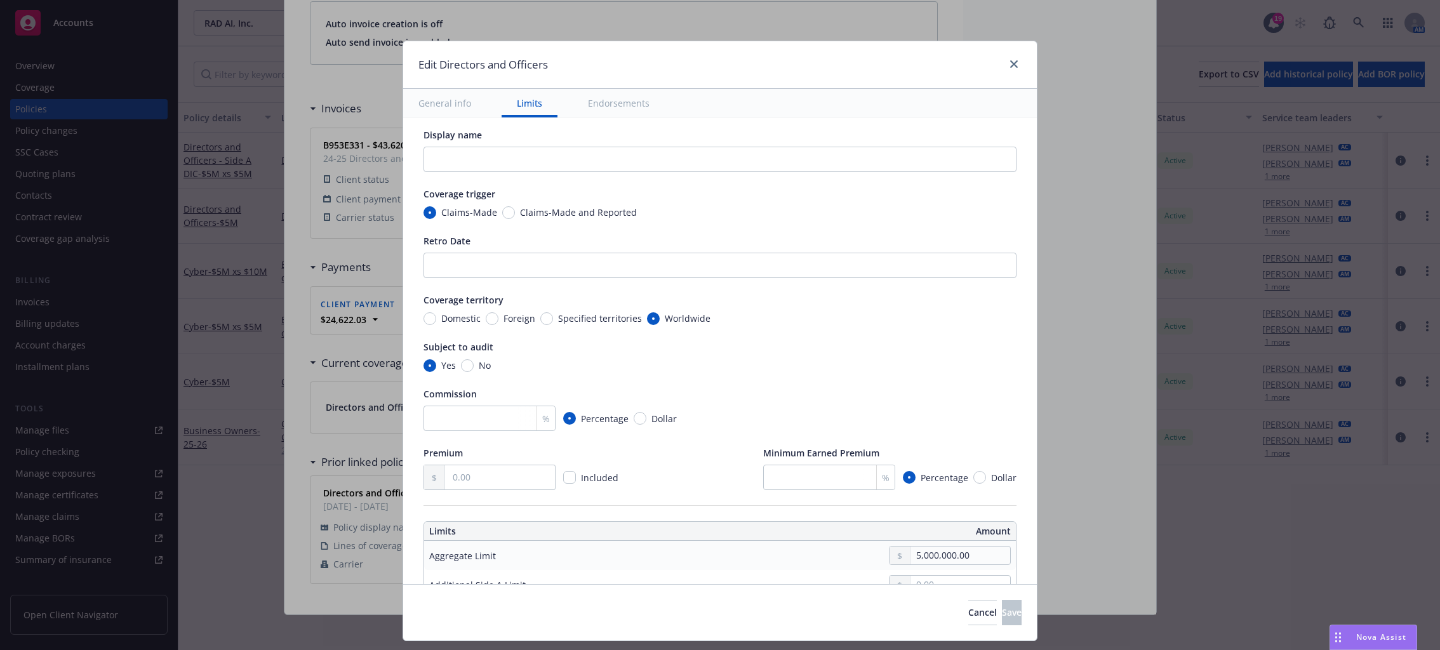
type textarea "x"
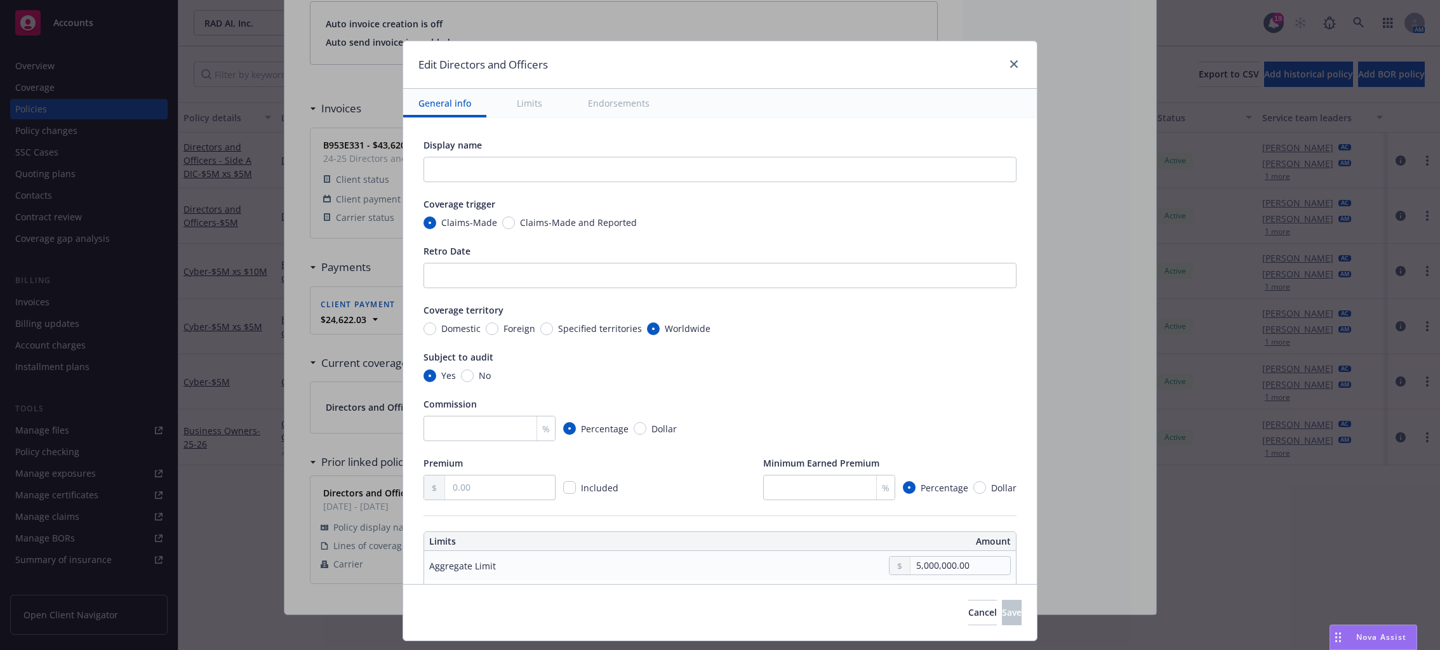
click at [929, 62] on div "Edit Directors and Officers" at bounding box center [720, 65] width 634 height 48
click at [1012, 65] on icon "close" at bounding box center [1014, 64] width 8 height 8
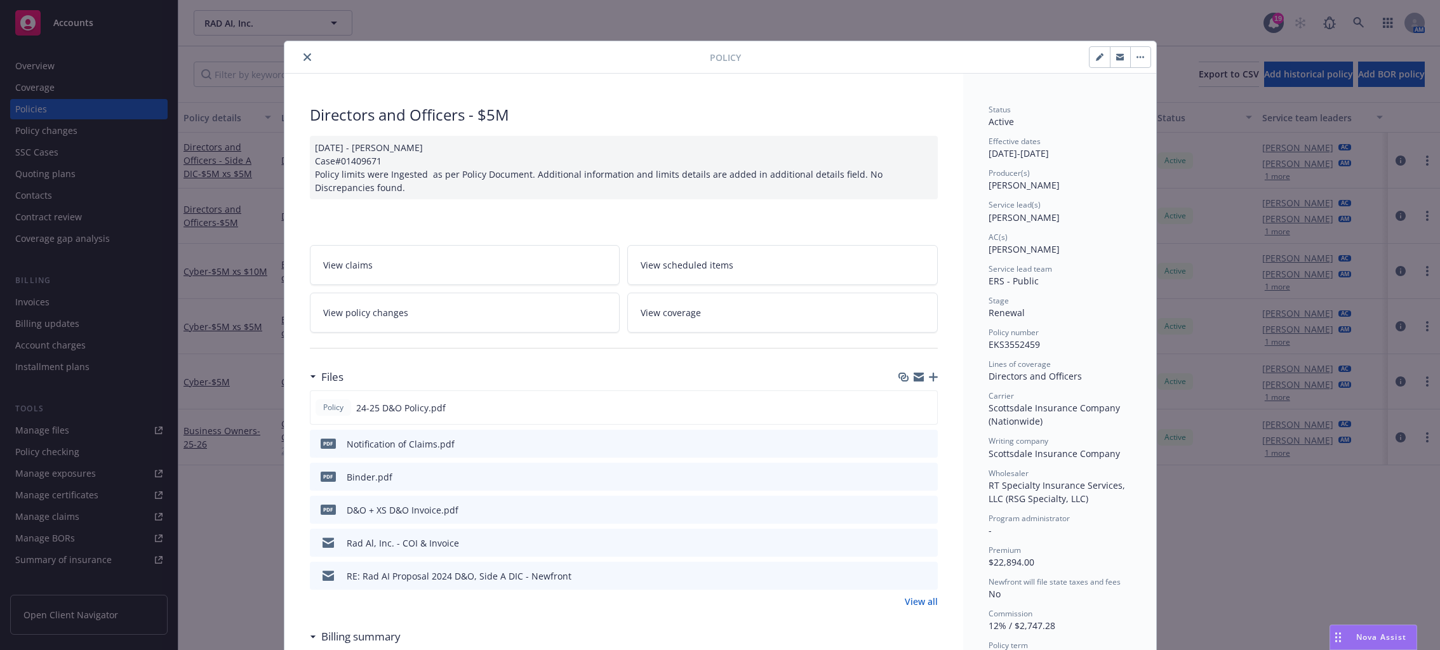
click at [201, 579] on div "Policy Directors and Officers - $5M 01/03/2025 - Venkata Reddy Case#01409671 Po…" at bounding box center [720, 325] width 1440 height 650
click at [503, 364] on div "Files" at bounding box center [624, 377] width 628 height 27
click at [304, 53] on icon "close" at bounding box center [308, 57] width 8 height 8
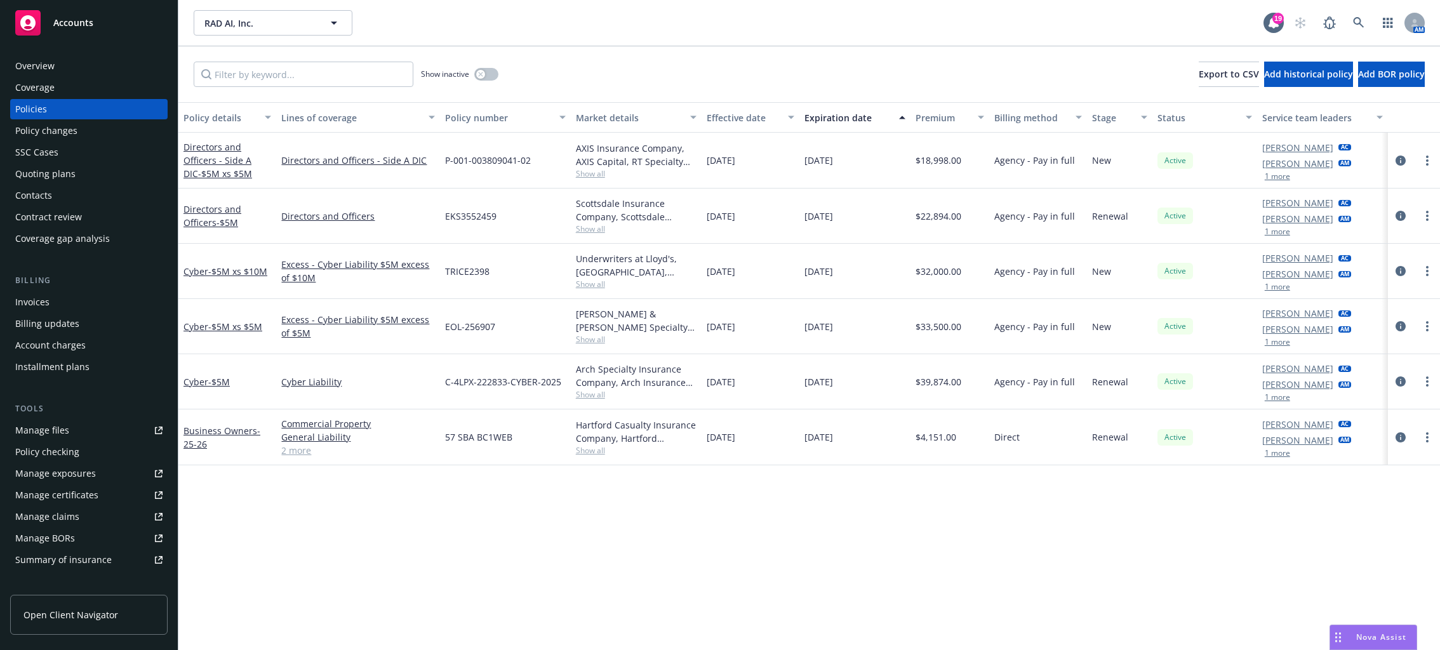
click at [187, 237] on div "Directors and Officers - $5M" at bounding box center [227, 216] width 98 height 55
click at [213, 219] on link "Directors and Officers - $5M" at bounding box center [213, 215] width 58 height 25
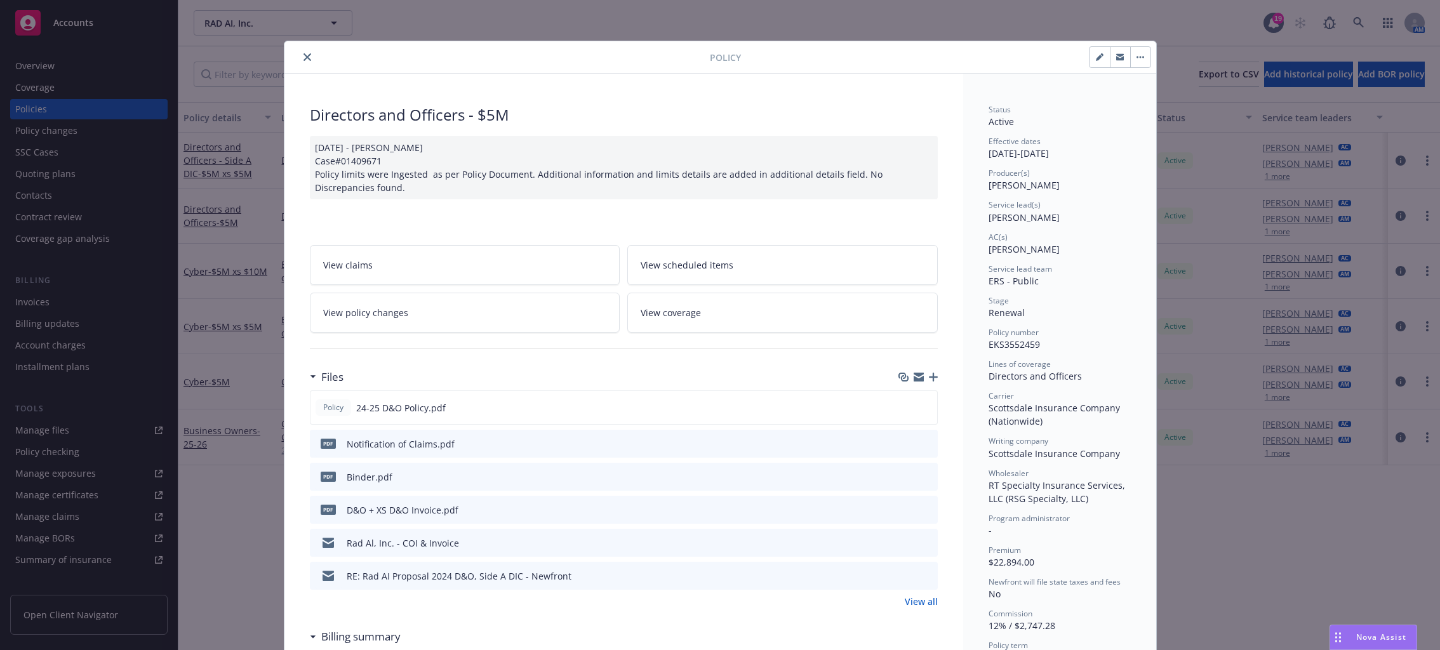
scroll to position [38, 0]
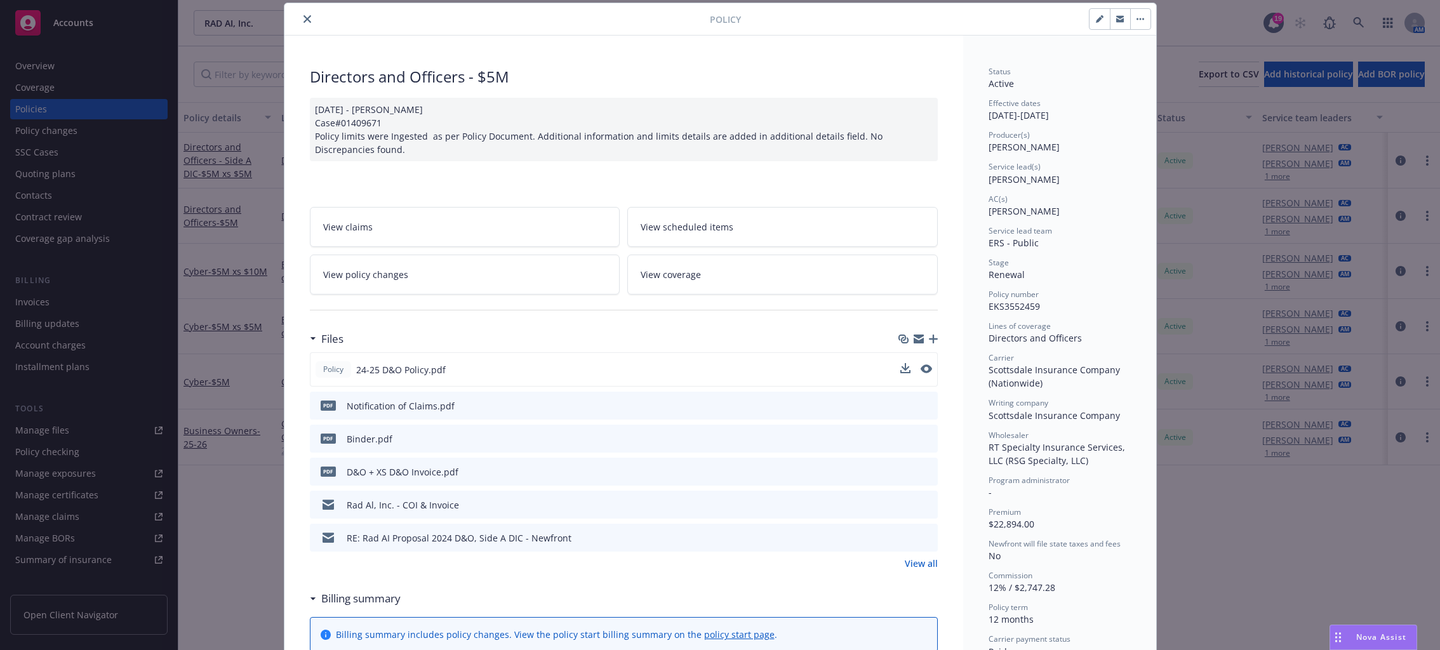
click at [409, 366] on span "24-25 D&O Policy.pdf" at bounding box center [401, 369] width 90 height 13
click at [922, 368] on icon "preview file" at bounding box center [925, 369] width 11 height 9
click at [304, 18] on icon "close" at bounding box center [308, 19] width 8 height 8
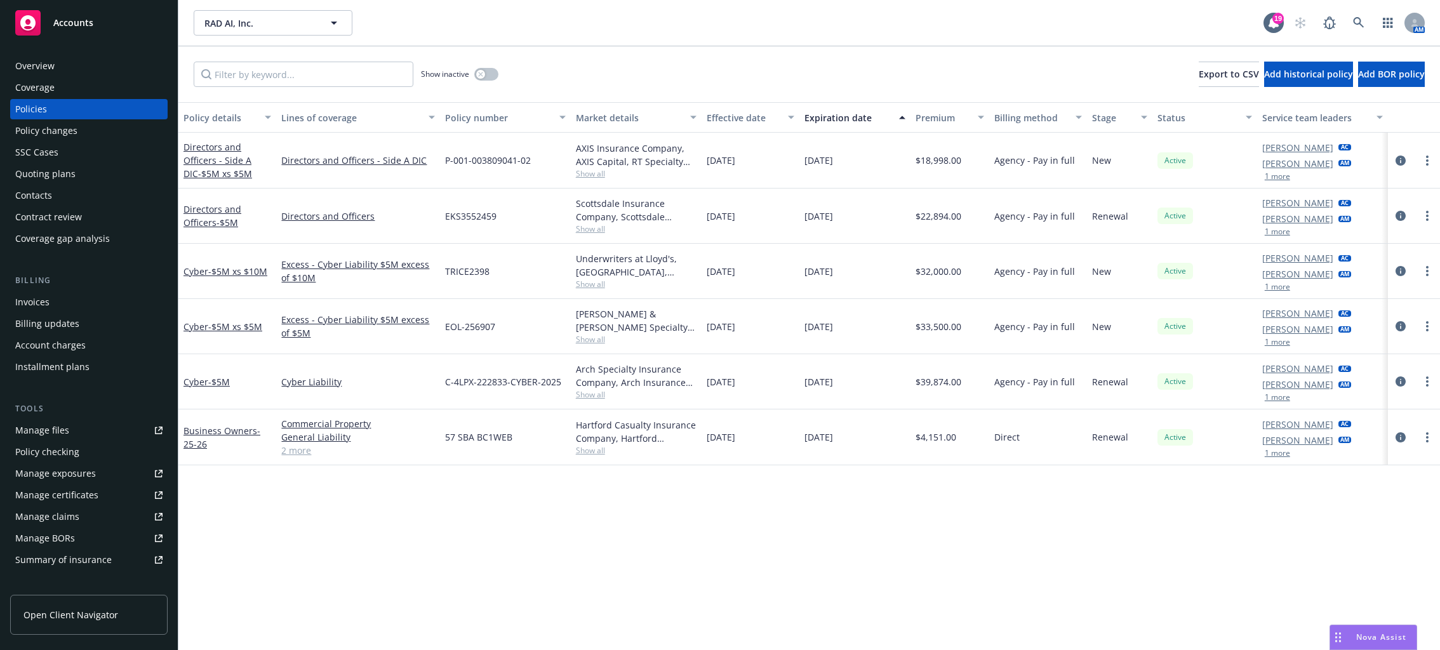
click at [507, 572] on div "Policy details Lines of coverage Policy number Market details Effective date Ex…" at bounding box center [809, 376] width 1262 height 548
click at [314, 563] on div "Policy details Lines of coverage Policy number Market details Effective date Ex…" at bounding box center [809, 376] width 1262 height 548
click at [359, 520] on div "Policy details Lines of coverage Policy number Market details Effective date Ex…" at bounding box center [809, 376] width 1262 height 548
click at [594, 521] on div "Policy details Lines of coverage Policy number Market details Effective date Ex…" at bounding box center [809, 376] width 1262 height 548
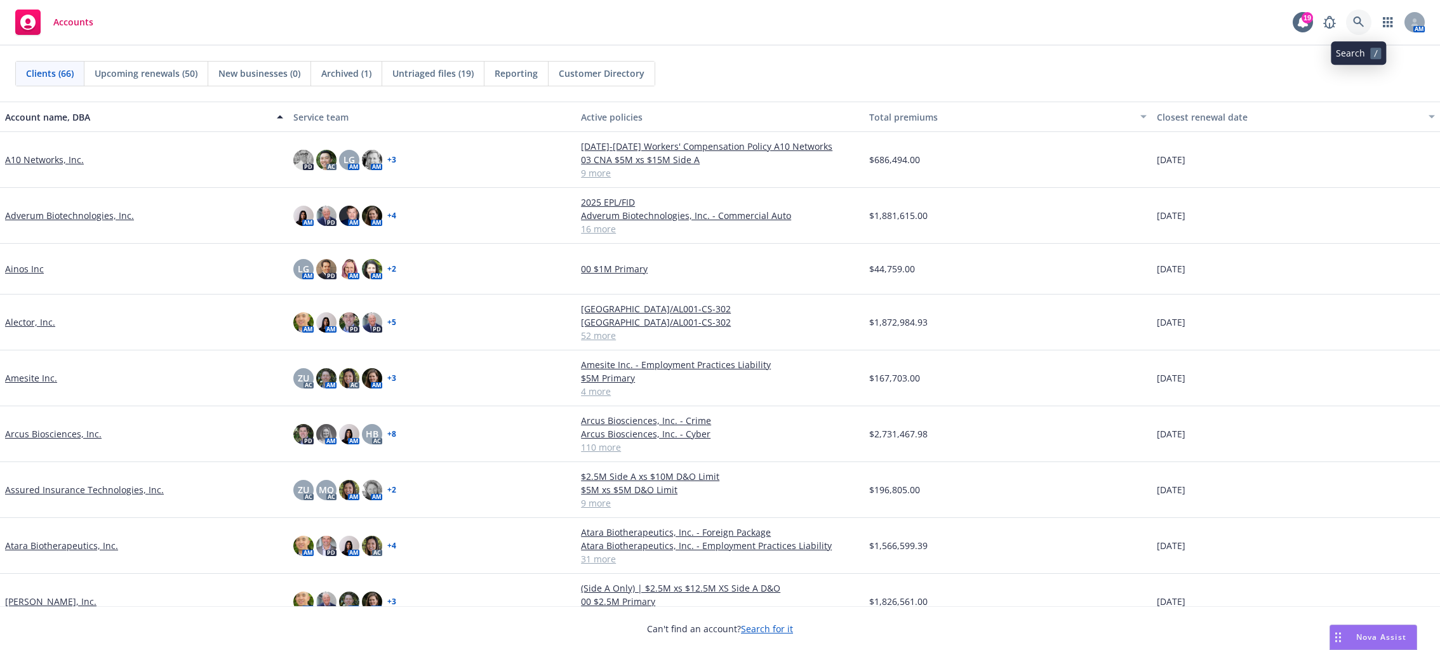
click at [1368, 21] on link at bounding box center [1358, 22] width 25 height 25
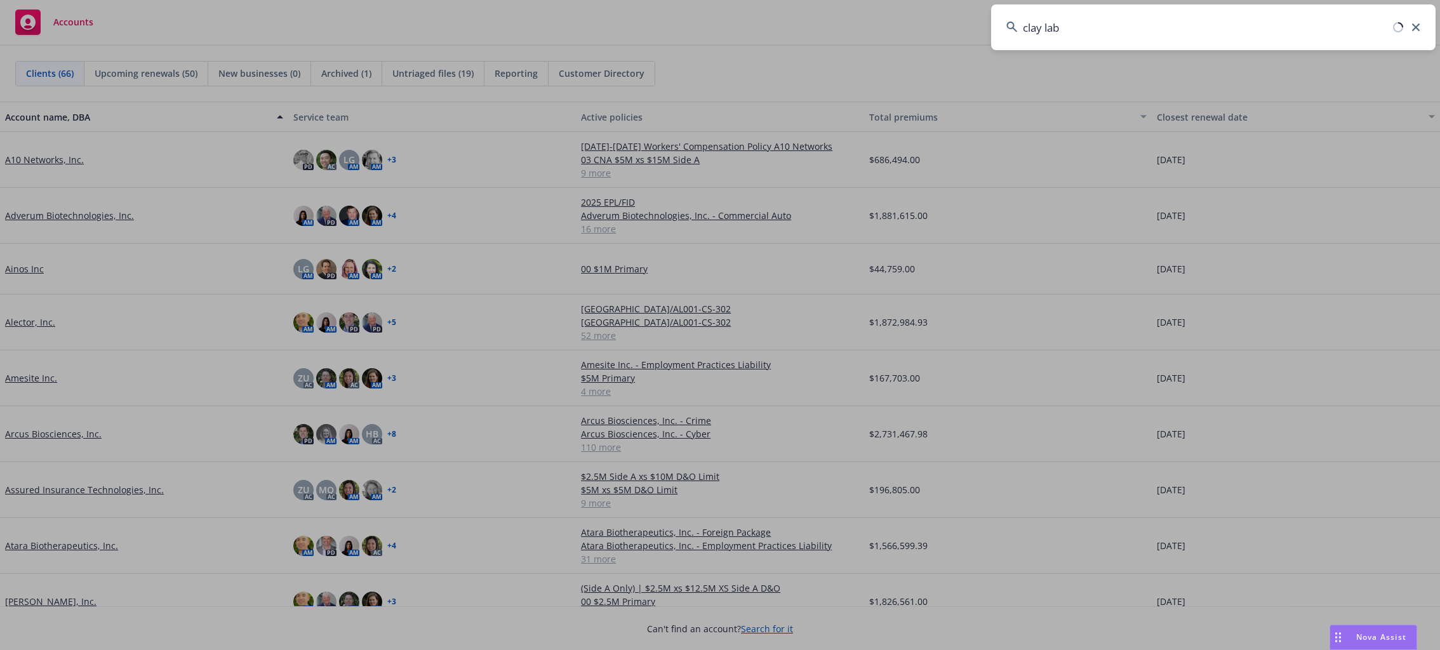
type input "clay lab"
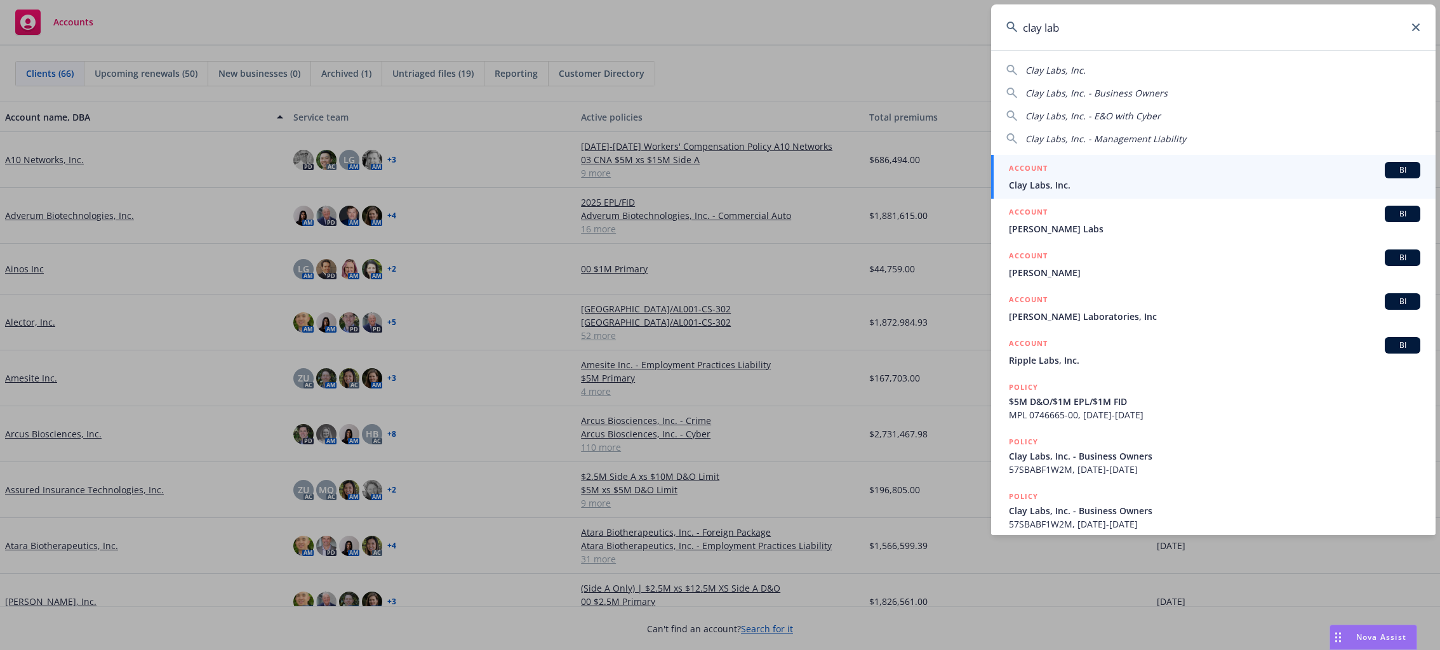
click at [1061, 182] on span "Clay Labs, Inc." at bounding box center [1215, 184] width 412 height 13
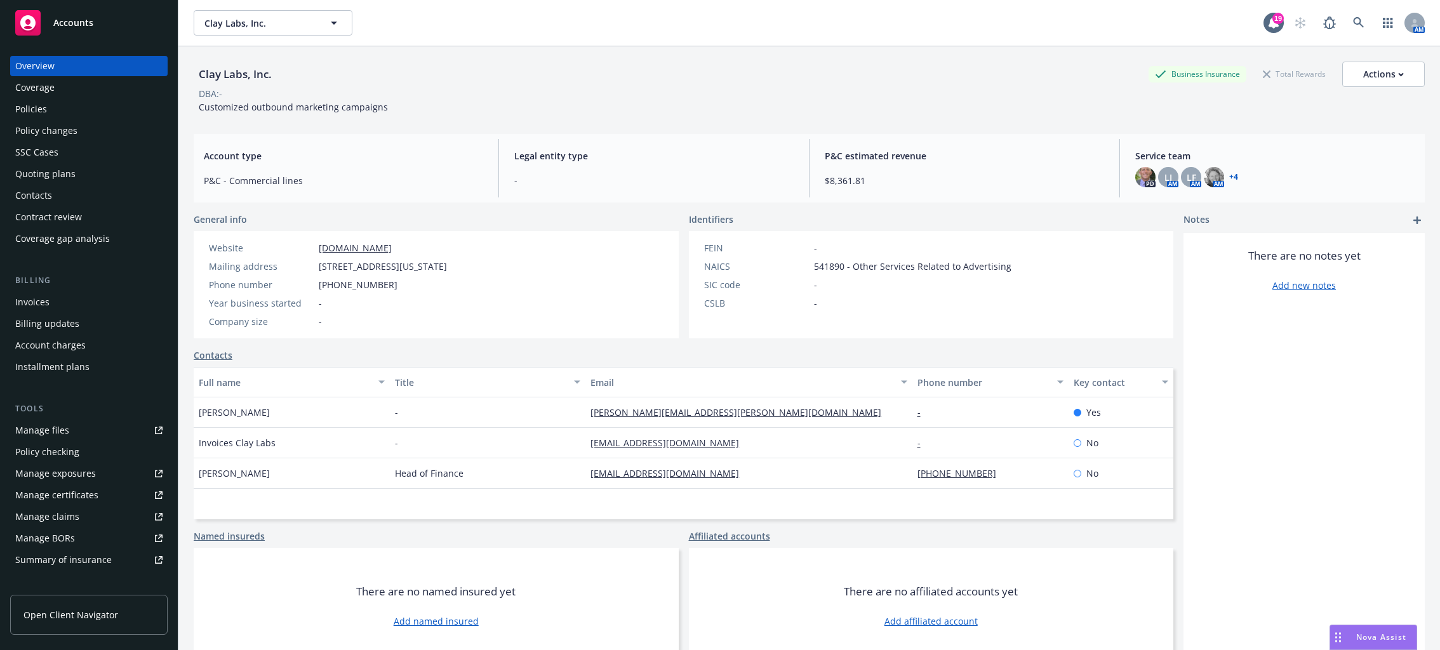
click at [34, 109] on div "Policies" at bounding box center [31, 109] width 32 height 20
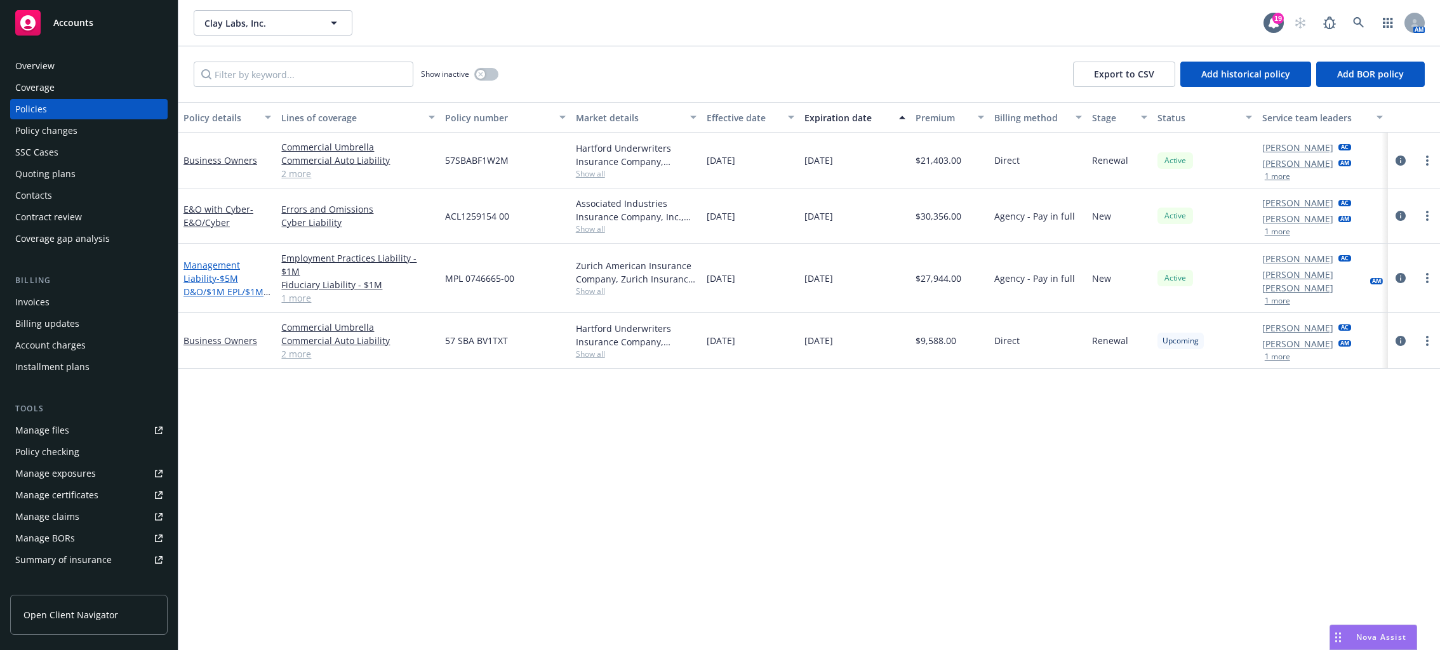
click at [234, 274] on span "- $5M D&O/$1M EPL/$1M FID" at bounding box center [227, 291] width 87 height 39
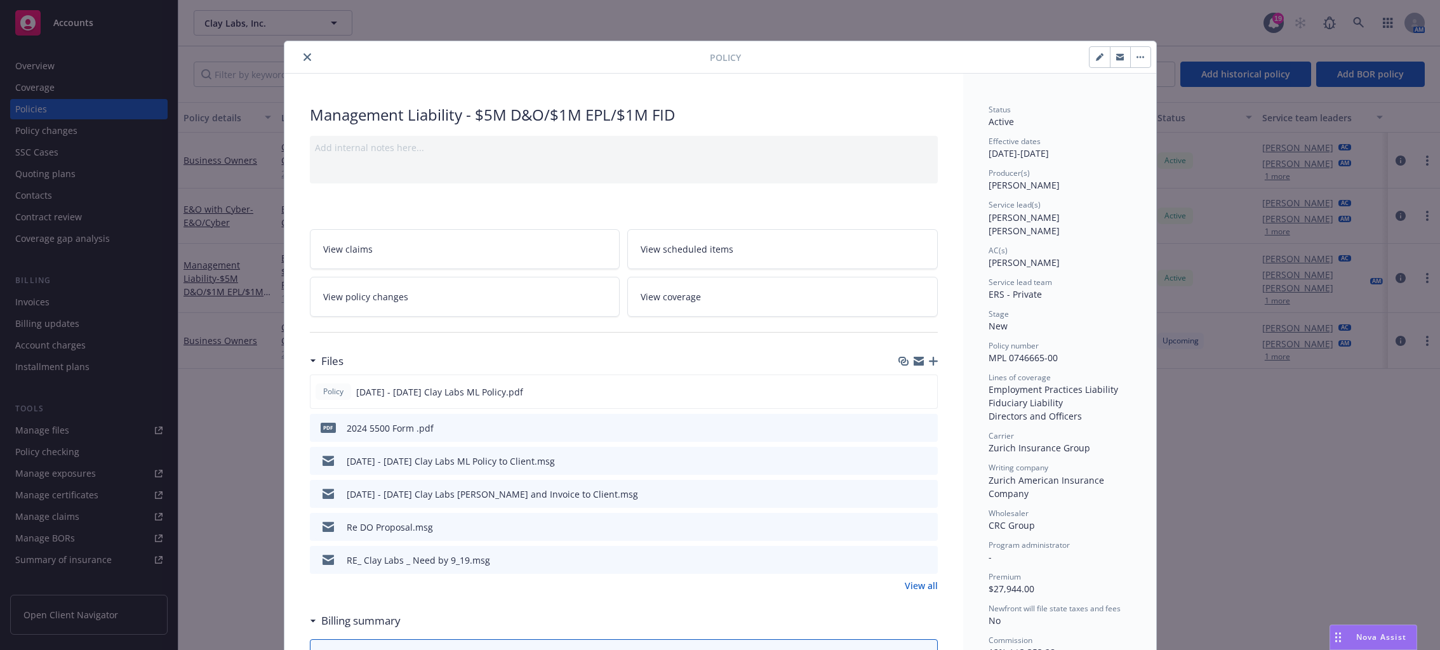
click at [1023, 288] on span "ERS - Private" at bounding box center [1015, 294] width 53 height 12
click at [304, 56] on icon "close" at bounding box center [308, 57] width 8 height 8
